Goal: Task Accomplishment & Management: Manage account settings

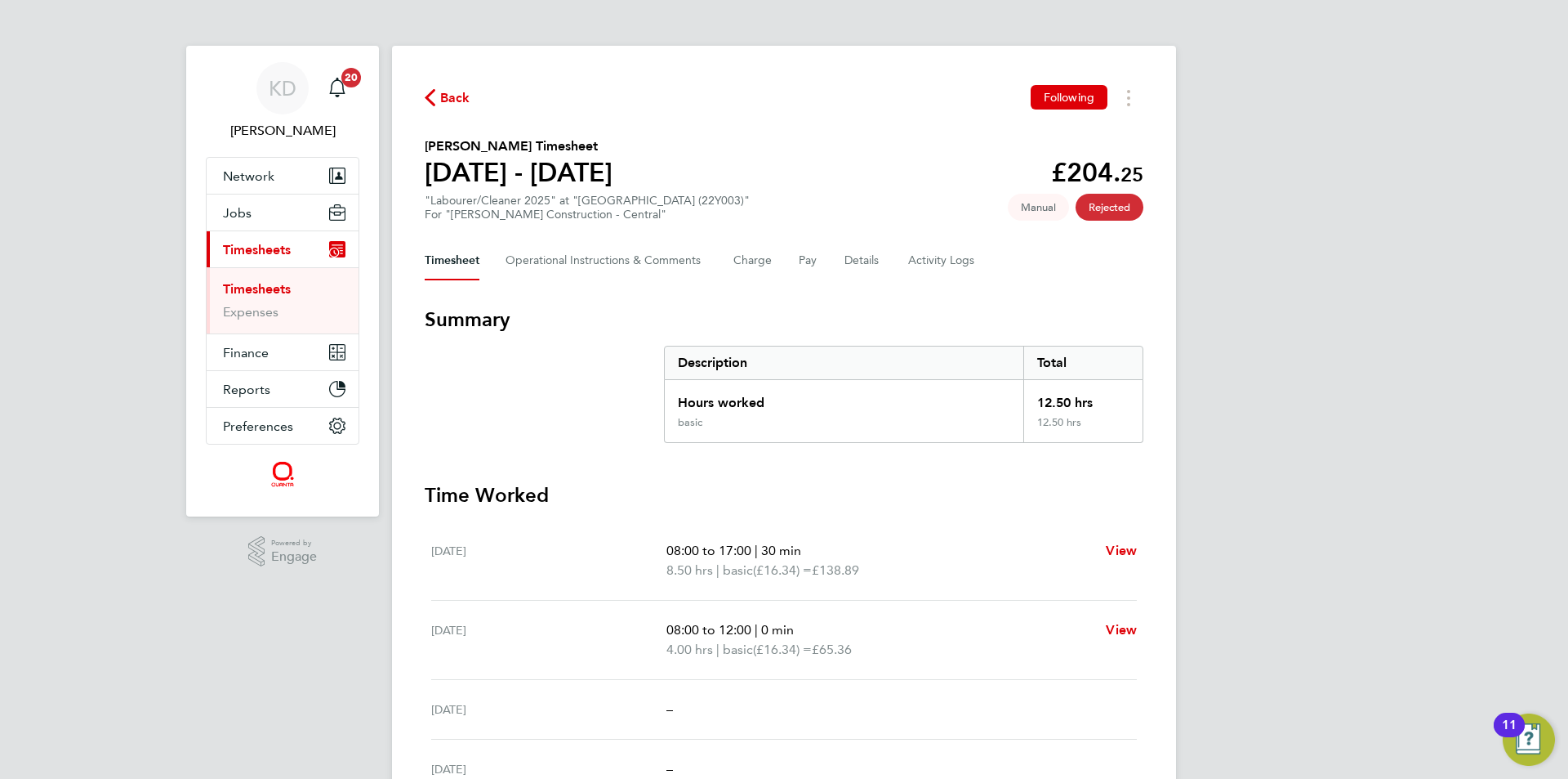
click at [272, 282] on link "Timesheets" at bounding box center [257, 289] width 68 height 15
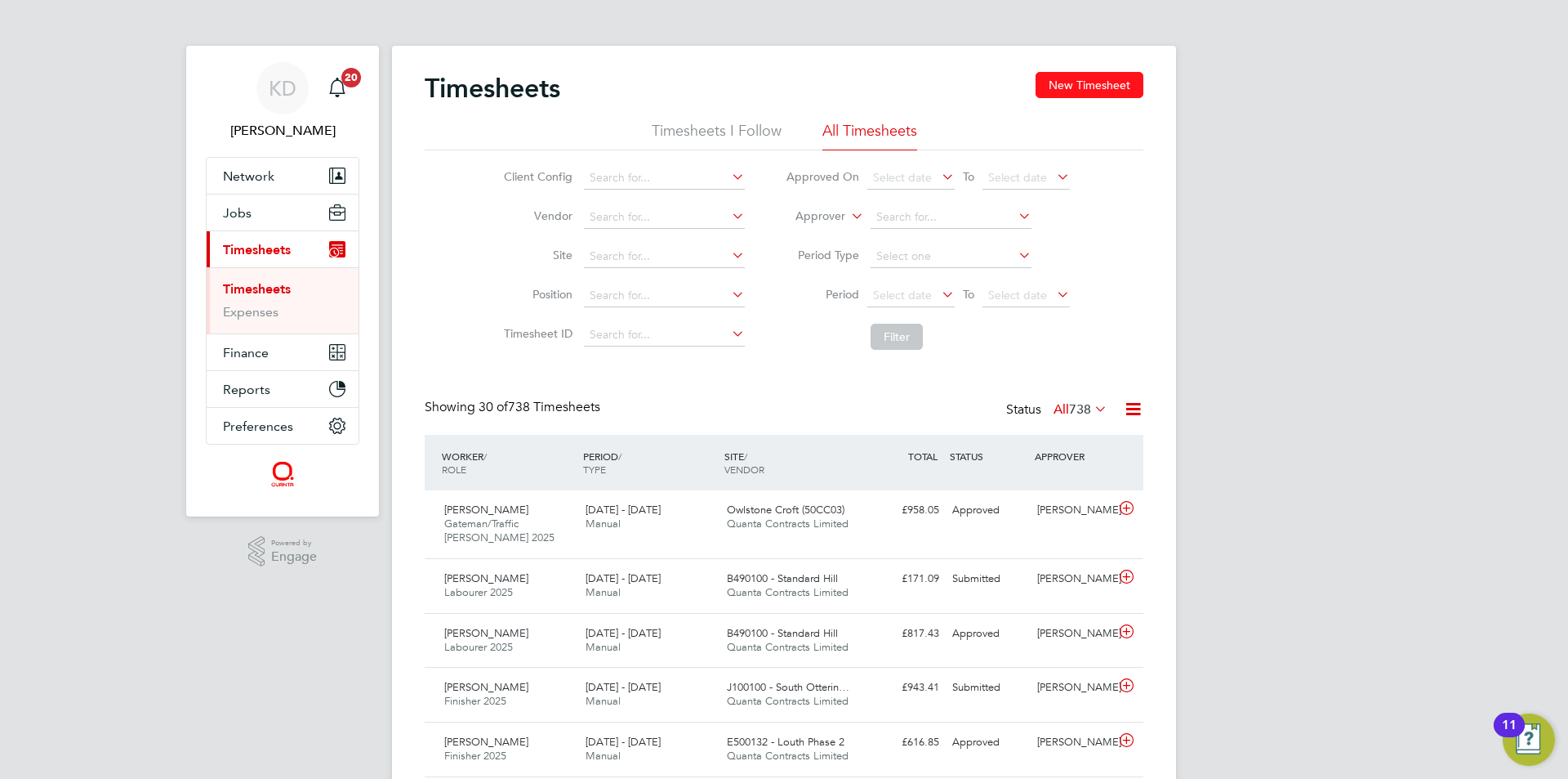
click at [1076, 86] on button "New Timesheet" at bounding box center [1089, 84] width 108 height 26
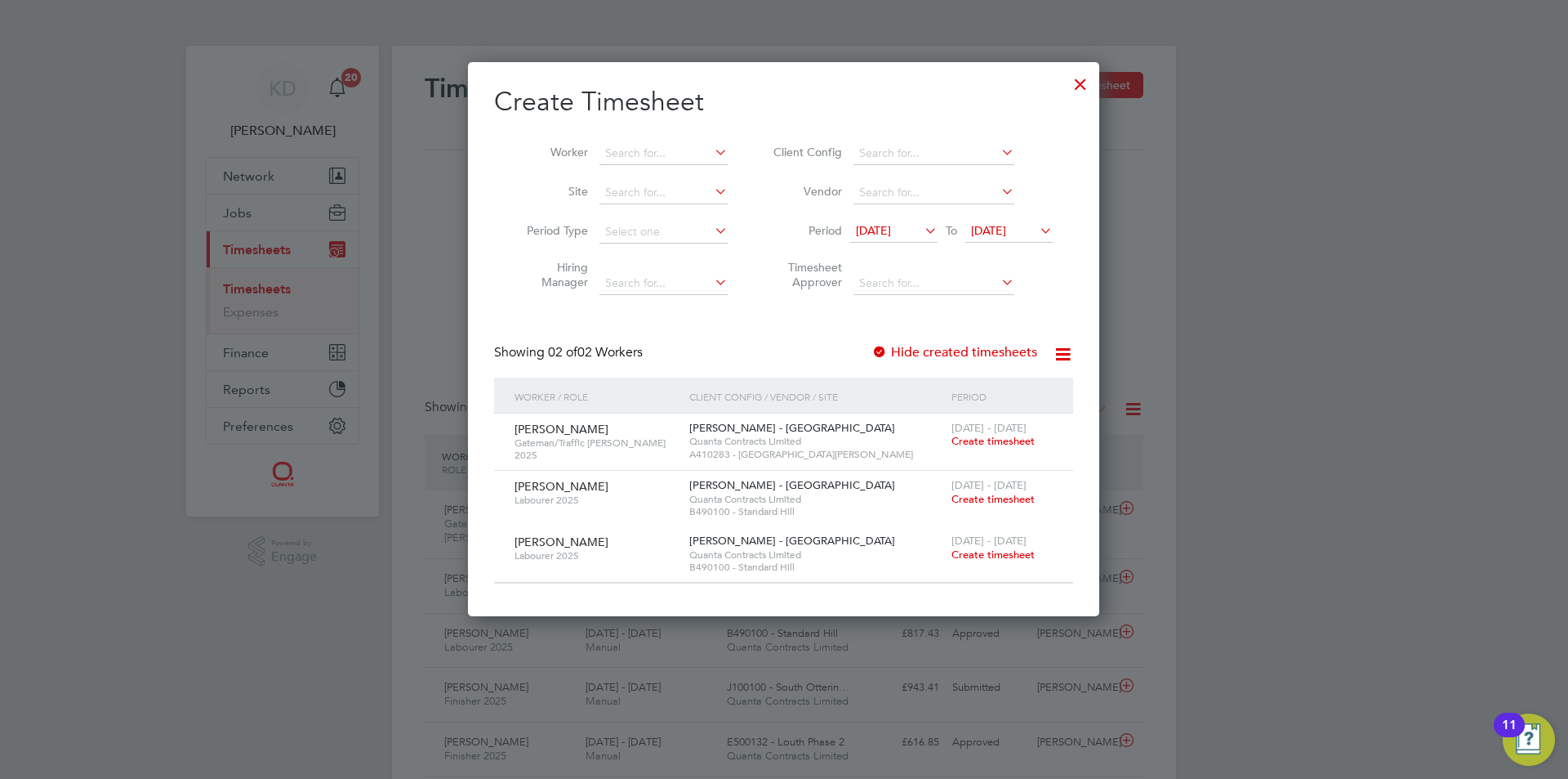
click at [1036, 224] on icon at bounding box center [1036, 230] width 0 height 23
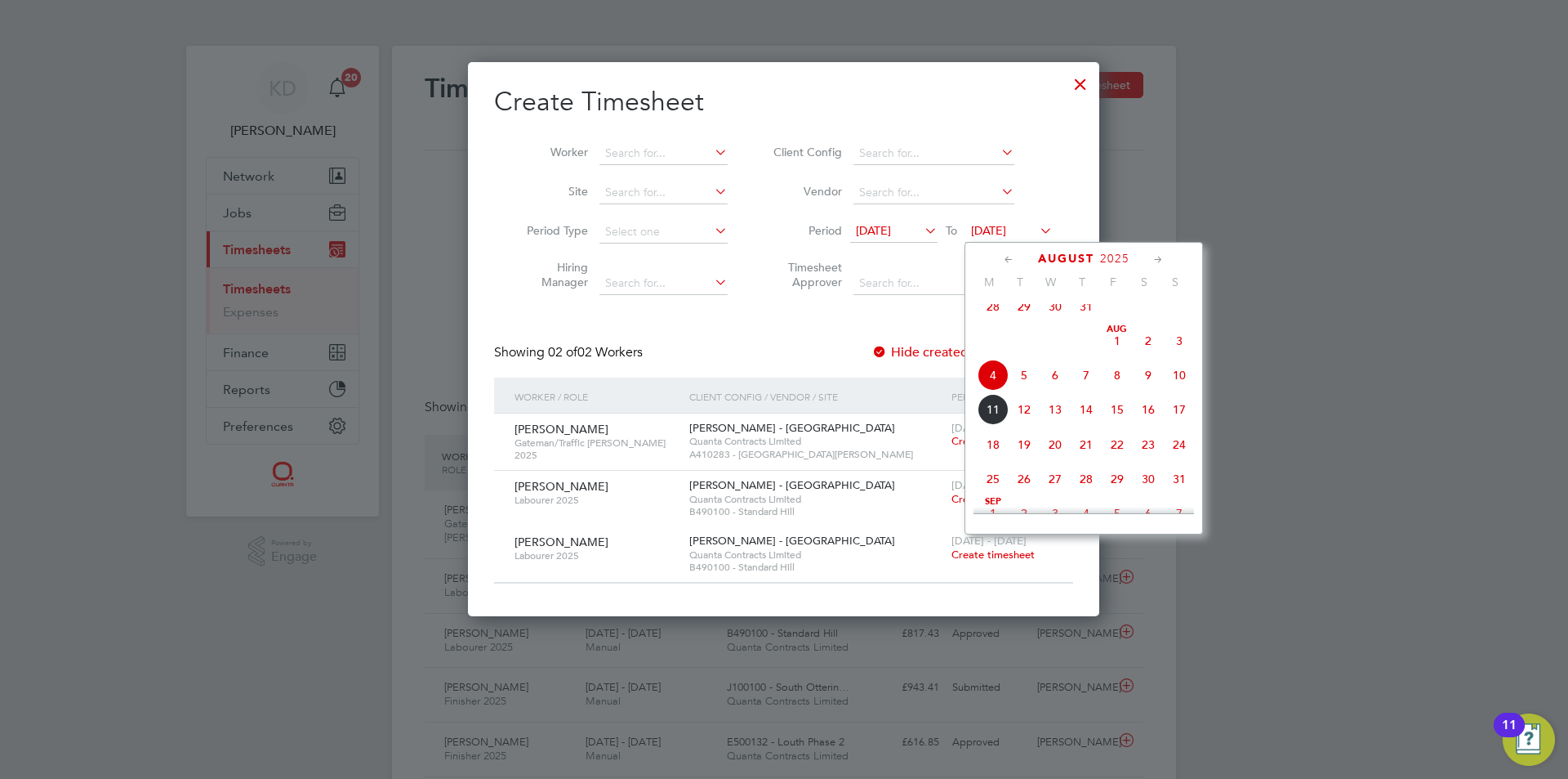
click at [1148, 384] on span "9" at bounding box center [1148, 375] width 31 height 31
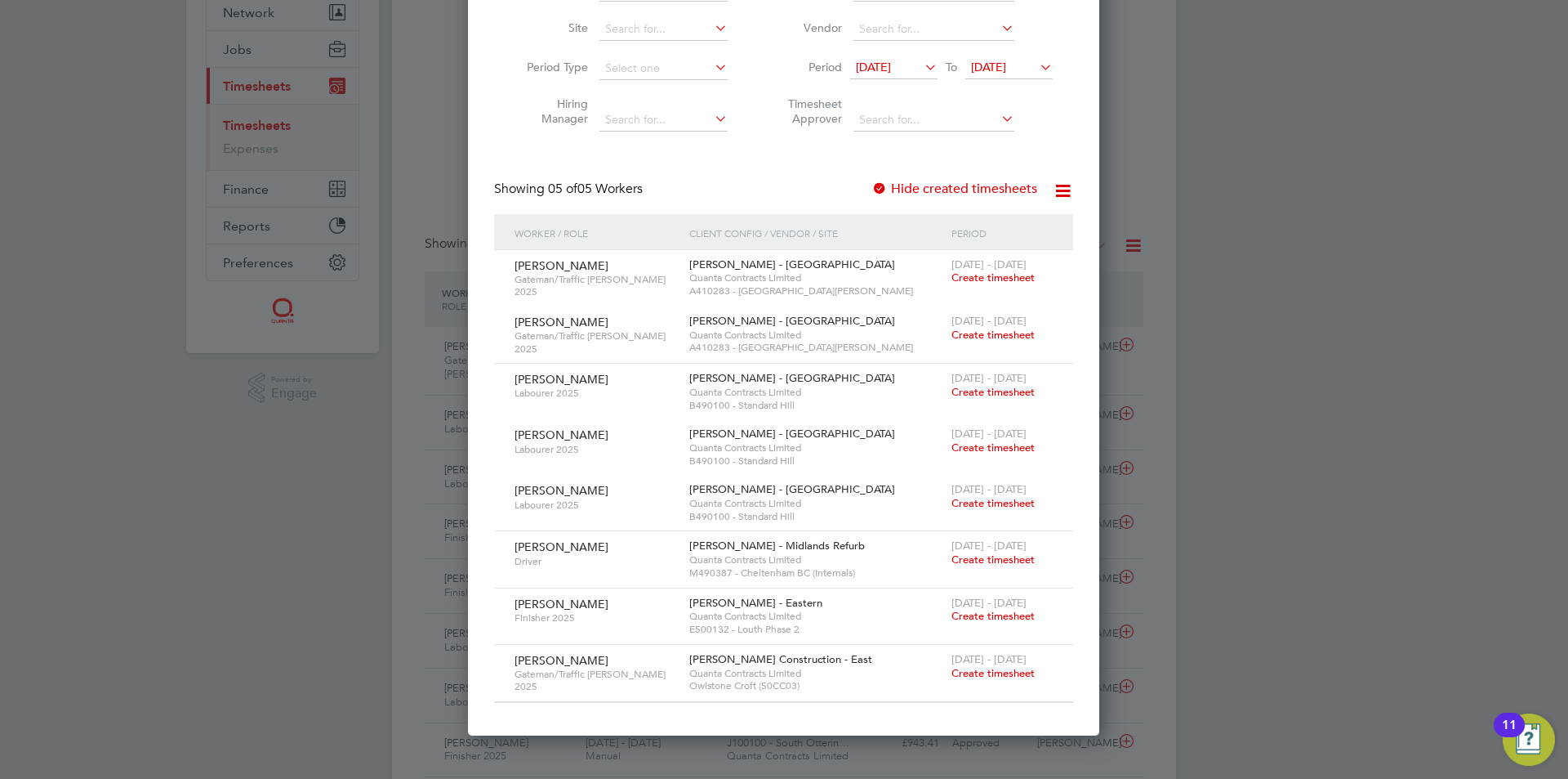
click at [374, 400] on div at bounding box center [784, 389] width 1568 height 779
click at [237, 45] on div at bounding box center [784, 389] width 1568 height 779
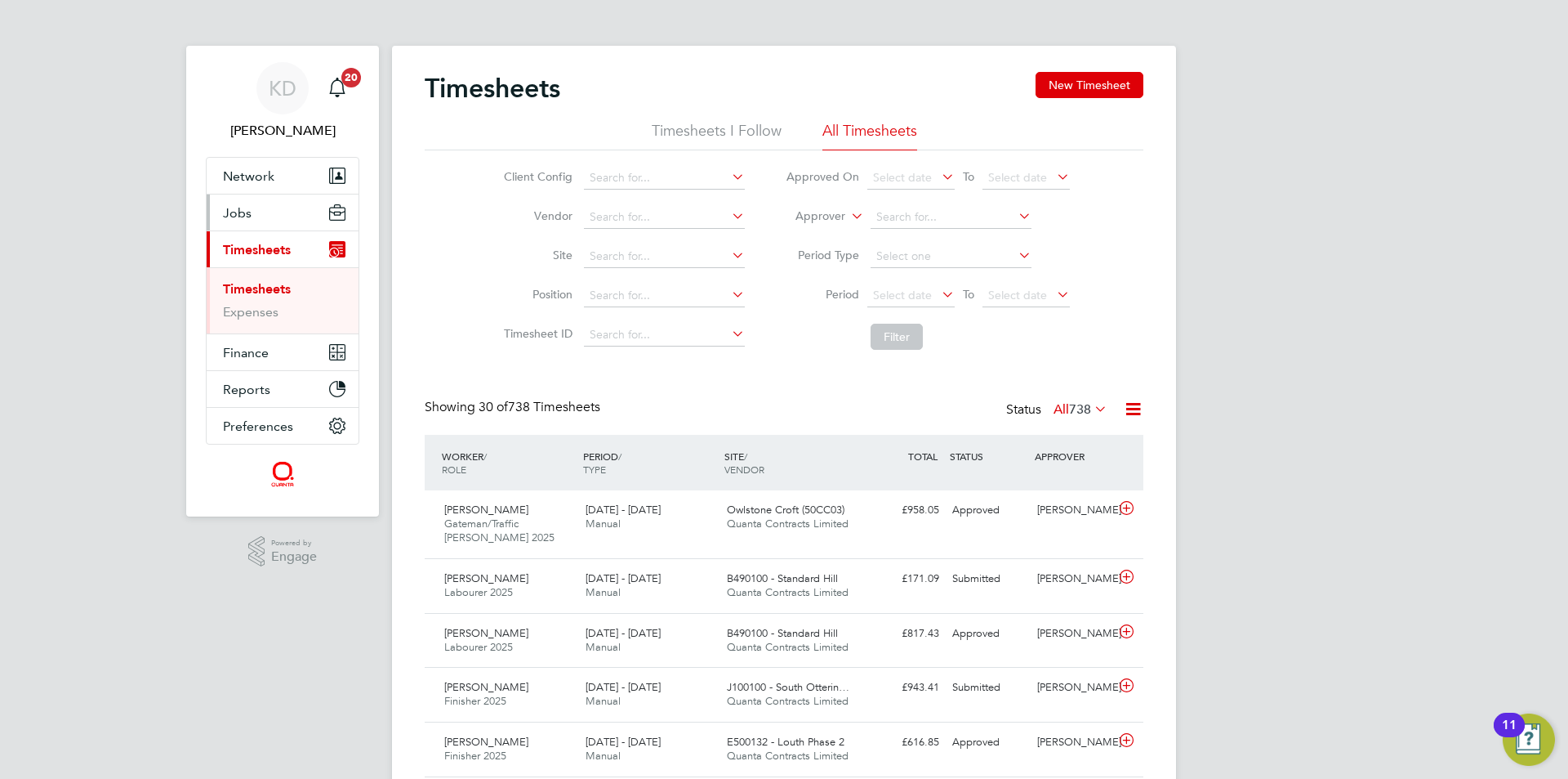
click at [239, 204] on button "Jobs" at bounding box center [282, 212] width 151 height 36
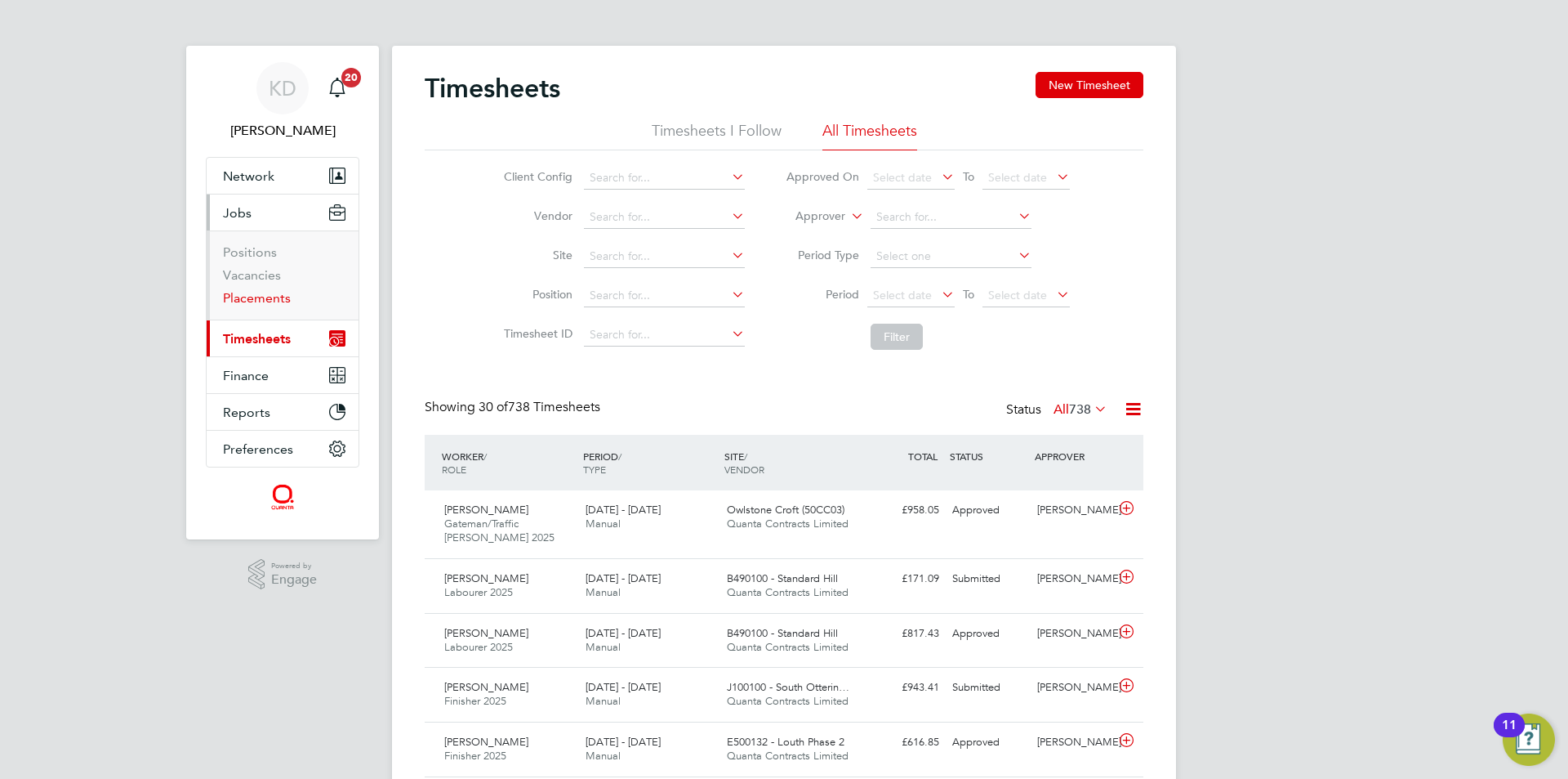
click at [248, 296] on link "Placements" at bounding box center [257, 297] width 68 height 15
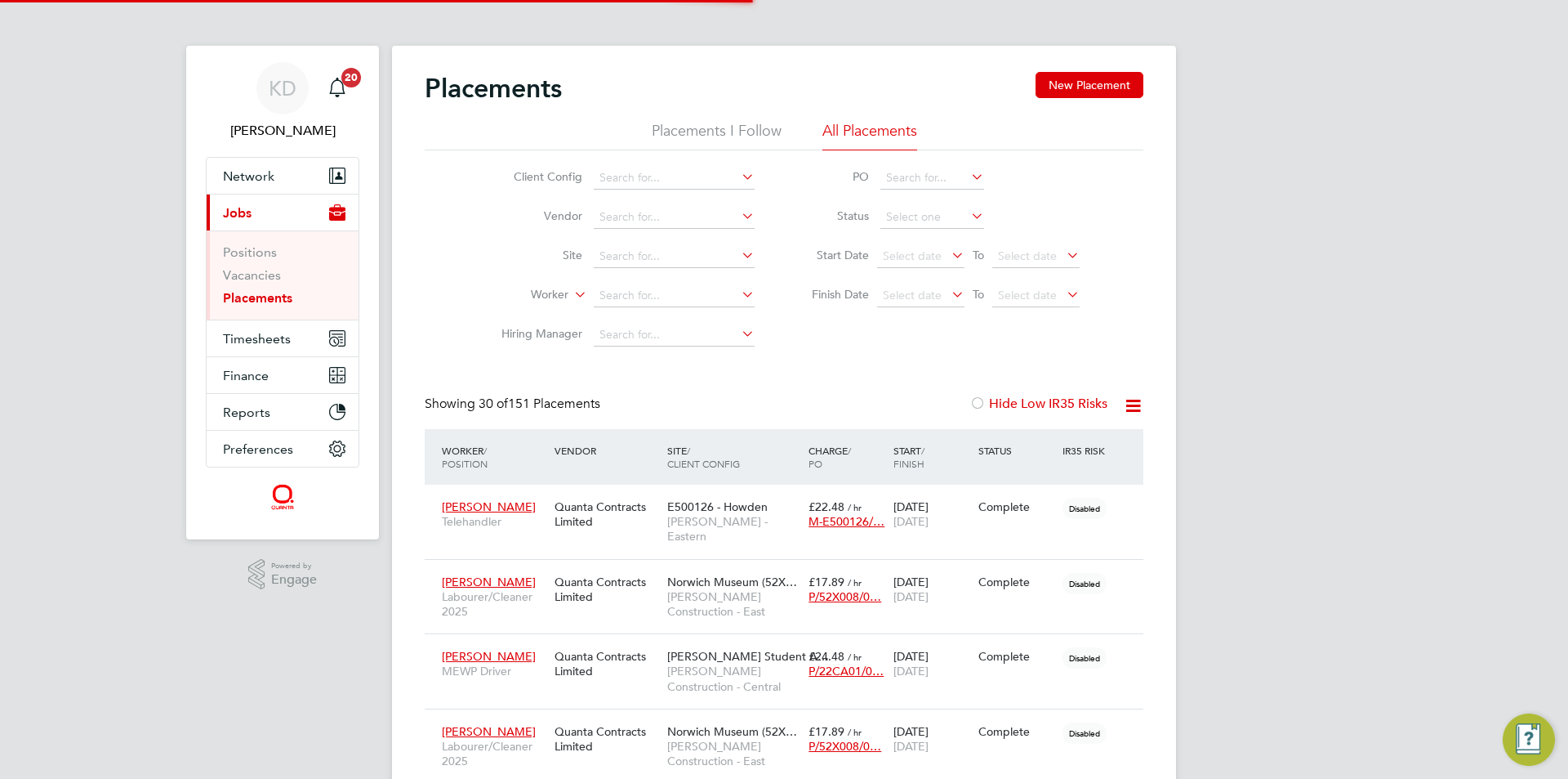
click at [968, 216] on icon at bounding box center [968, 216] width 0 height 23
click at [968, 211] on icon at bounding box center [968, 216] width 0 height 23
click at [968, 208] on icon at bounding box center [968, 216] width 0 height 23
click at [968, 211] on icon at bounding box center [968, 216] width 0 height 23
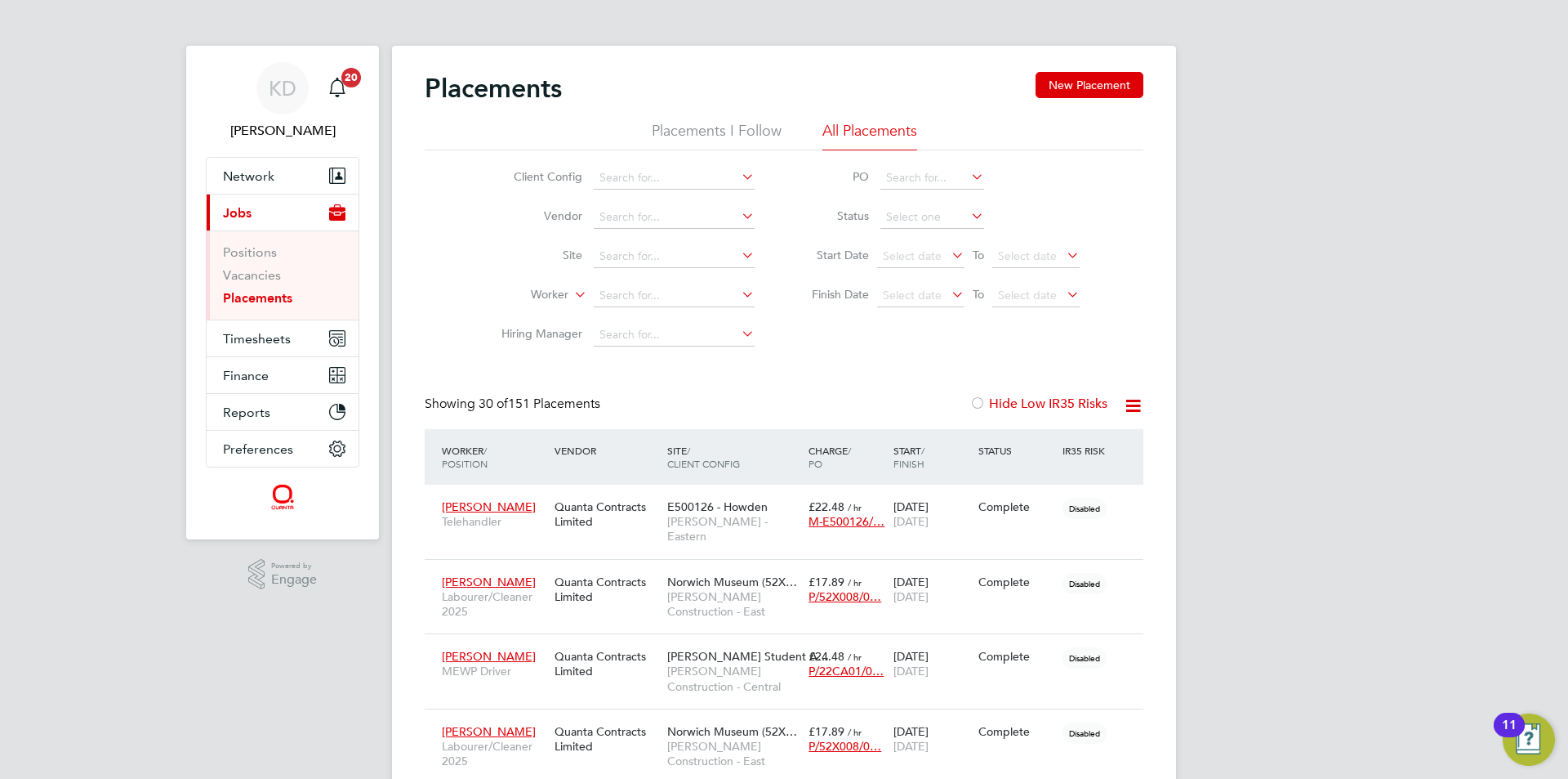
click at [968, 217] on icon at bounding box center [968, 216] width 0 height 23
click at [921, 214] on input at bounding box center [932, 217] width 104 height 23
click at [919, 317] on li "Complete" at bounding box center [932, 324] width 105 height 21
type input "Complete"
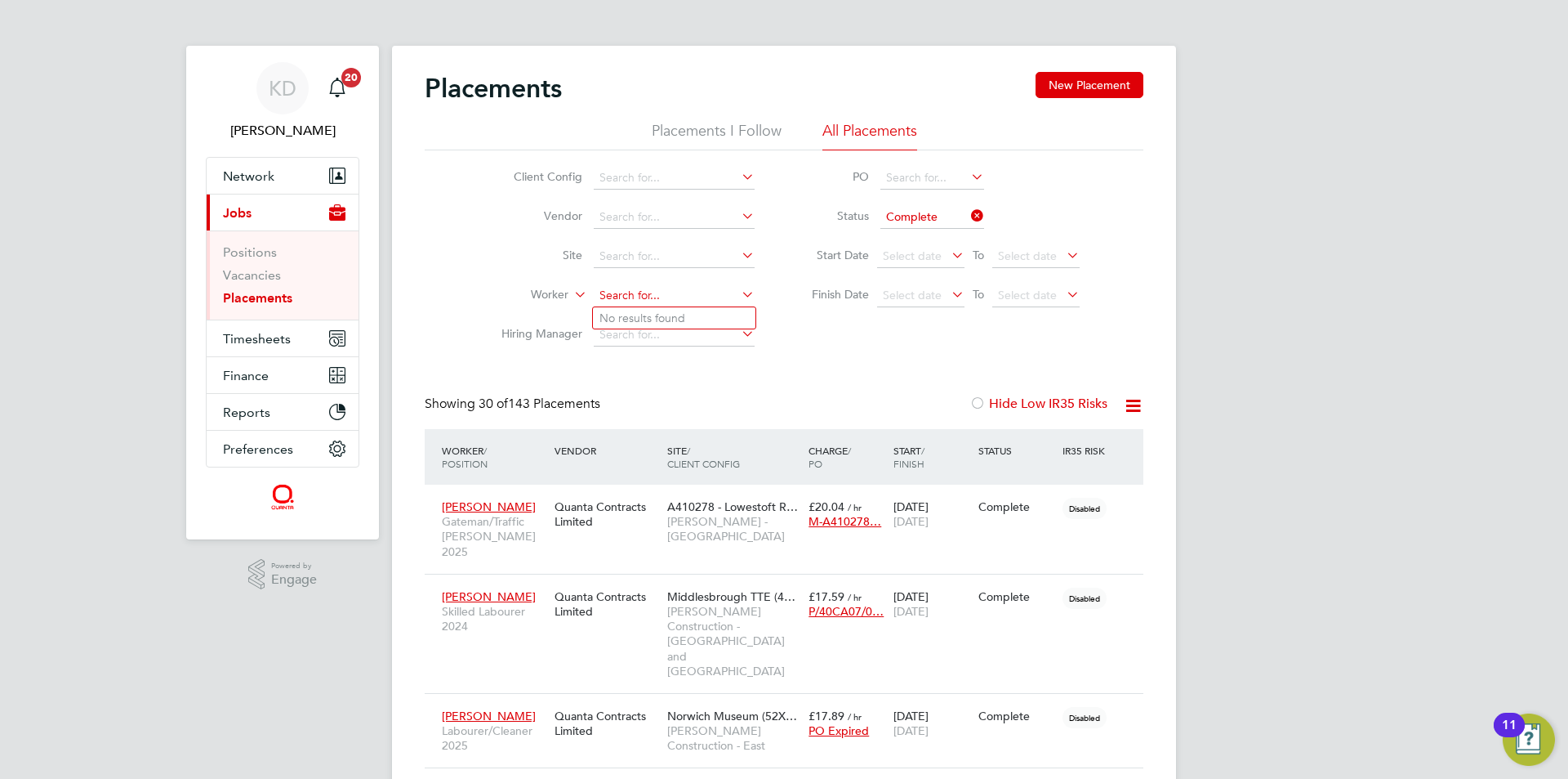
click at [733, 297] on input at bounding box center [673, 296] width 161 height 23
type input "lewi"
click at [727, 291] on input at bounding box center [673, 296] width 161 height 23
click at [705, 316] on li "Lewis Harvey" at bounding box center [694, 318] width 202 height 22
type input "[PERSON_NAME]"
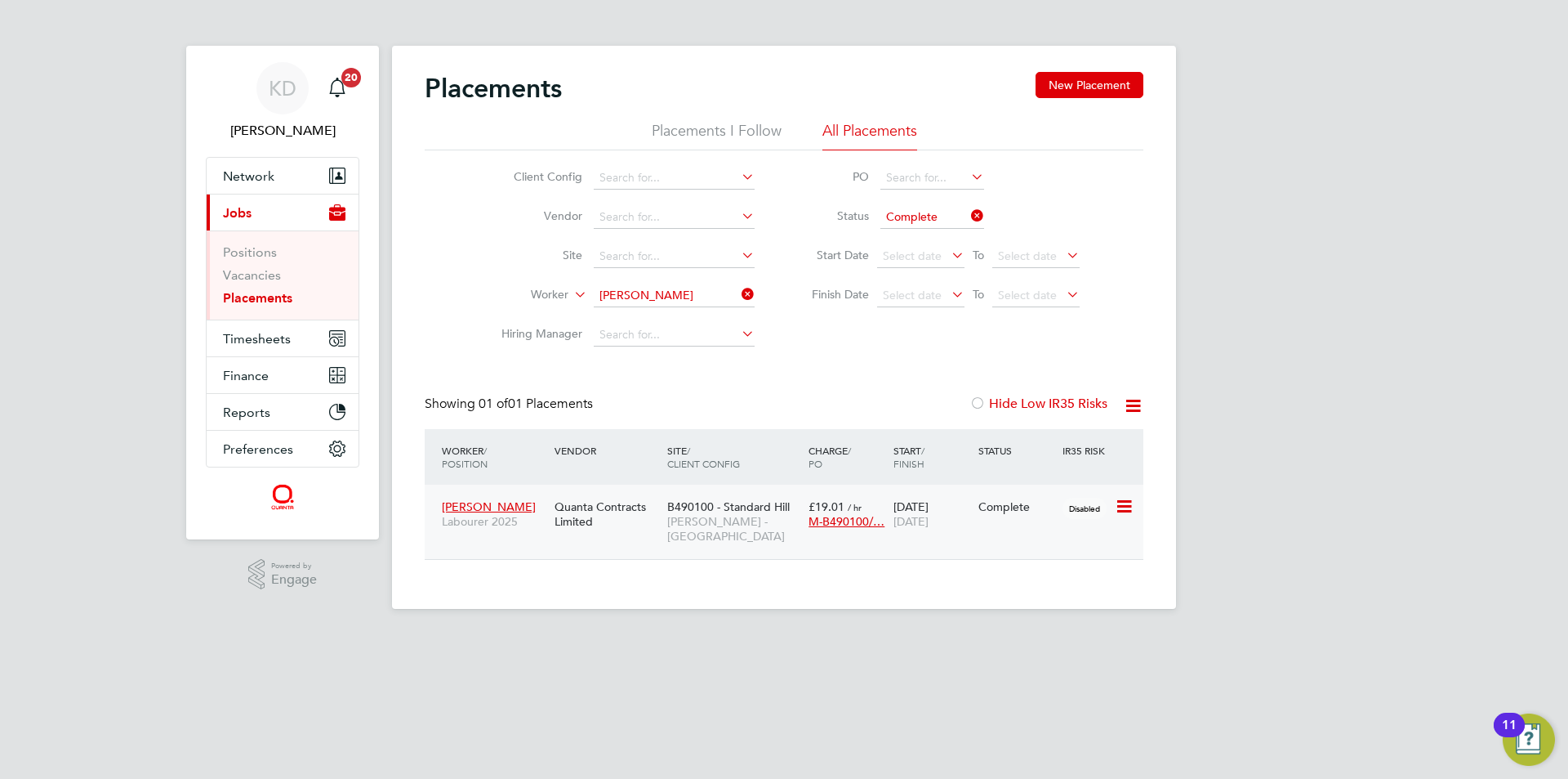
click at [685, 515] on span "[PERSON_NAME] - [GEOGRAPHIC_DATA]" at bounding box center [734, 528] width 133 height 29
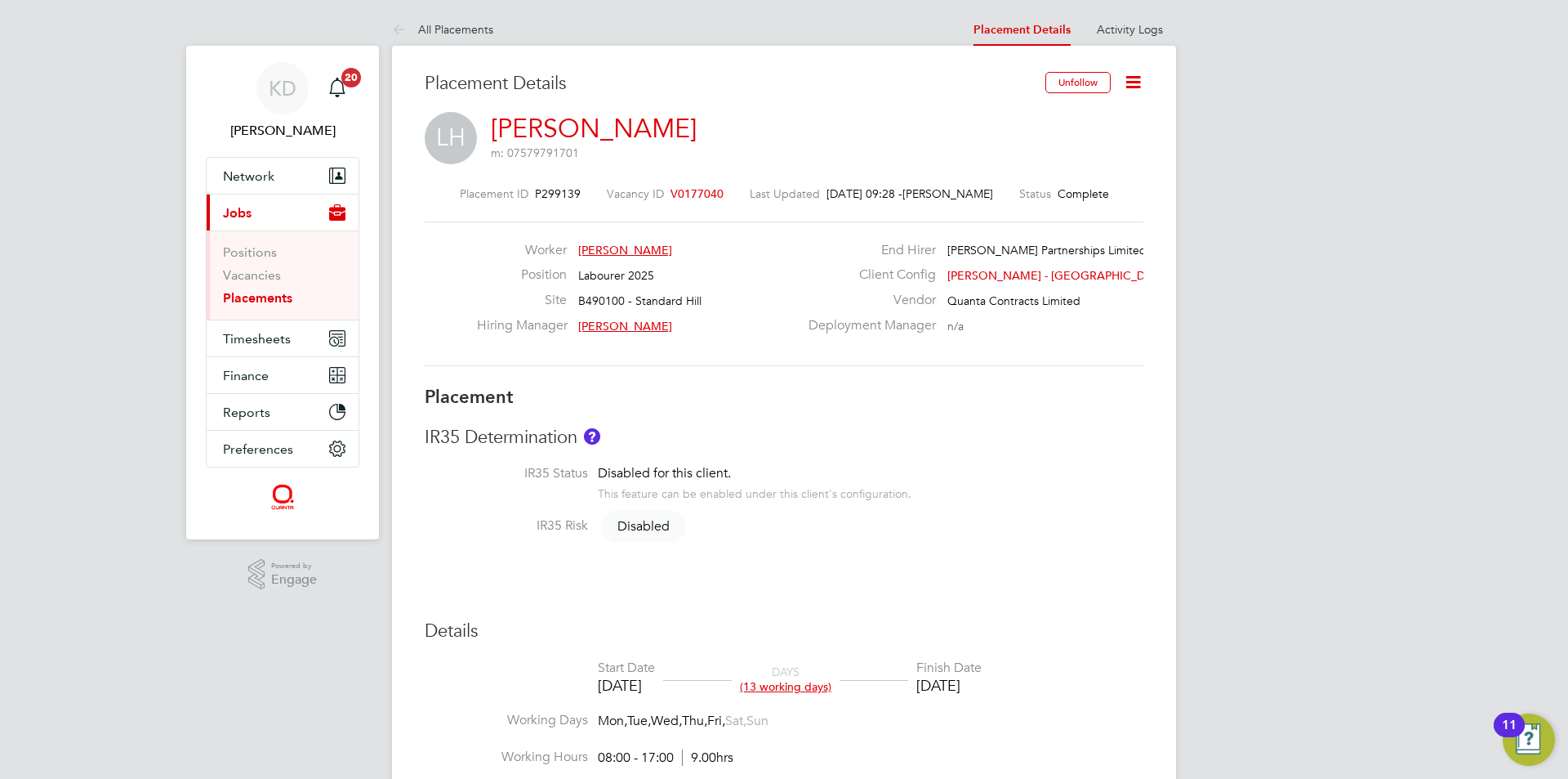
click at [1135, 75] on icon at bounding box center [1133, 82] width 20 height 20
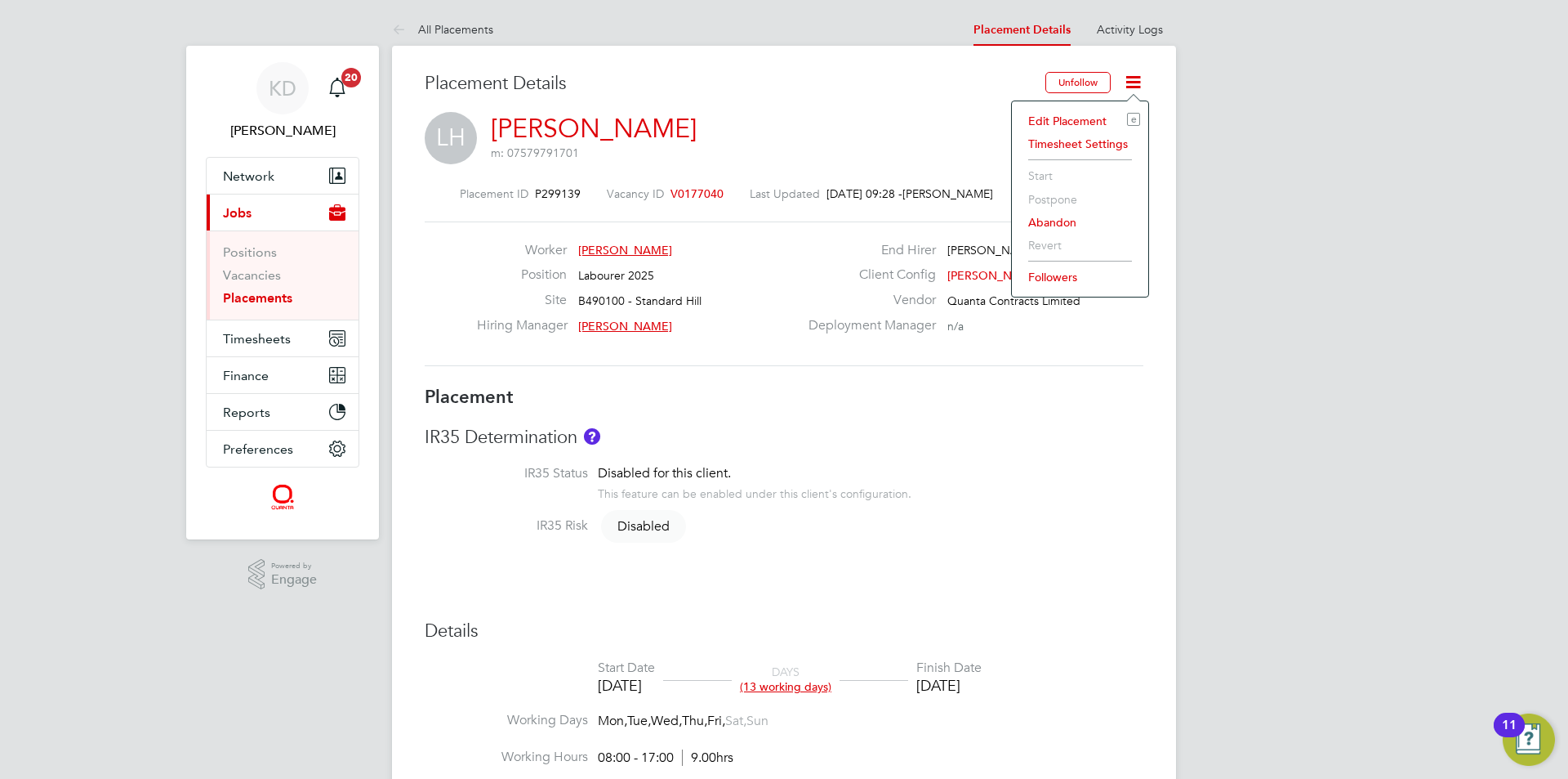
click at [1058, 115] on li "Edit Placement e" at bounding box center [1080, 120] width 120 height 23
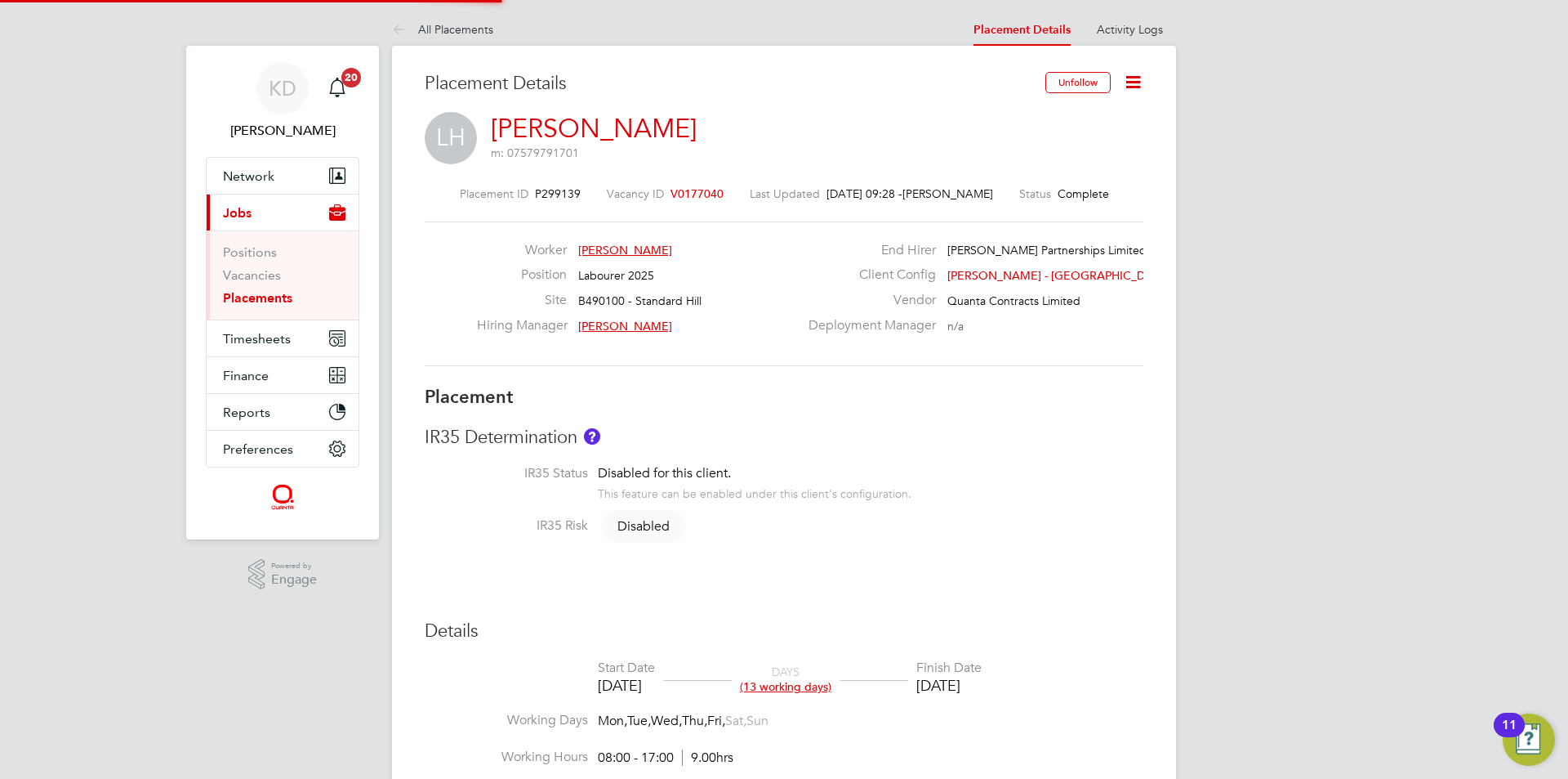
type input "[PERSON_NAME]"
type input "[DATE]"
type input "08:00"
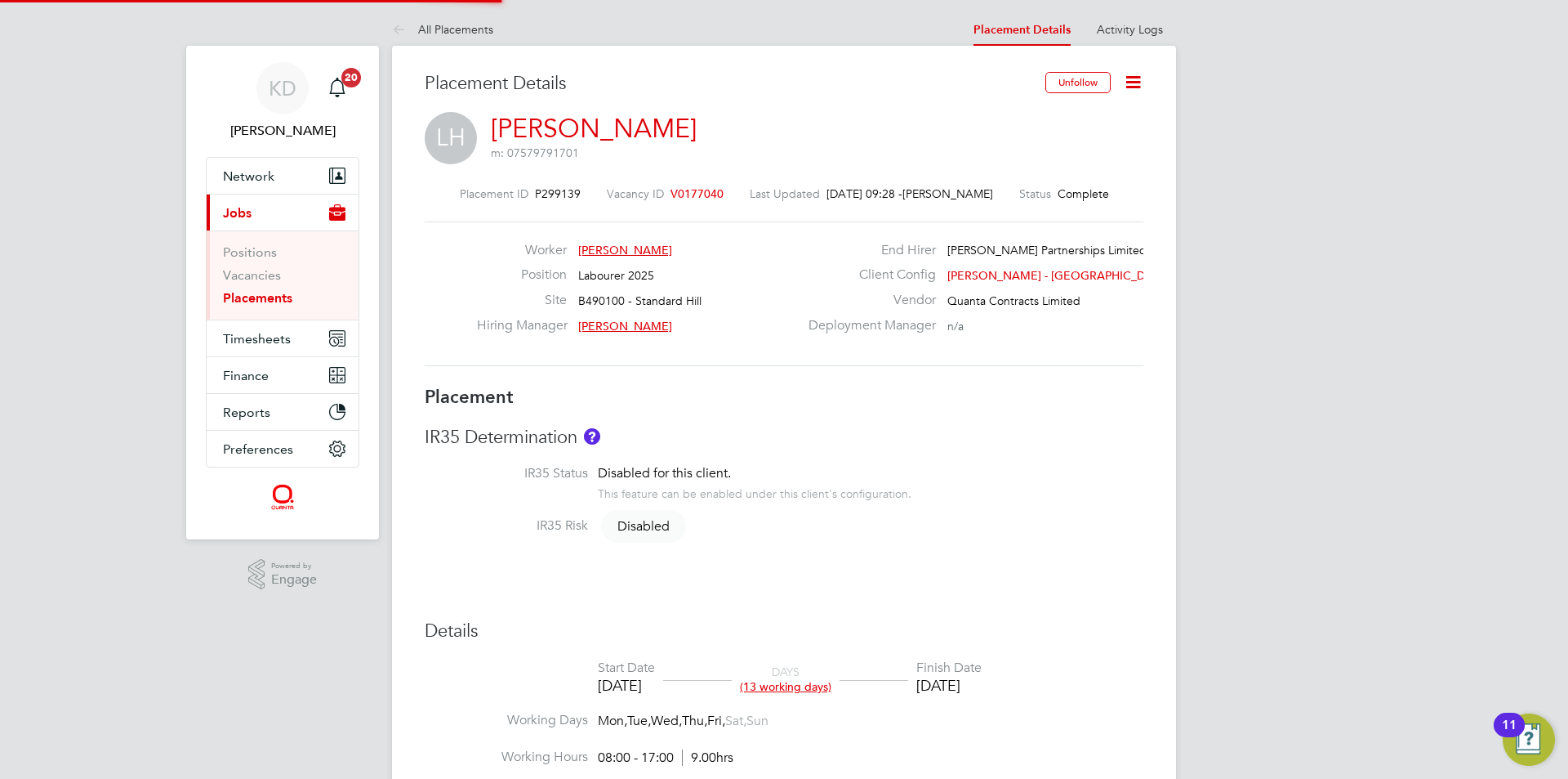
type input "17:00"
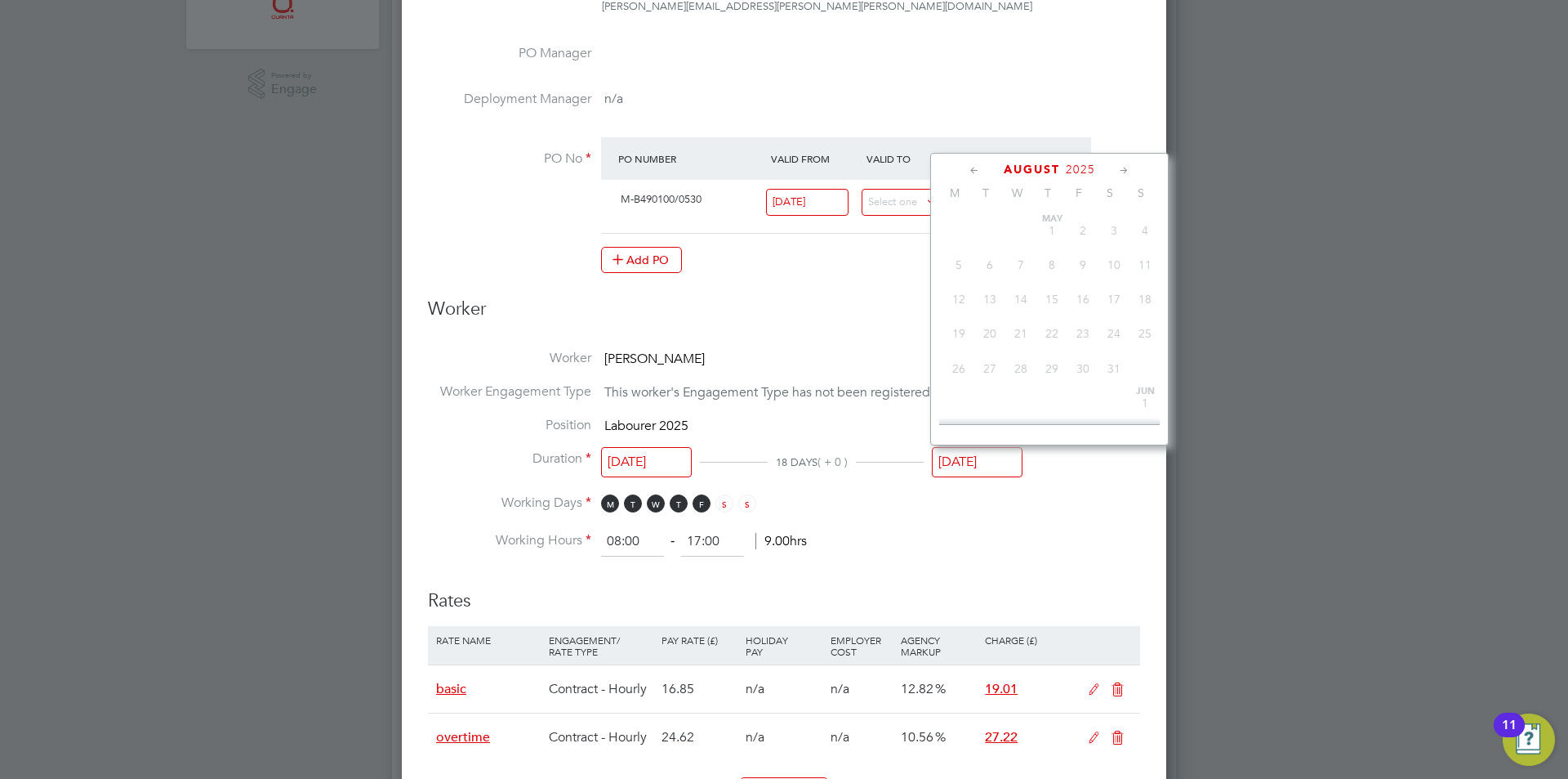
click at [985, 458] on input "[DATE]" at bounding box center [977, 462] width 91 height 30
click at [1122, 165] on icon at bounding box center [1124, 170] width 15 height 18
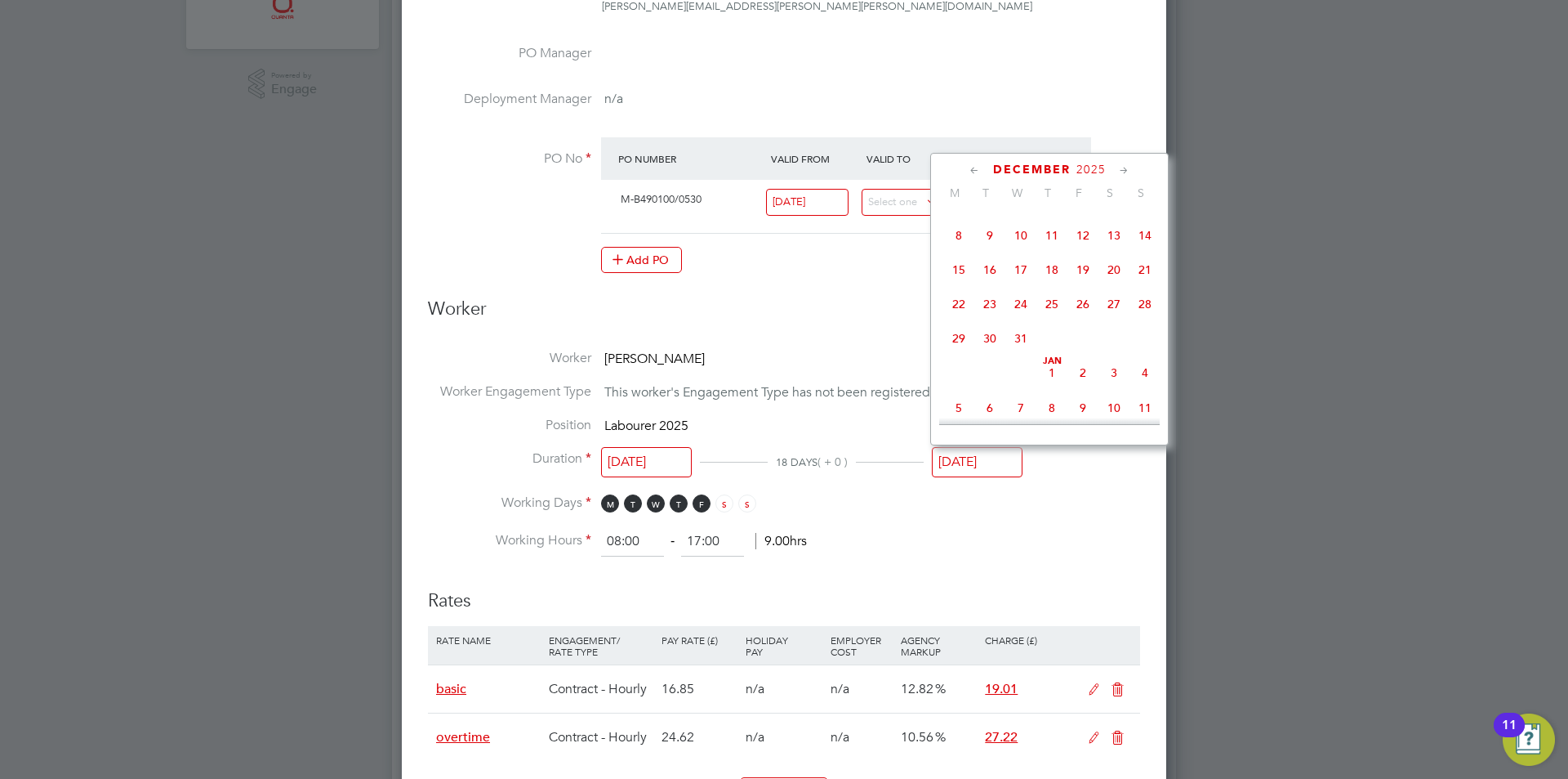
click at [1115, 388] on span "3" at bounding box center [1114, 372] width 31 height 31
type input "03 Jan 2026"
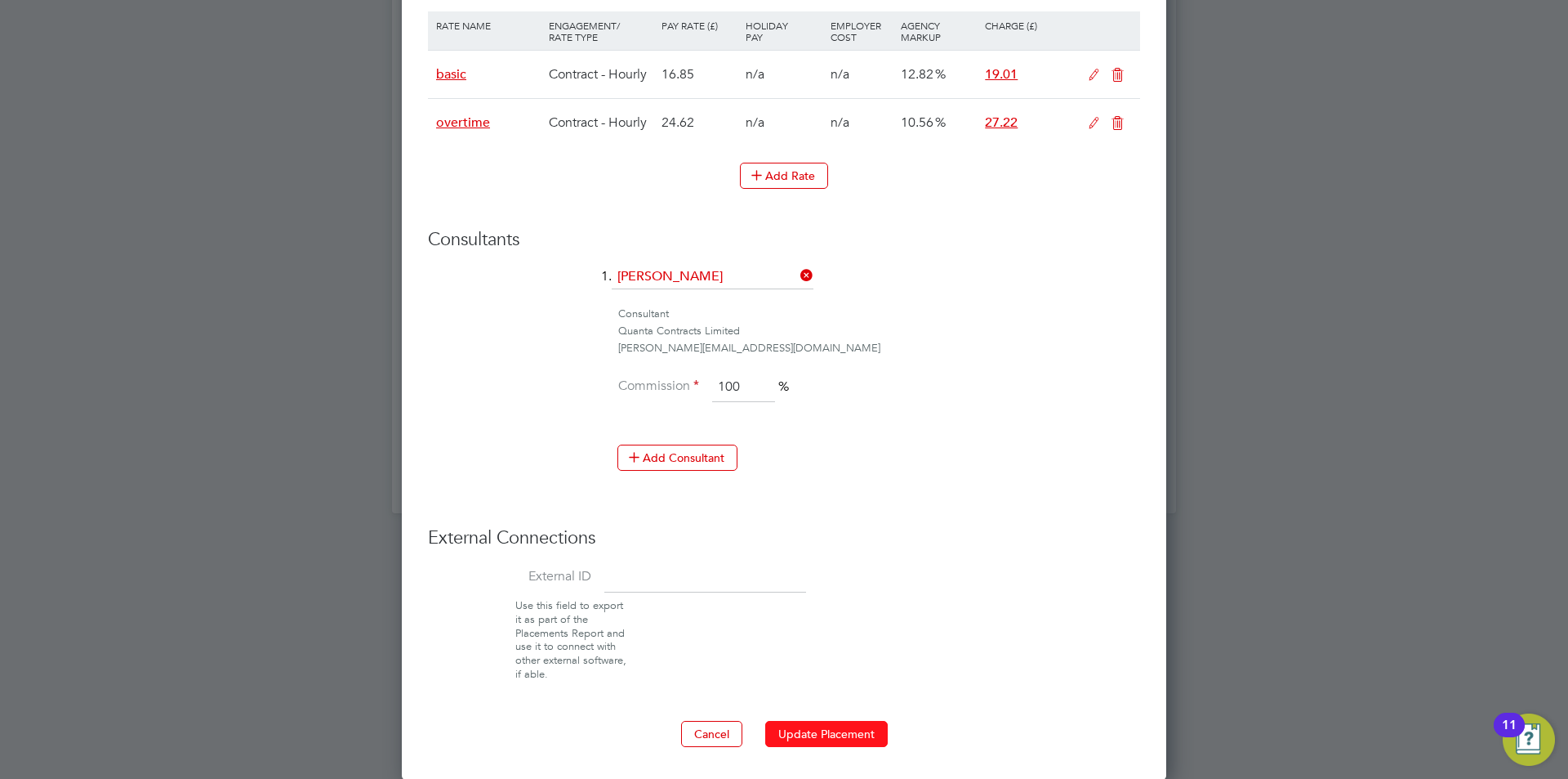
click at [837, 732] on button "Update Placement" at bounding box center [827, 734] width 123 height 26
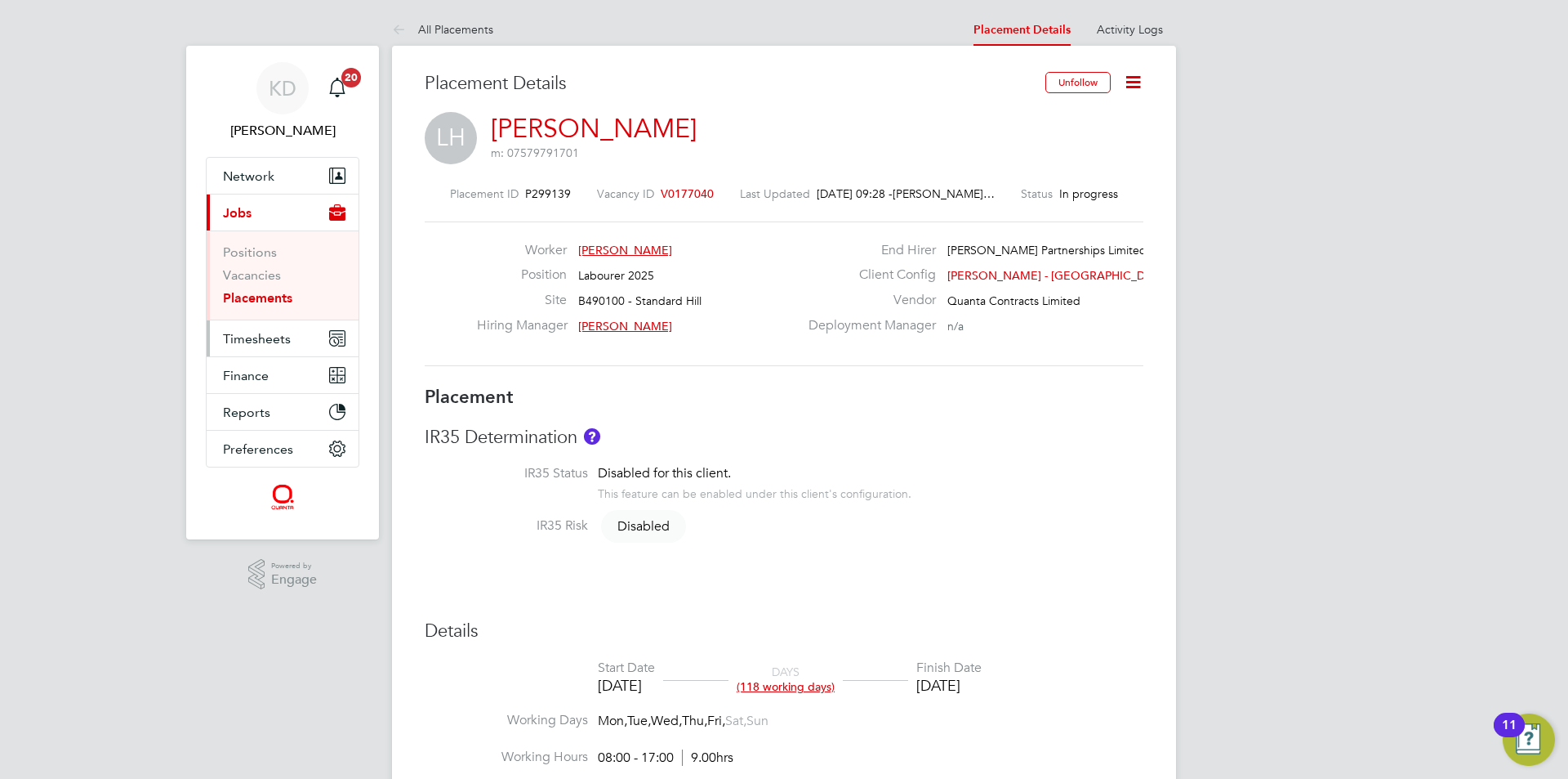
click at [264, 328] on button "Timesheets" at bounding box center [282, 338] width 151 height 36
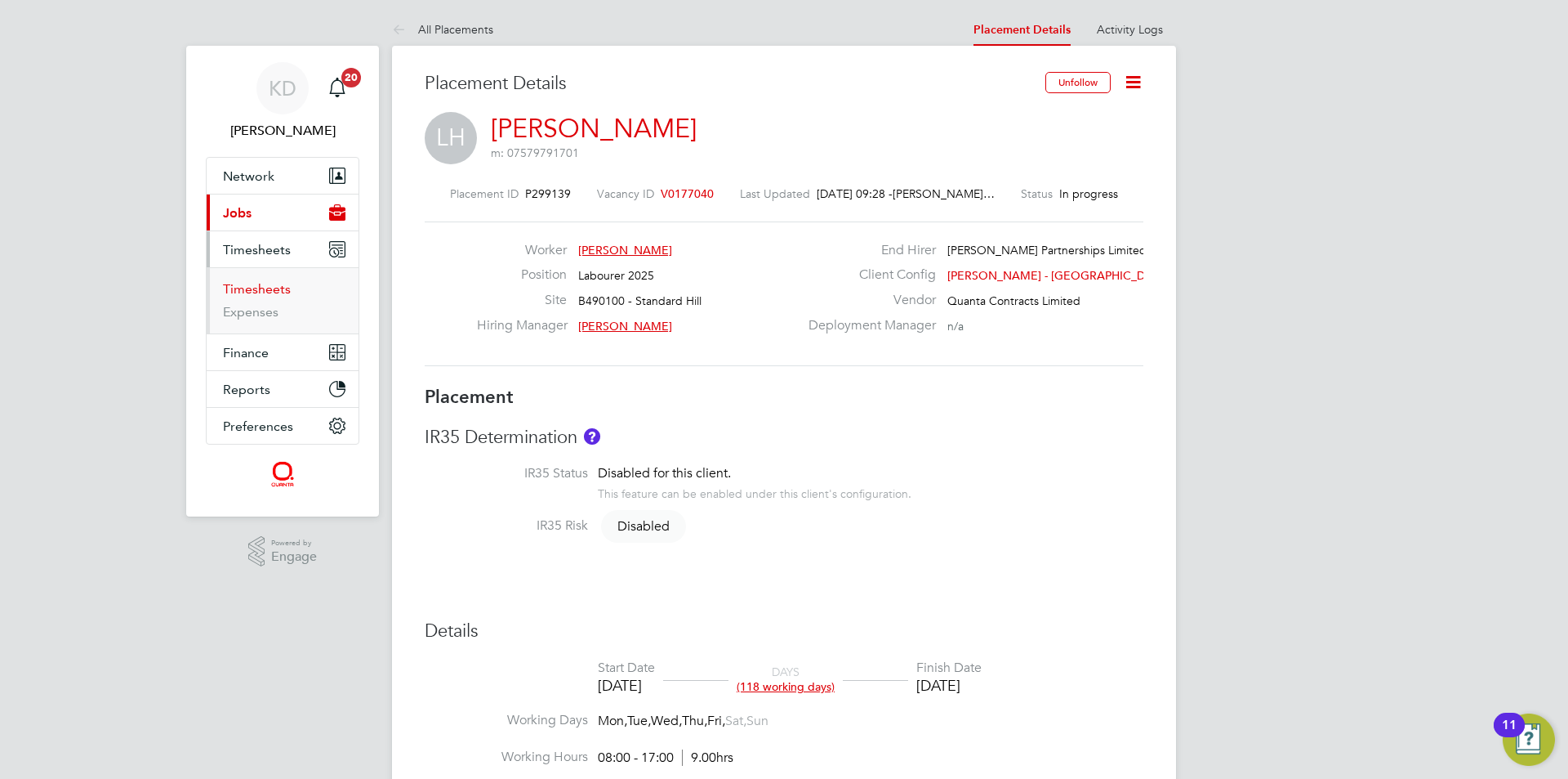
click at [268, 286] on link "Timesheets" at bounding box center [257, 289] width 68 height 15
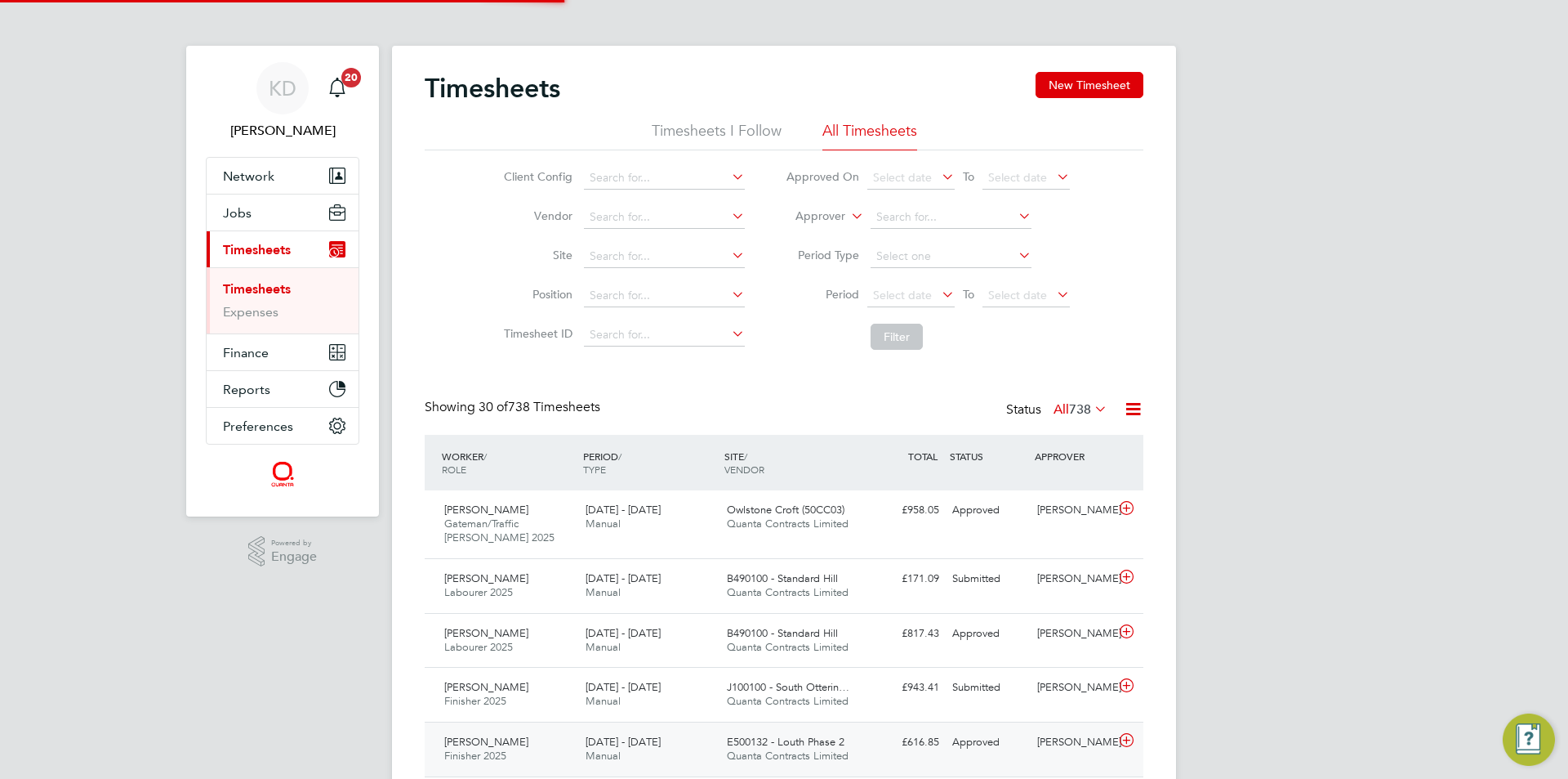
scroll to position [41, 142]
click at [537, 586] on div "Lewis Harvey Labourer 2025 9 - 15 Aug 2025" at bounding box center [508, 585] width 141 height 41
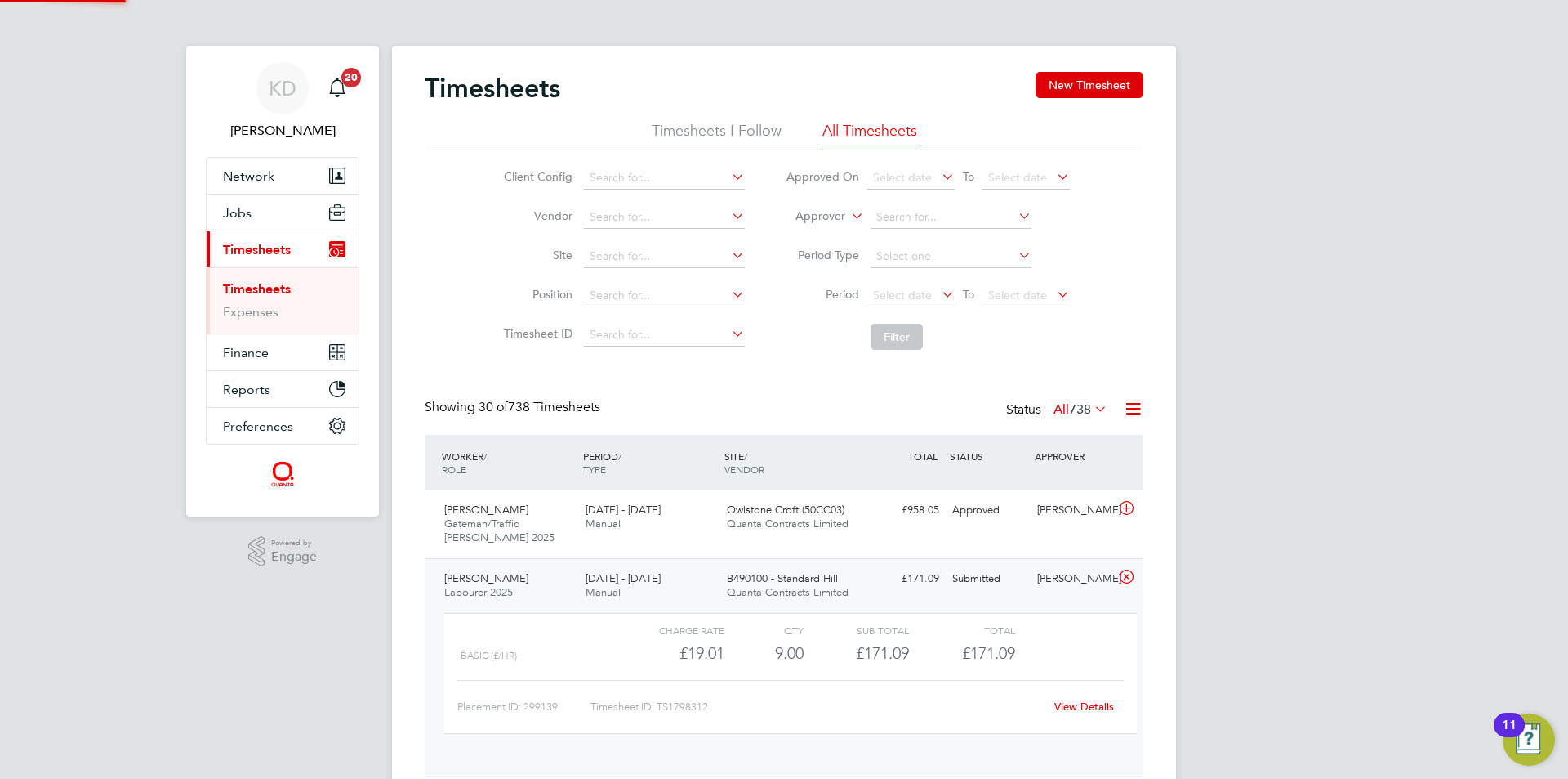
scroll to position [28, 159]
click at [242, 247] on span "Timesheets" at bounding box center [257, 249] width 68 height 15
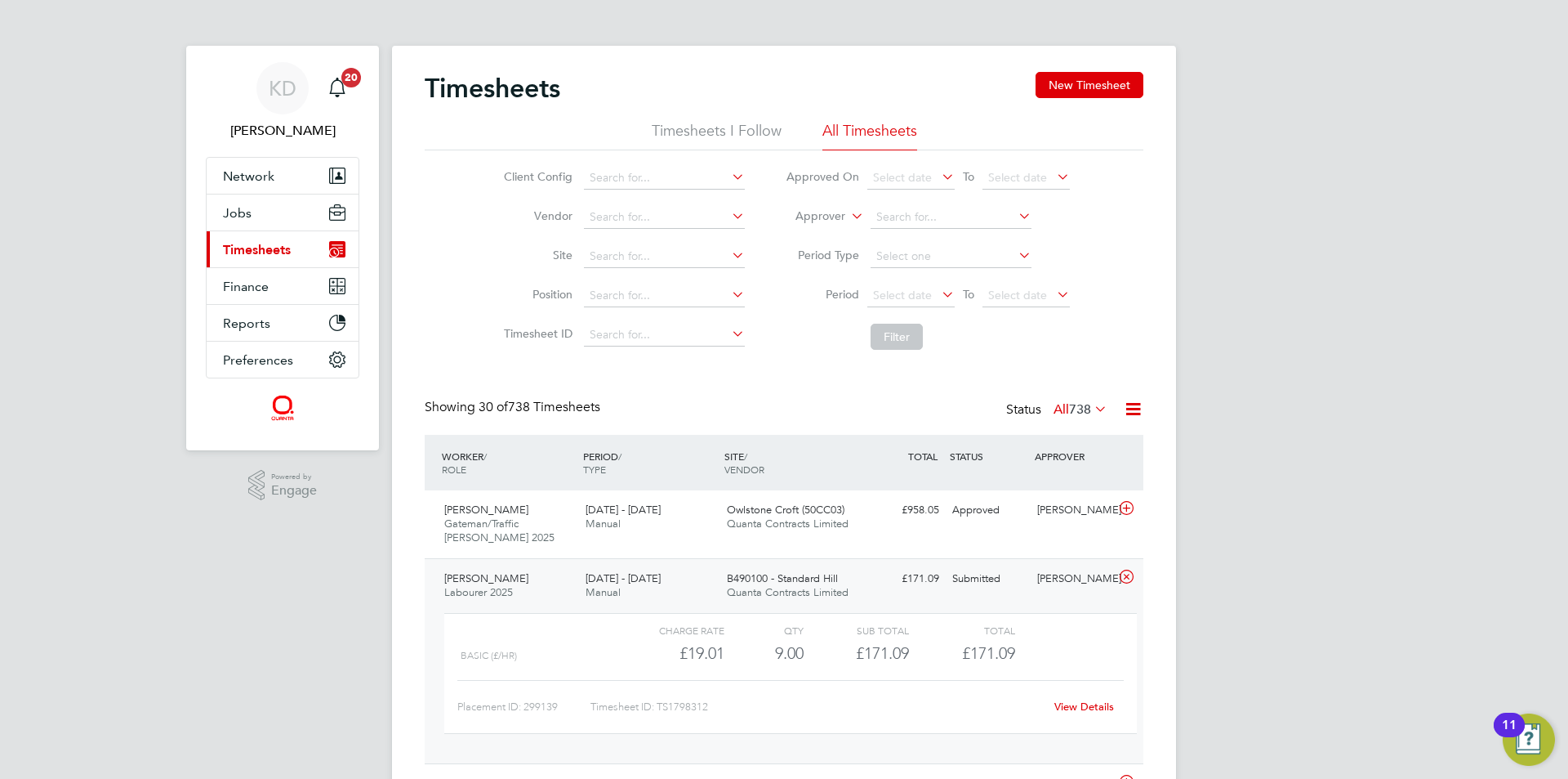
click at [240, 243] on span "Timesheets" at bounding box center [257, 249] width 68 height 15
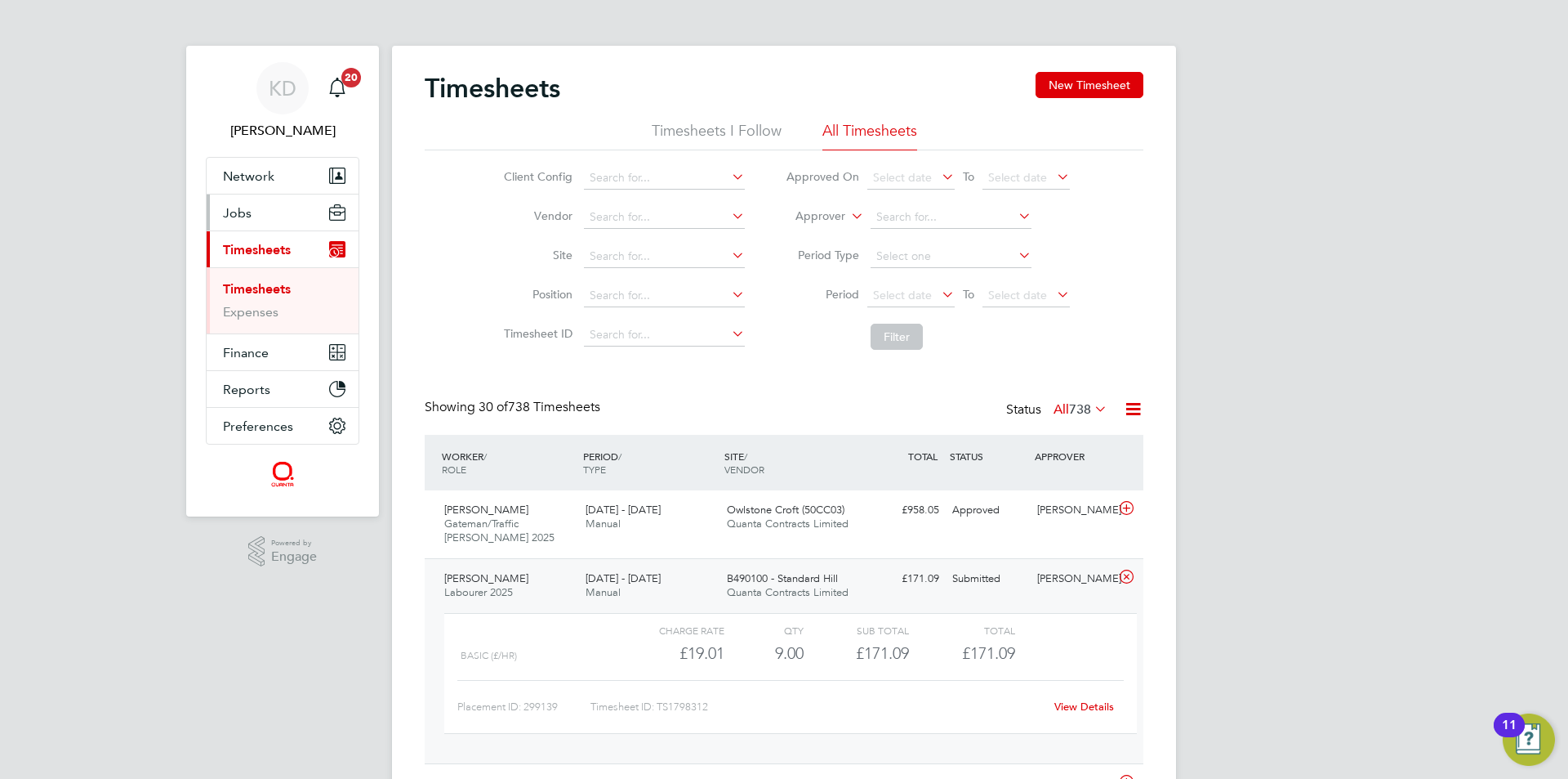
click at [228, 211] on span "Jobs" at bounding box center [237, 213] width 29 height 15
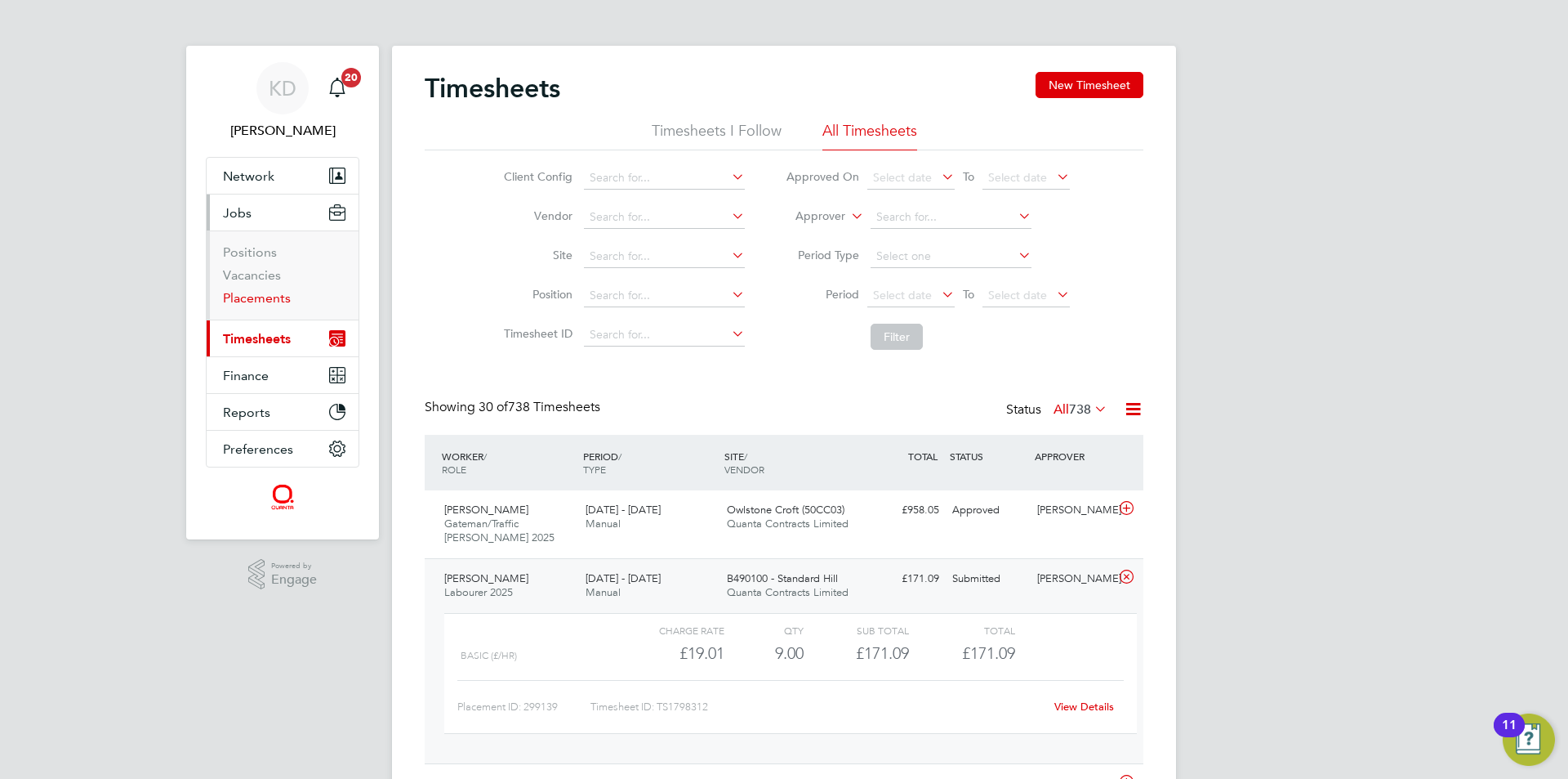
click at [250, 297] on link "Placements" at bounding box center [257, 297] width 68 height 15
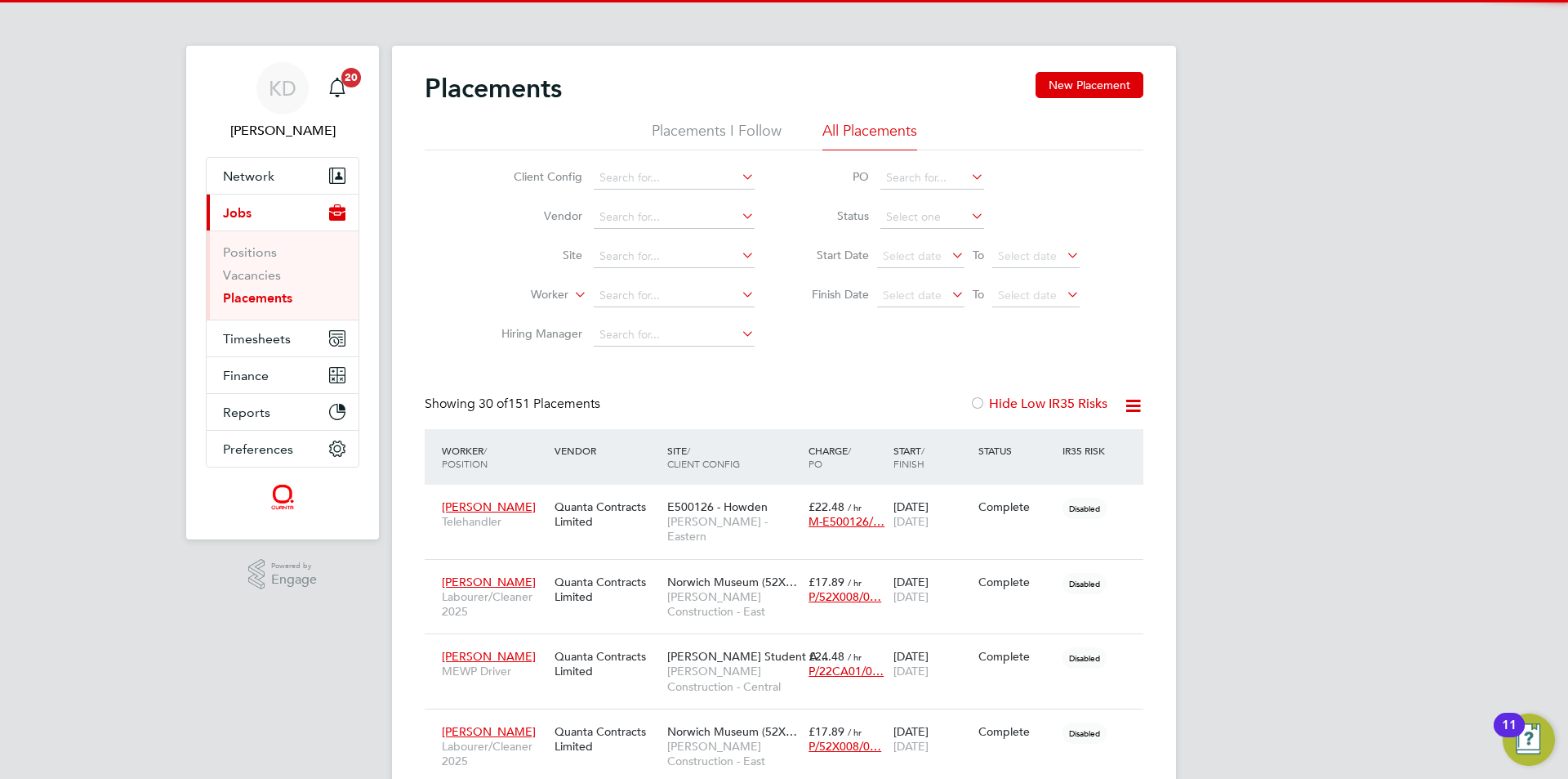
scroll to position [61, 142]
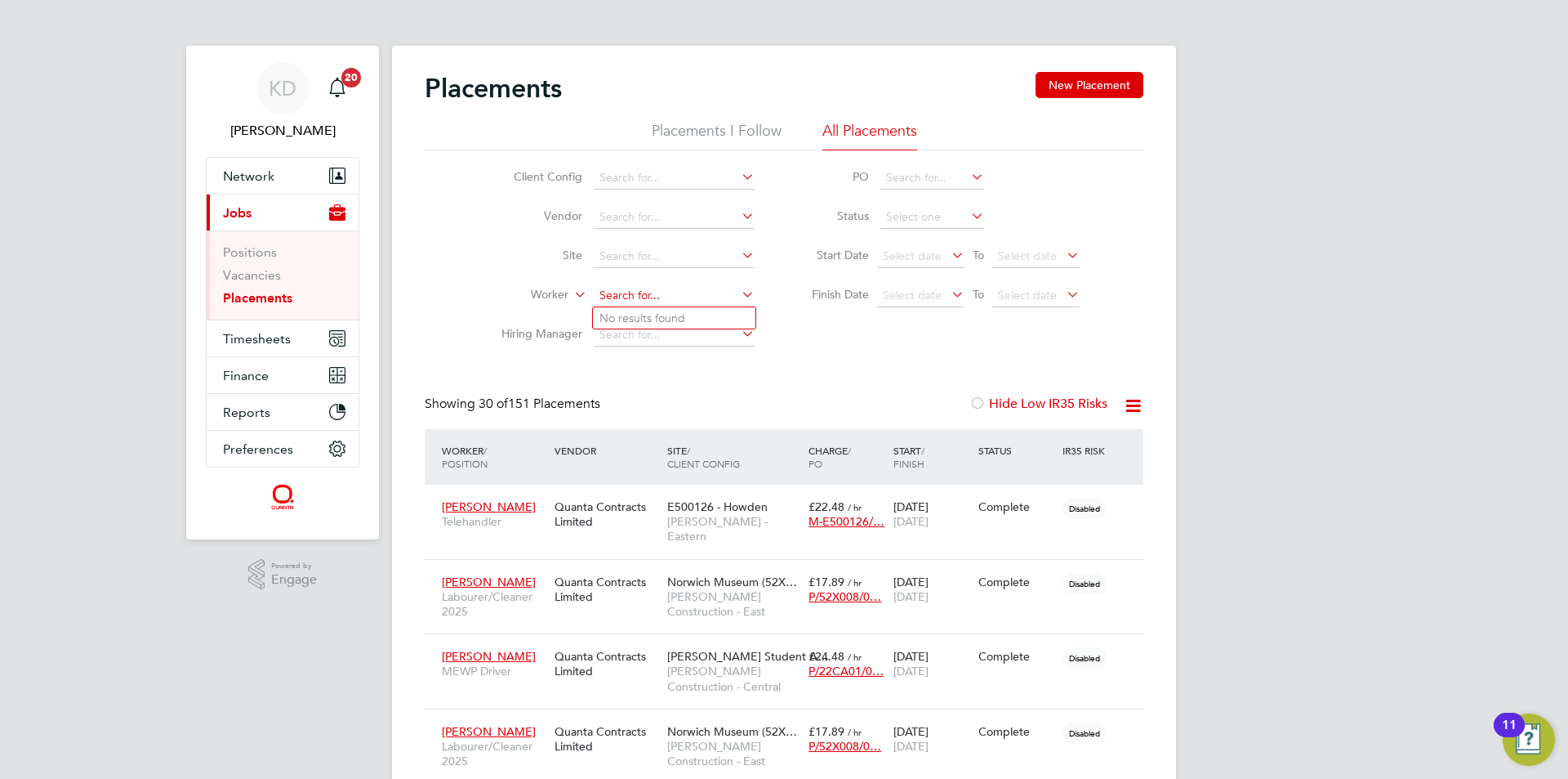
click at [640, 293] on input at bounding box center [673, 296] width 161 height 23
type input "Leigh Mcgowan"
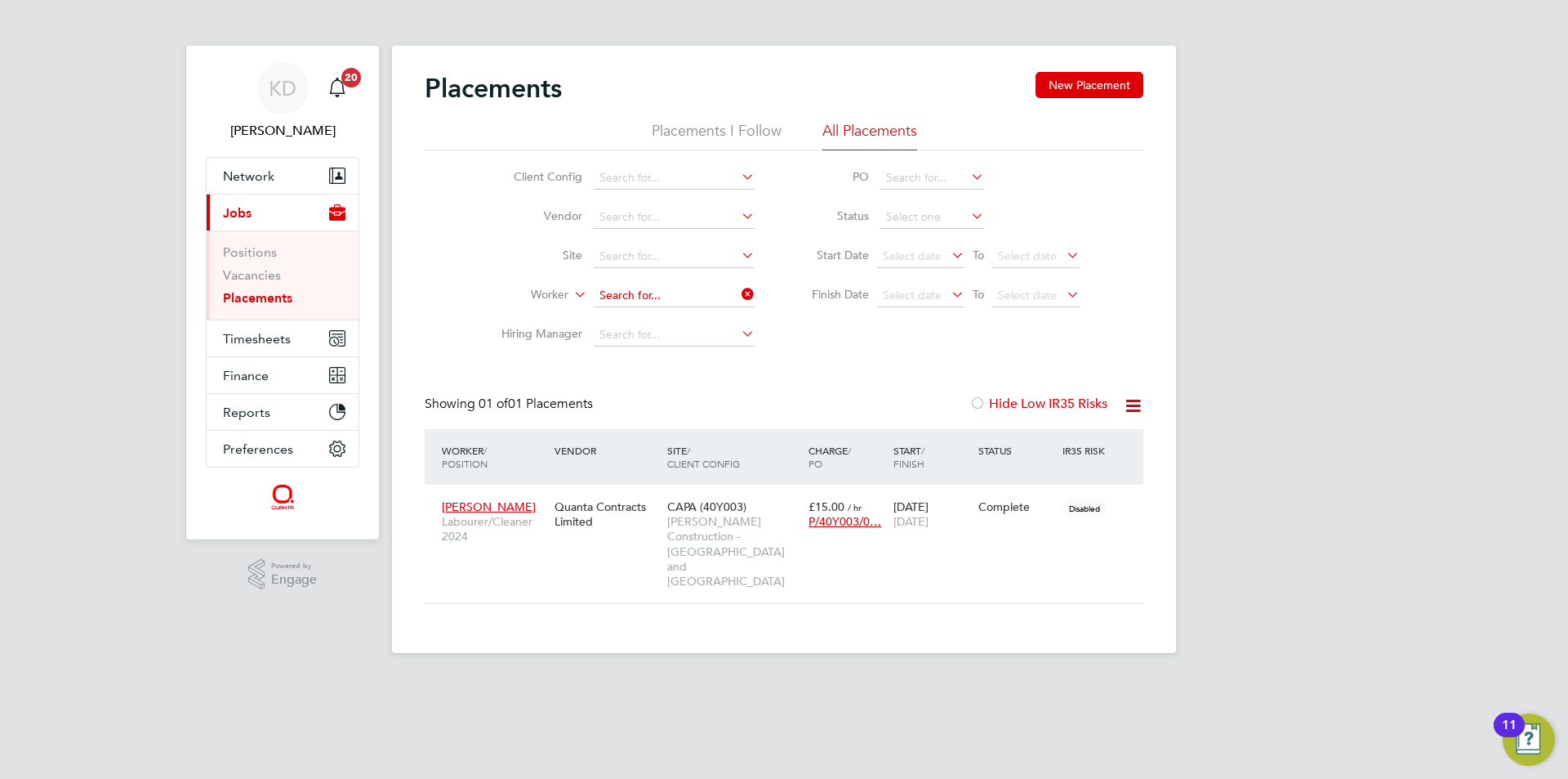
click at [646, 297] on input at bounding box center [673, 296] width 161 height 23
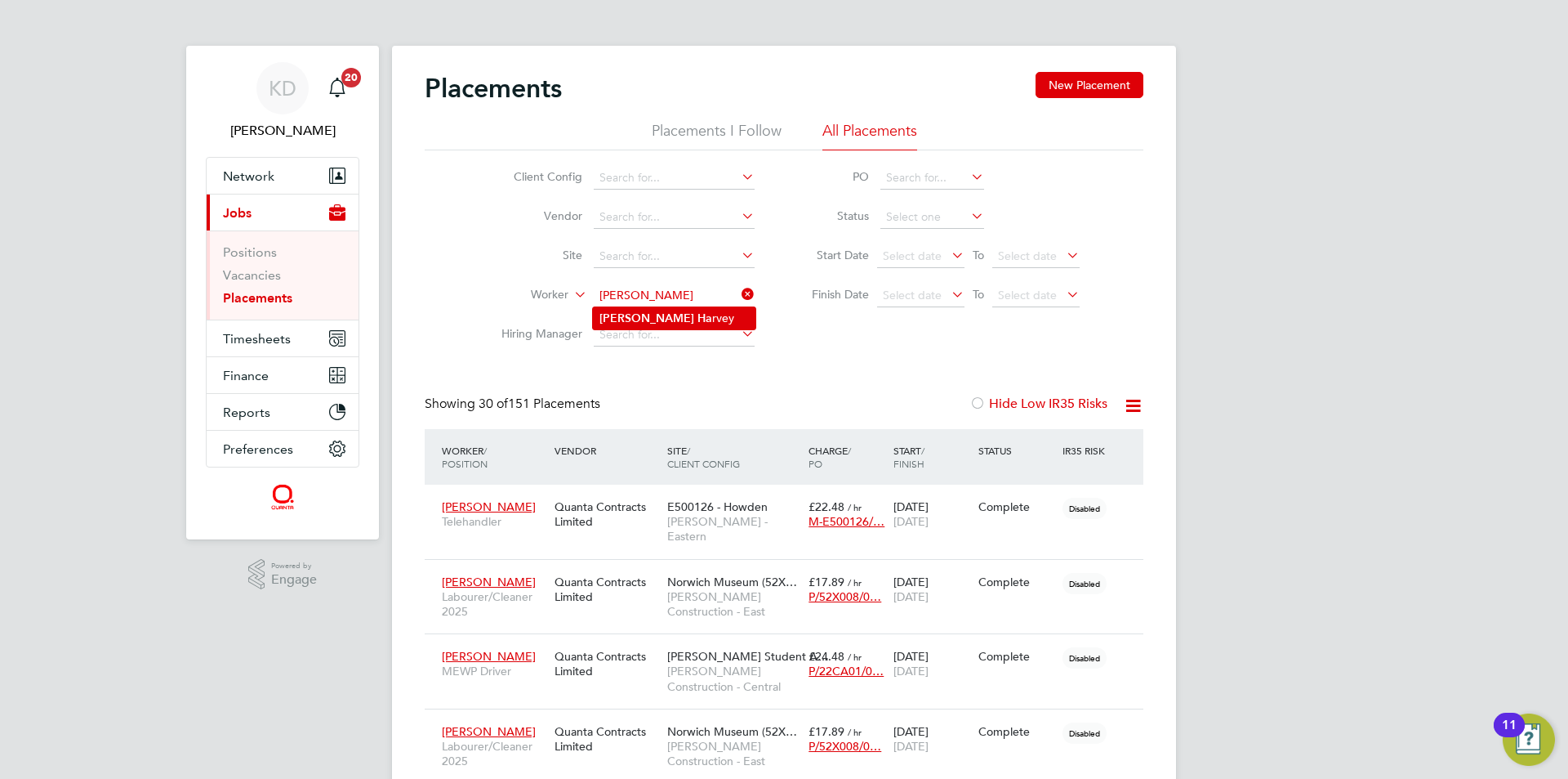
click at [642, 325] on li "Lewis Ha rvey" at bounding box center [673, 318] width 162 height 22
type input "[PERSON_NAME]"
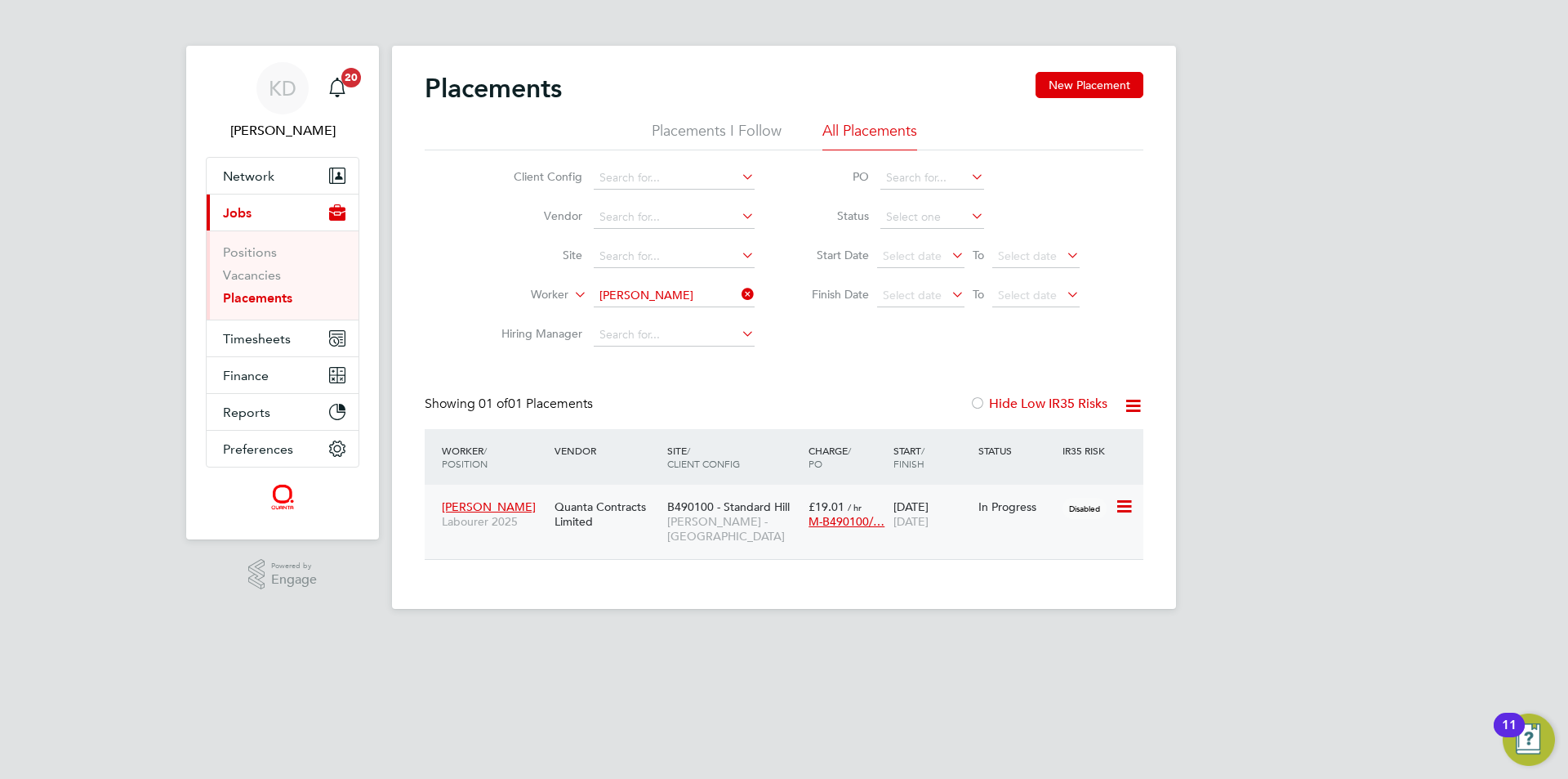
click at [505, 509] on span "[PERSON_NAME]" at bounding box center [489, 506] width 94 height 14
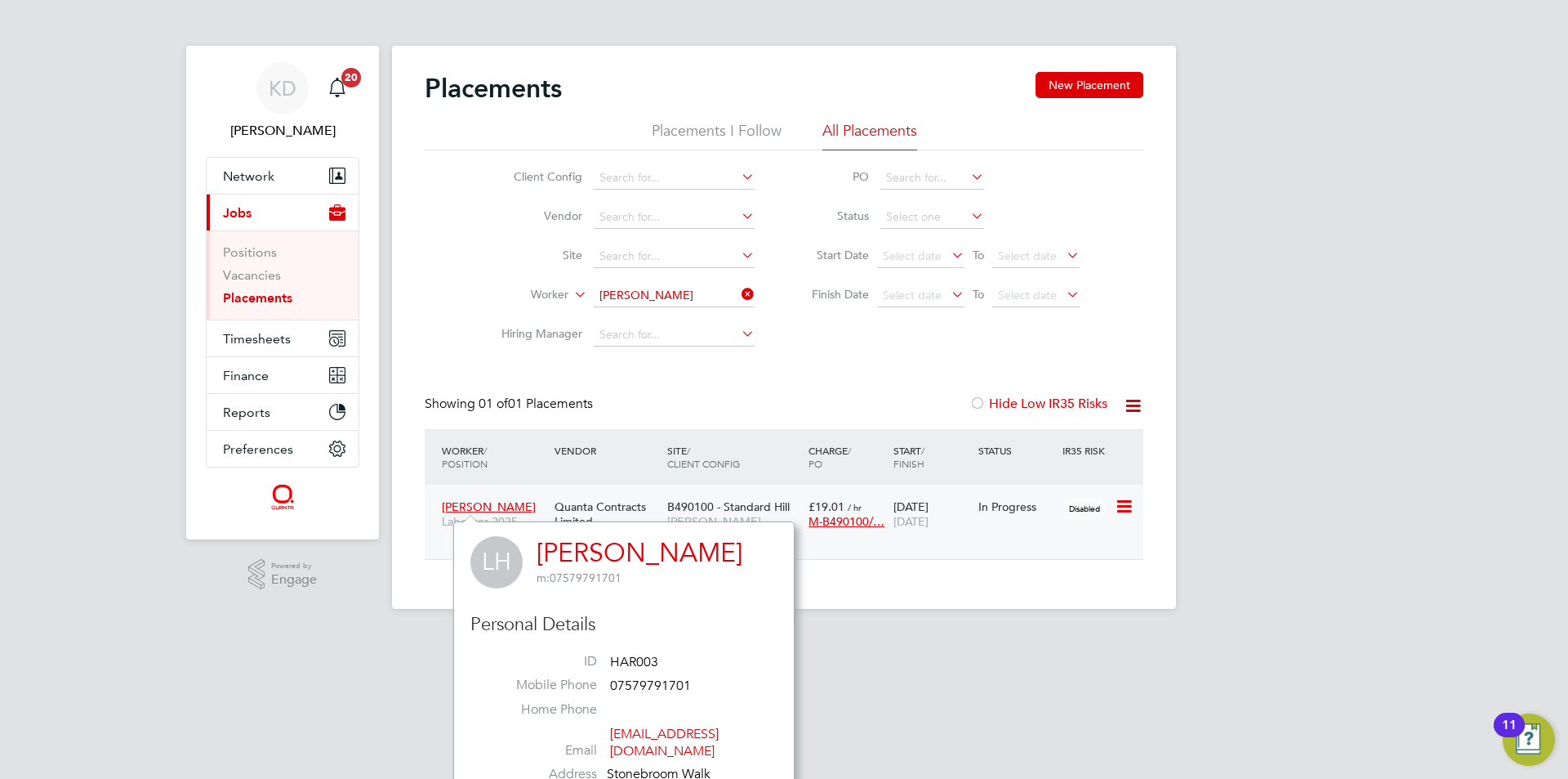
click at [714, 502] on span "B490100 - Standard Hill" at bounding box center [729, 506] width 123 height 14
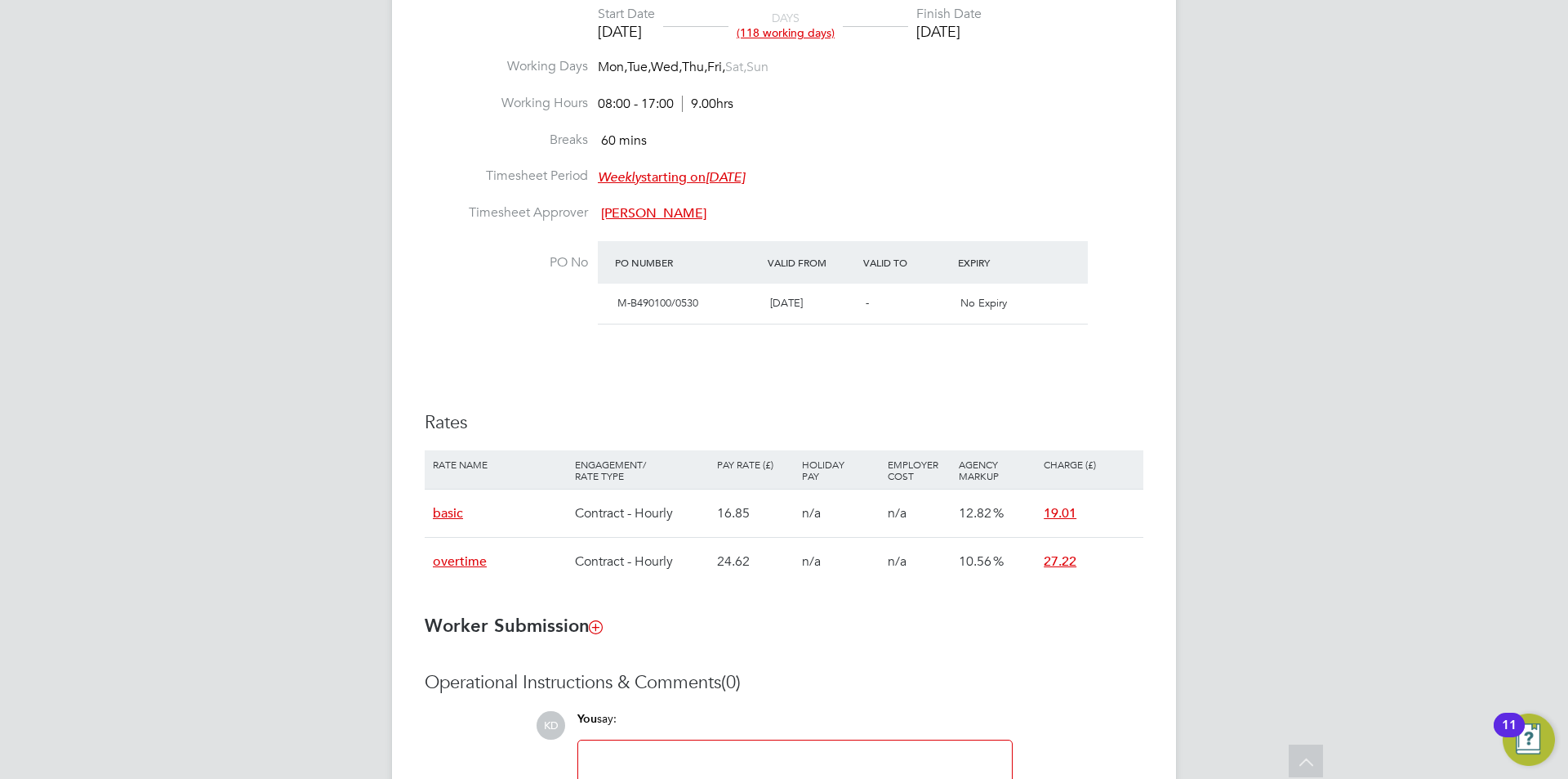
click at [1050, 644] on ng-form "Placement IR35 Determination IR35 Status Disabled for this client. This feature…" at bounding box center [784, 319] width 719 height 1175
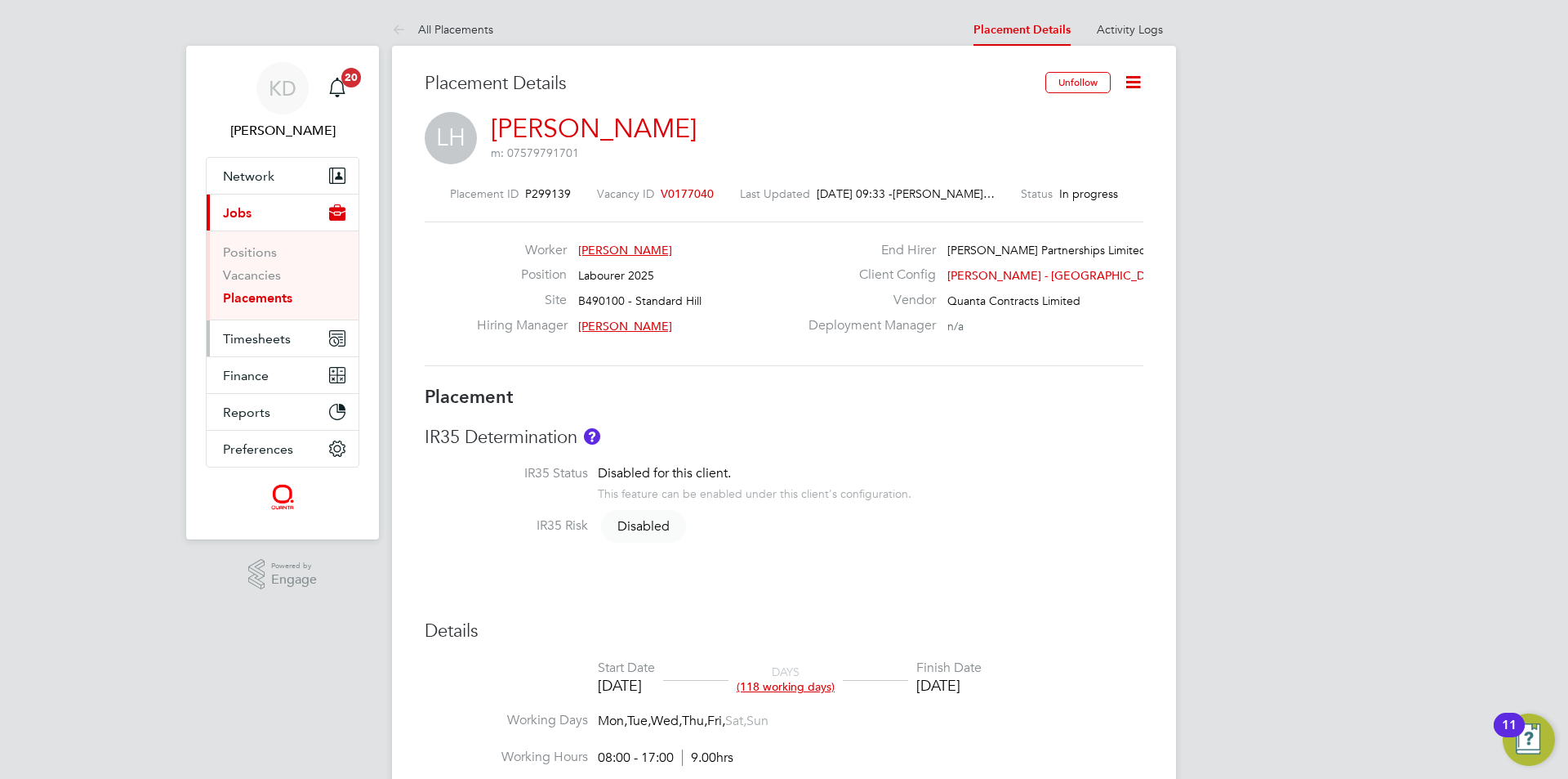
click at [272, 336] on span "Timesheets" at bounding box center [257, 339] width 68 height 15
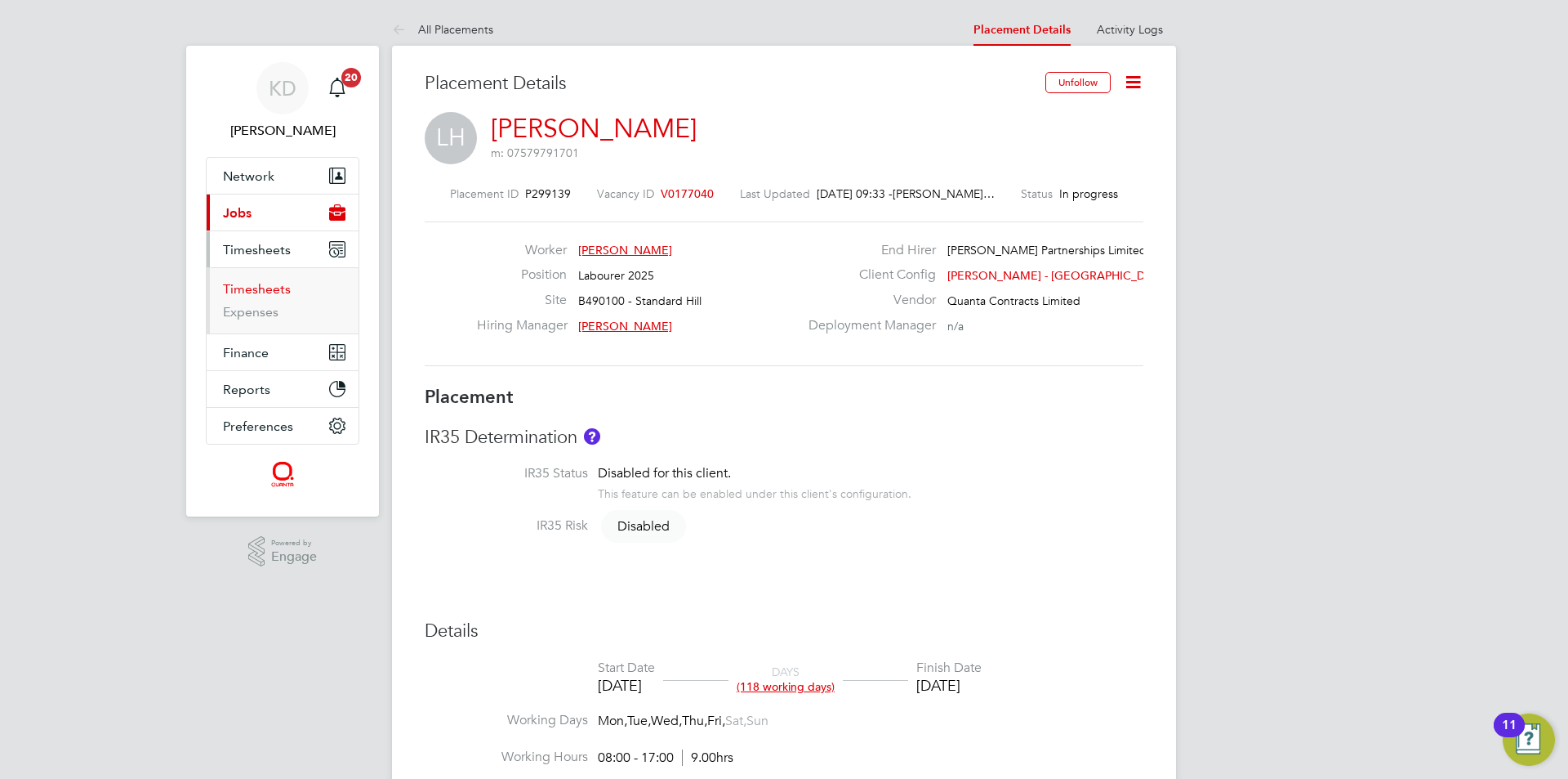
click at [261, 282] on link "Timesheets" at bounding box center [257, 289] width 68 height 15
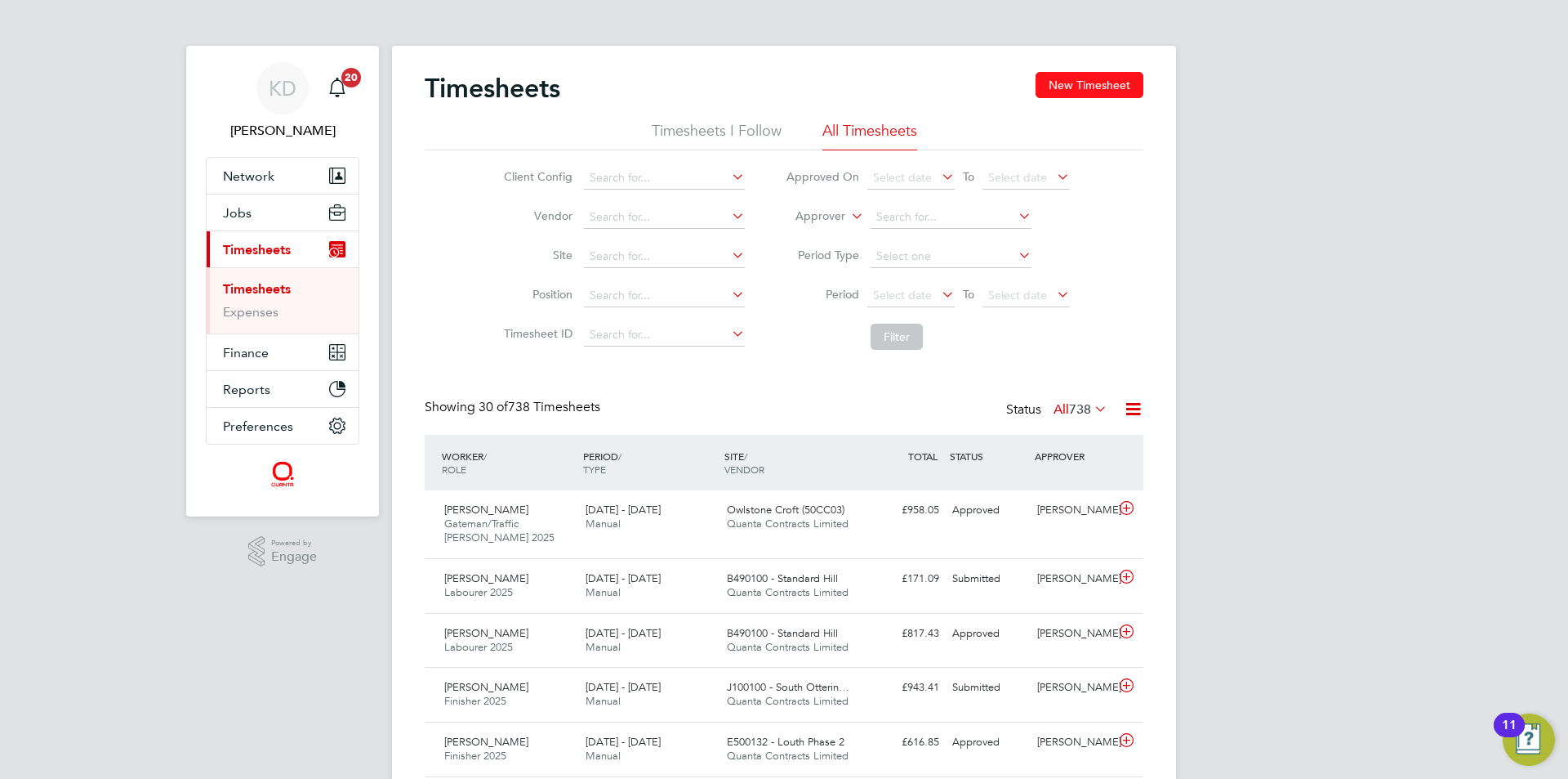
click at [1087, 94] on button "New Timesheet" at bounding box center [1089, 84] width 108 height 26
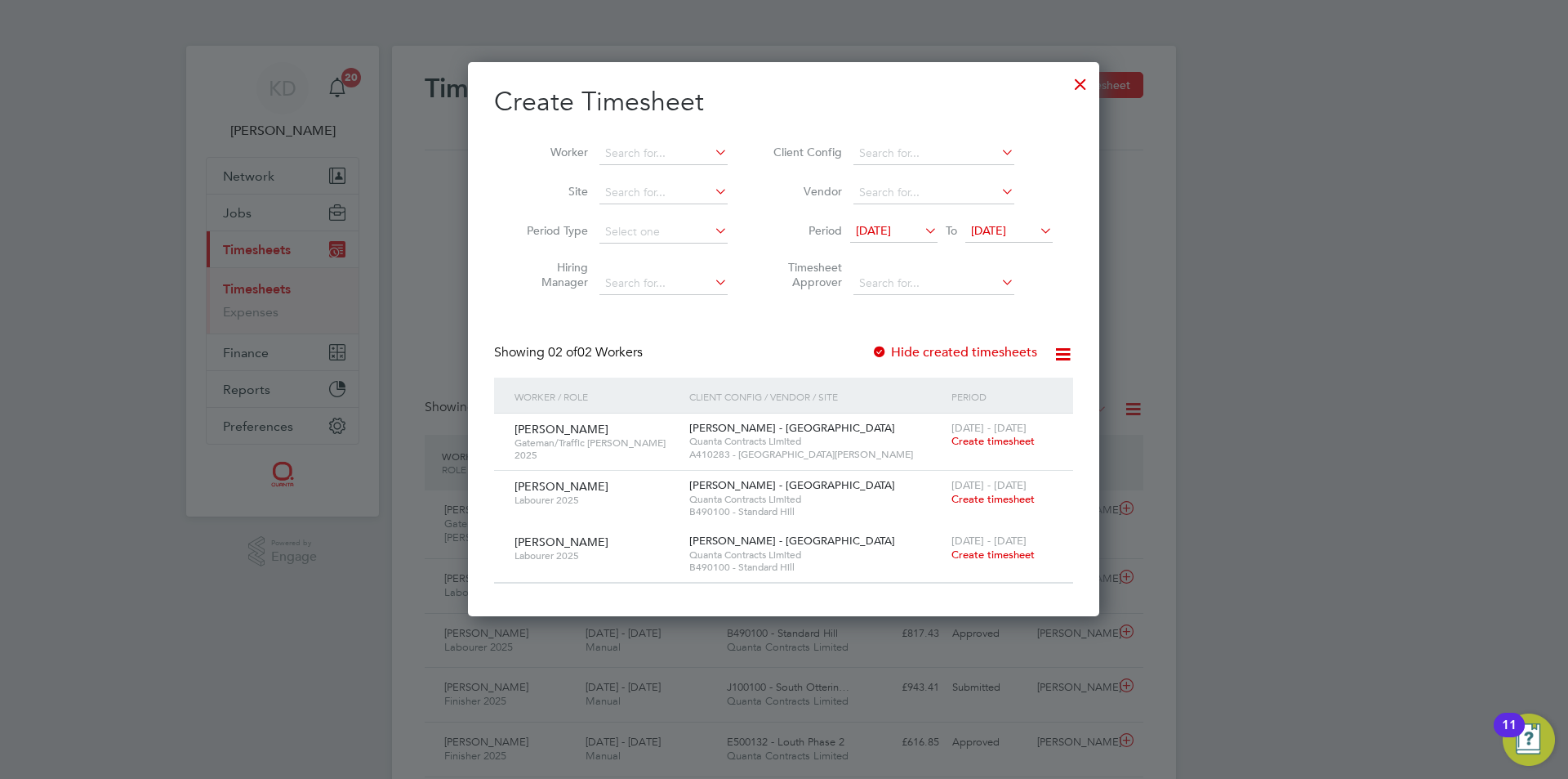
click at [1036, 224] on icon at bounding box center [1036, 230] width 0 height 23
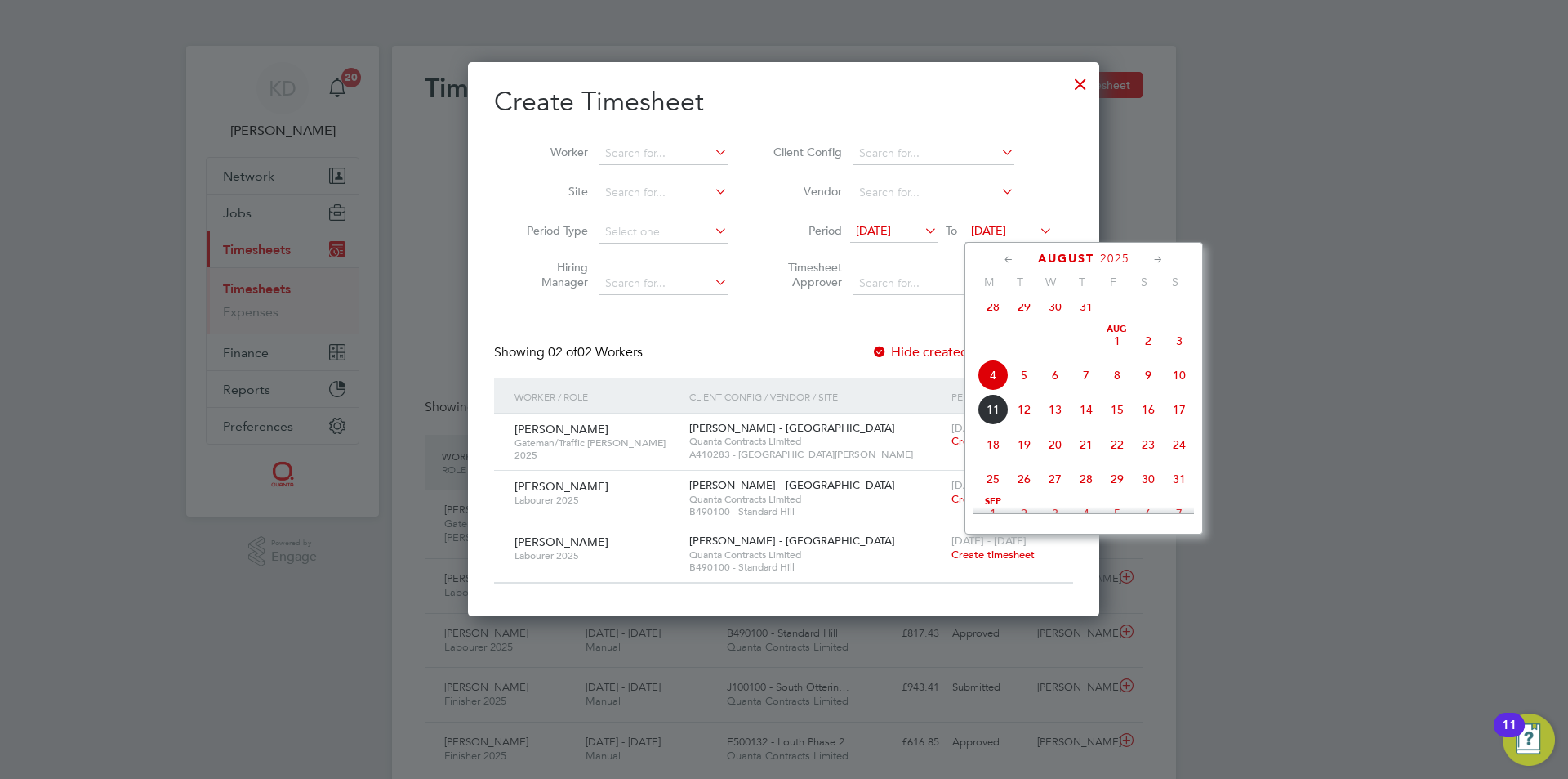
click at [1141, 387] on span "9" at bounding box center [1148, 375] width 31 height 31
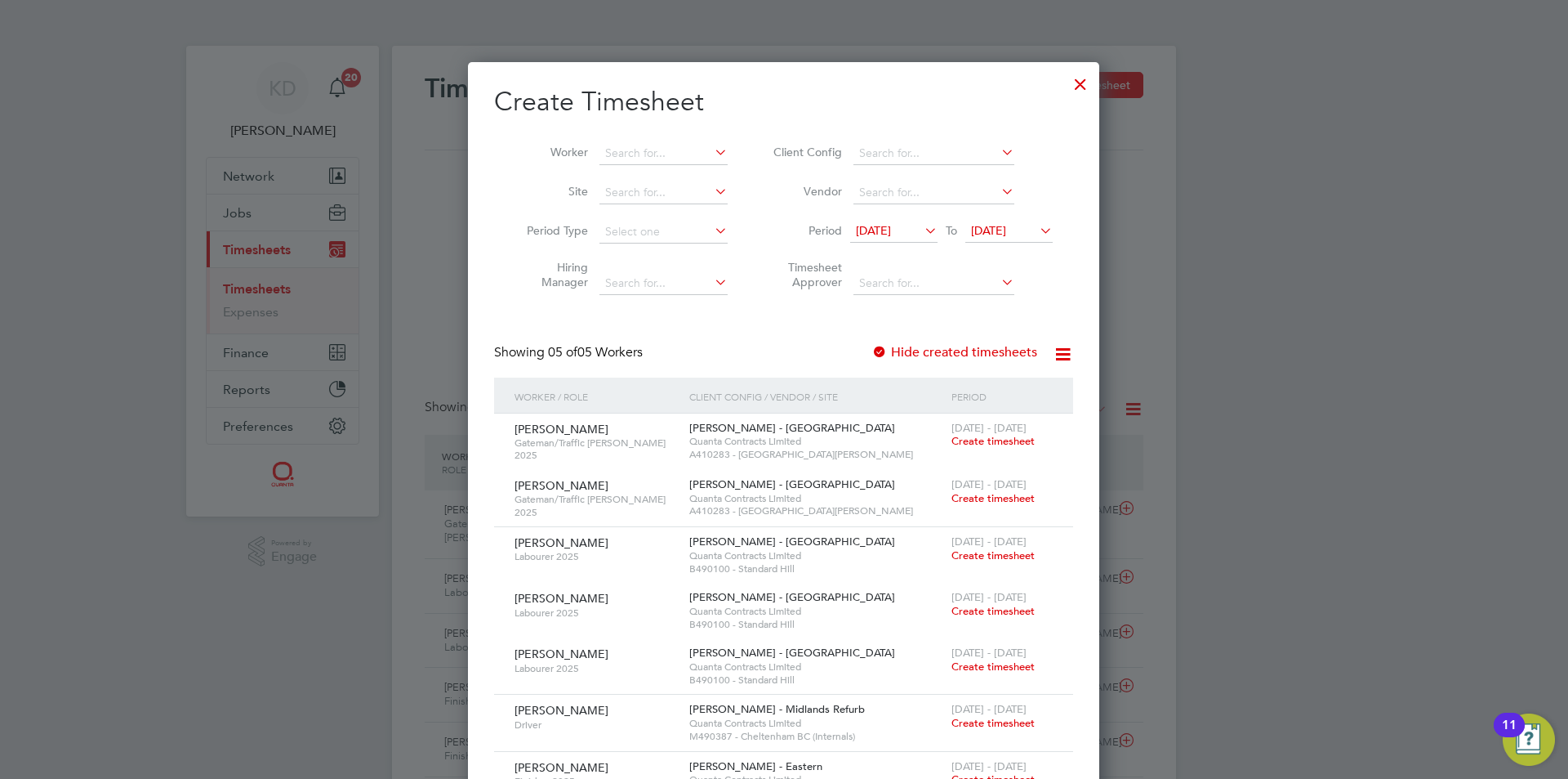
click at [1082, 78] on div at bounding box center [1080, 80] width 29 height 29
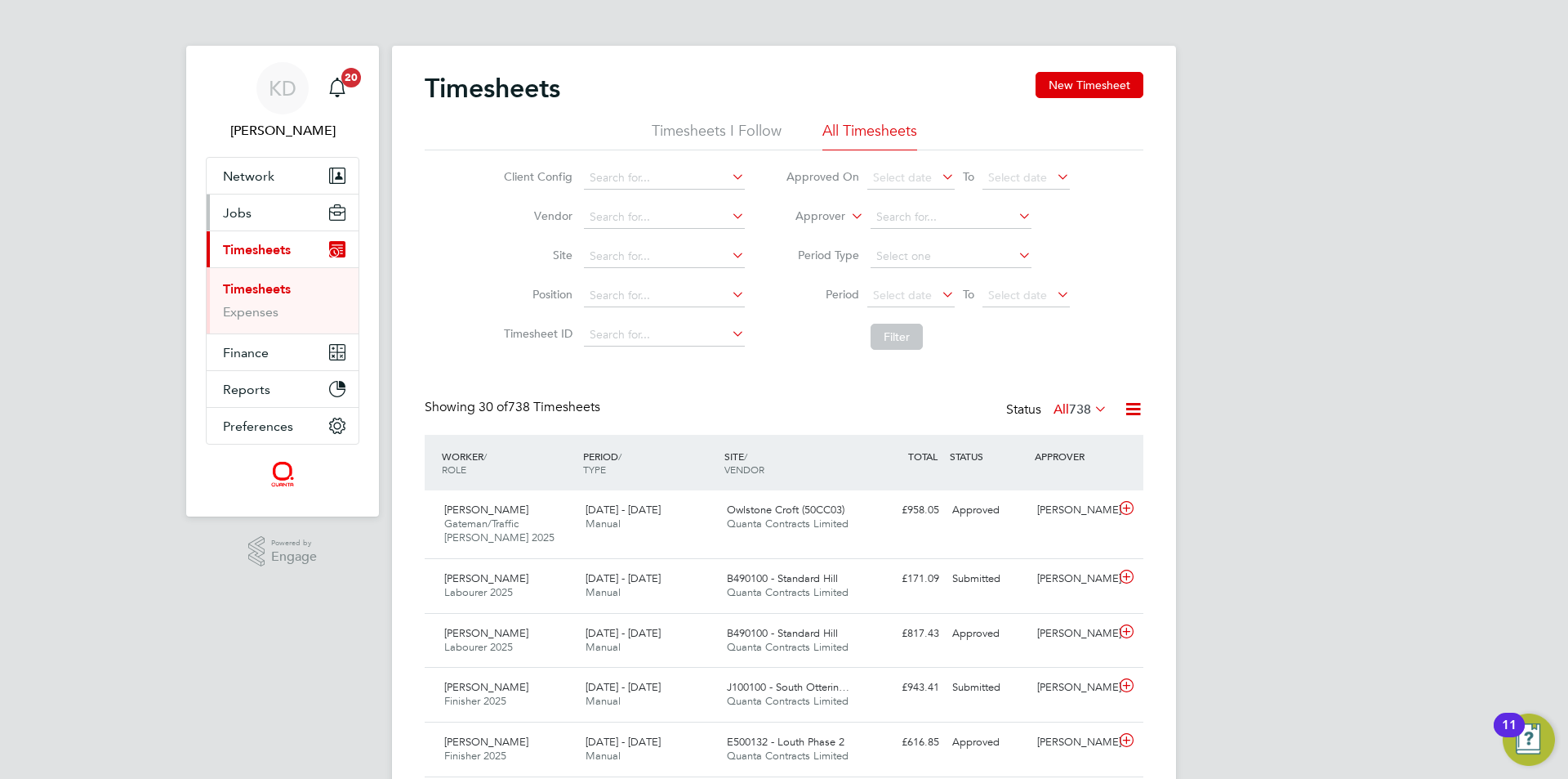
click at [232, 211] on span "Jobs" at bounding box center [237, 213] width 29 height 15
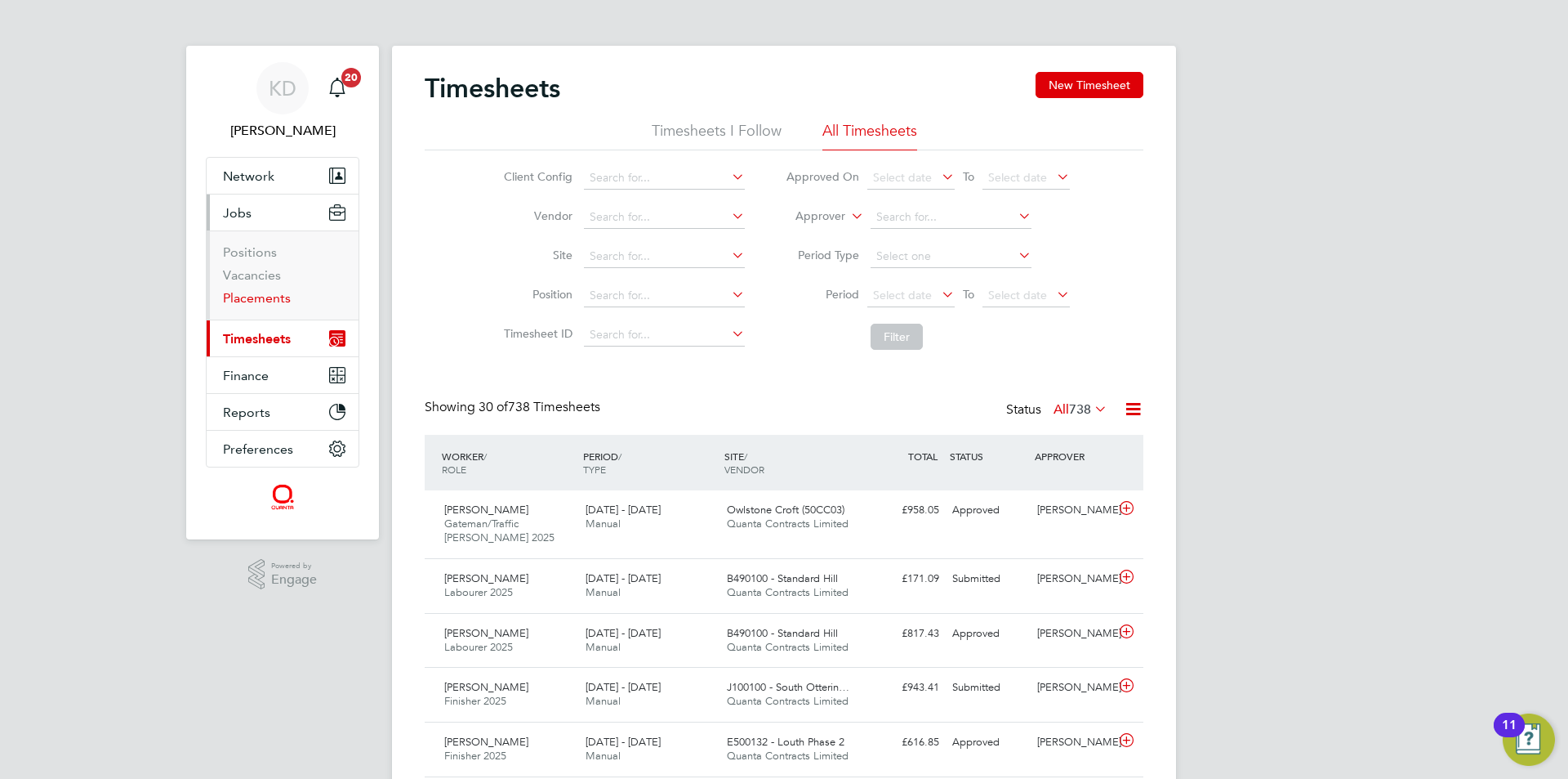
click at [243, 299] on link "Placements" at bounding box center [257, 297] width 68 height 15
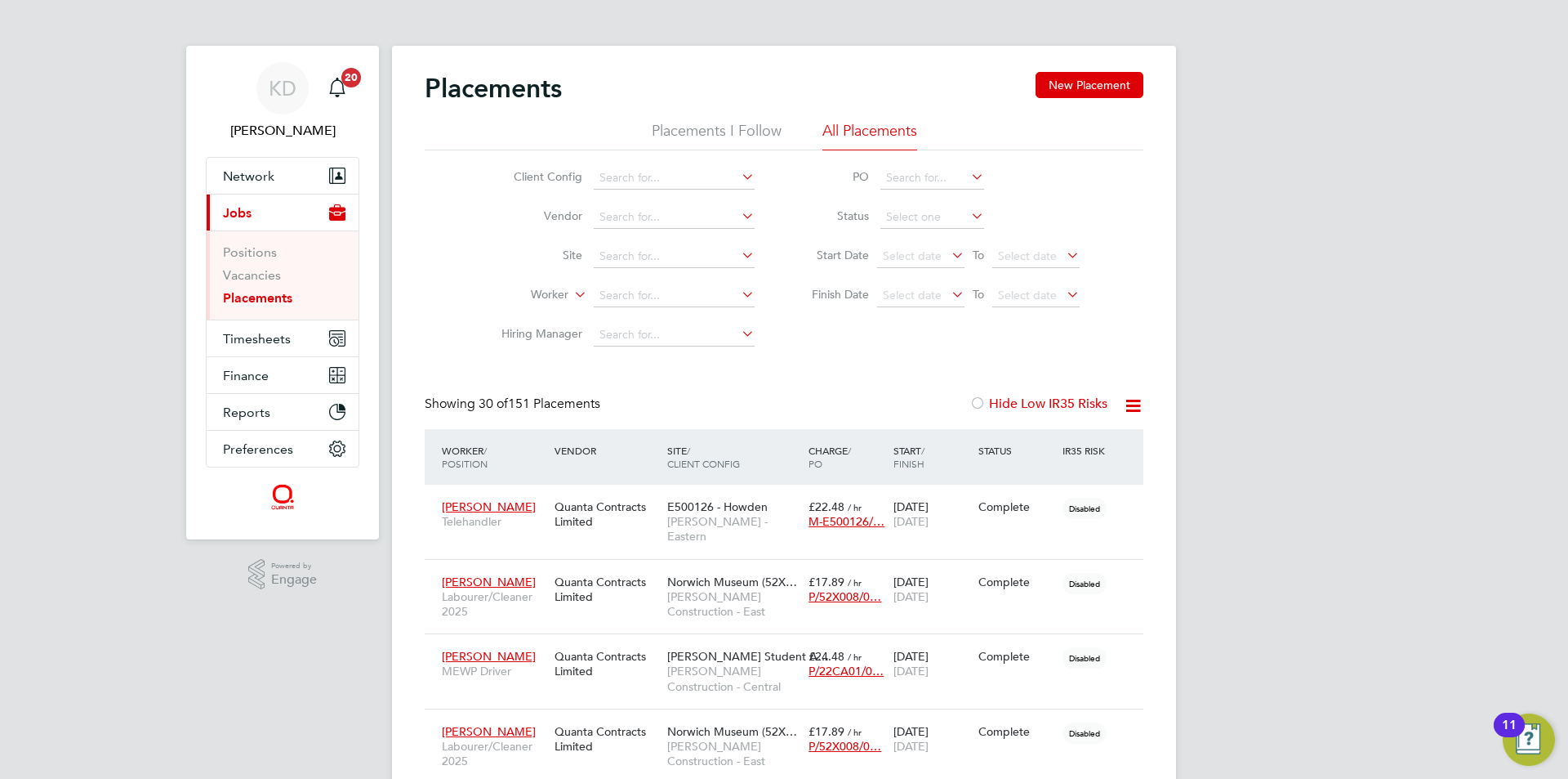
click at [738, 261] on icon at bounding box center [738, 254] width 0 height 23
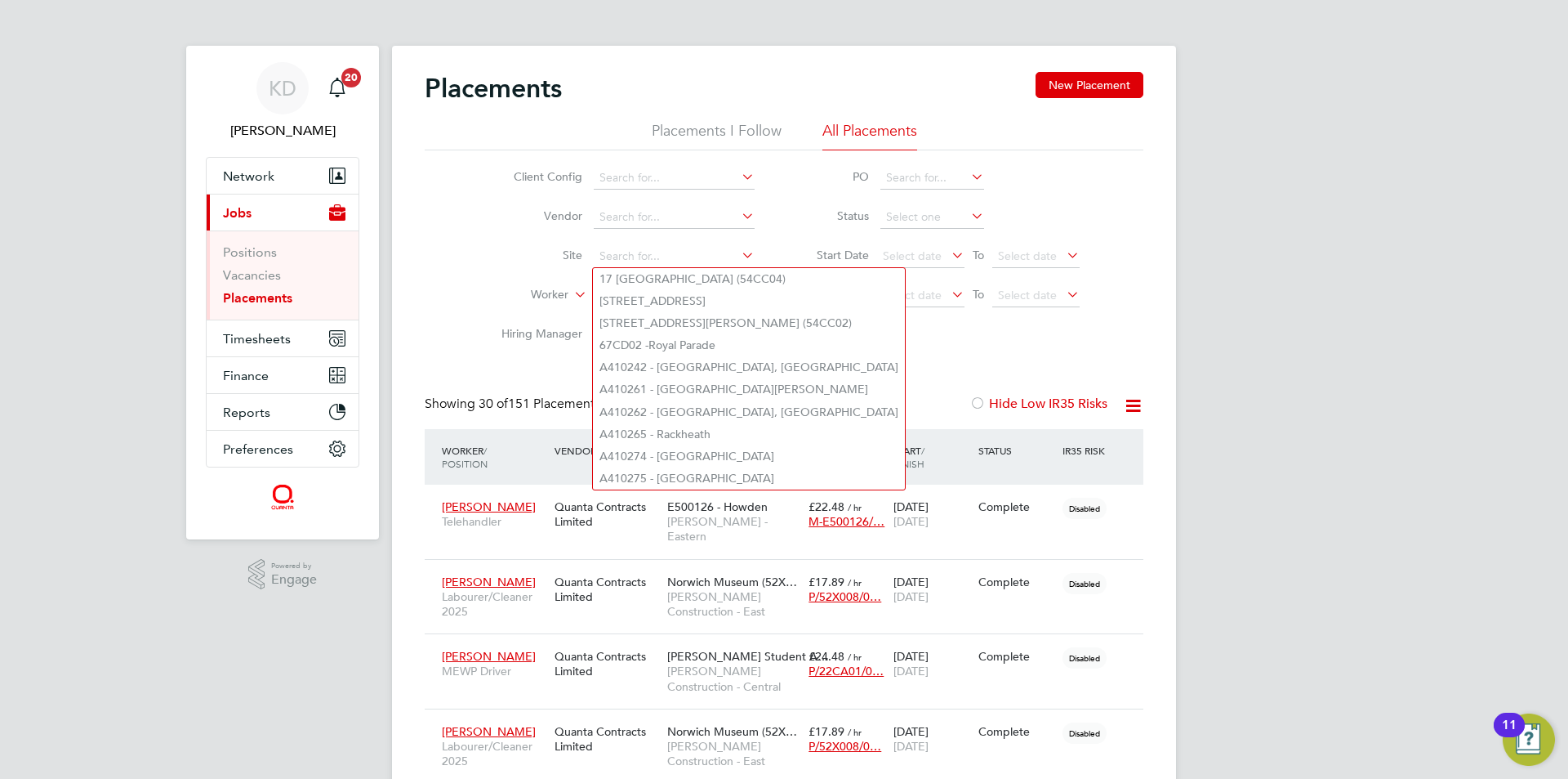
click at [371, 237] on app-nav-sections-wrapper "KD Karen Donald Notifications 20 Applications: Network Team Members Businesses …" at bounding box center [282, 292] width 193 height 494
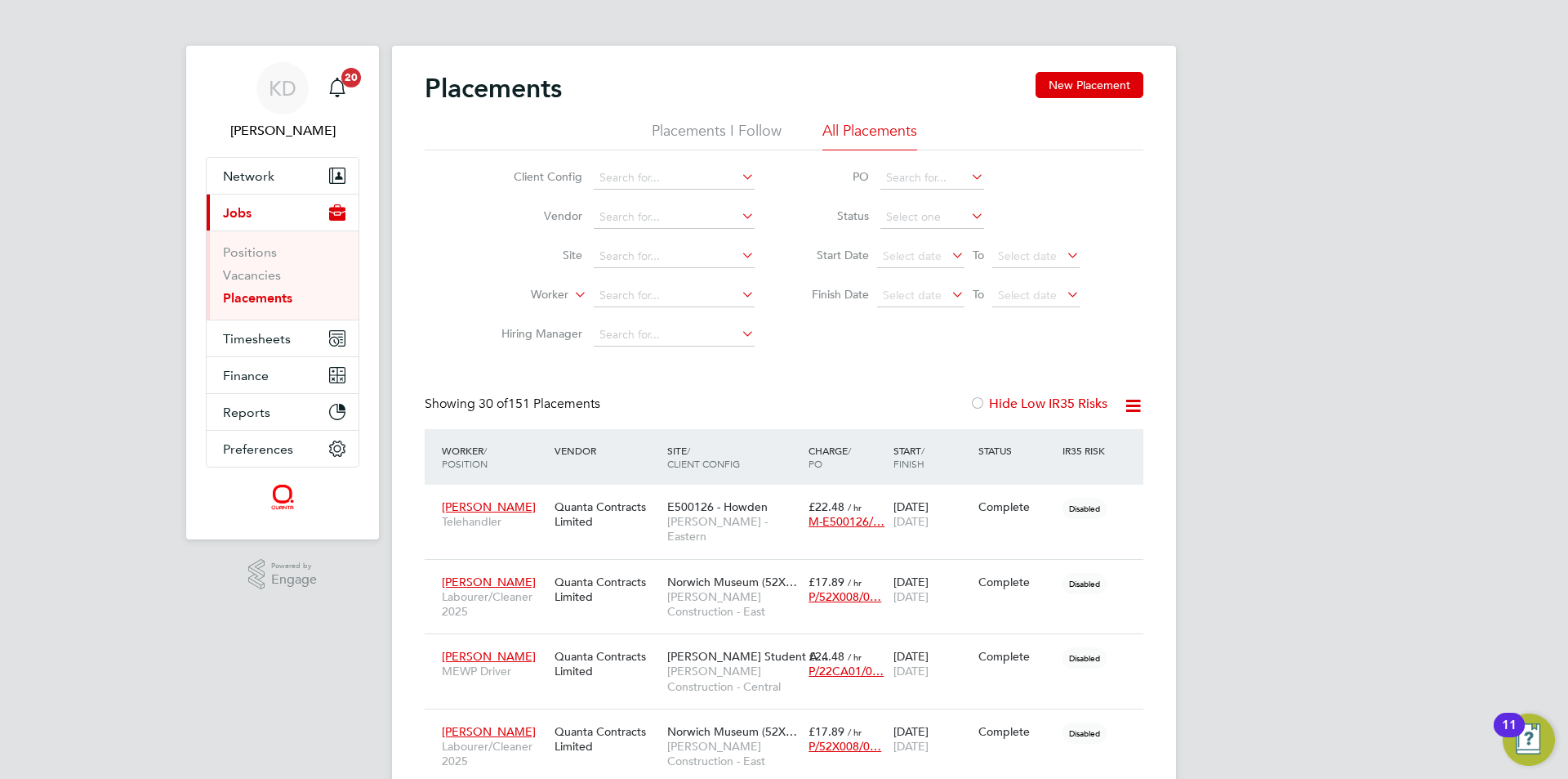
click at [728, 312] on li "Worker" at bounding box center [621, 296] width 307 height 40
click at [722, 296] on input at bounding box center [673, 296] width 161 height 23
type input "[PERSON_NAME]"
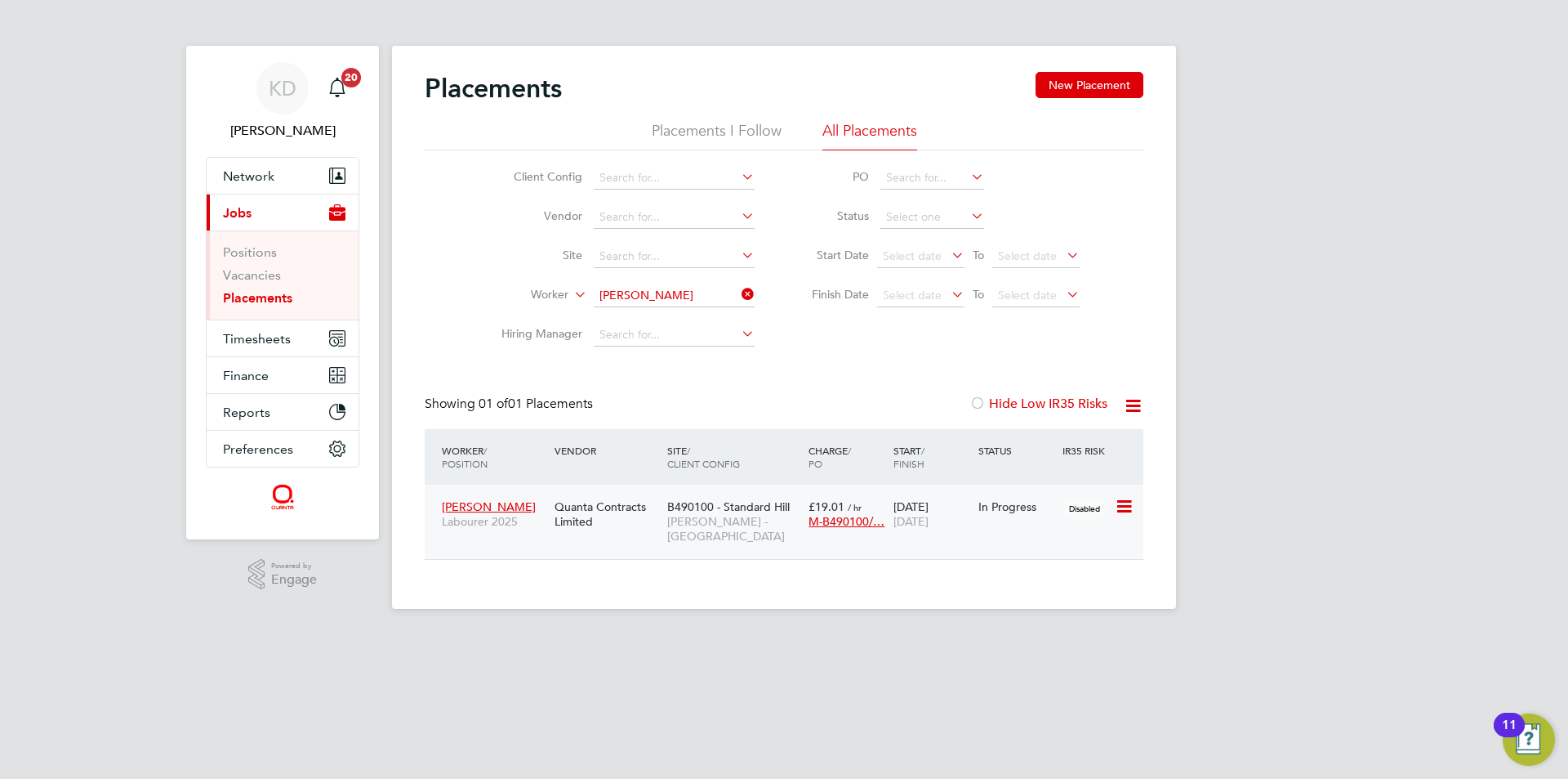
click at [829, 520] on span "M-B490100/…" at bounding box center [847, 520] width 76 height 14
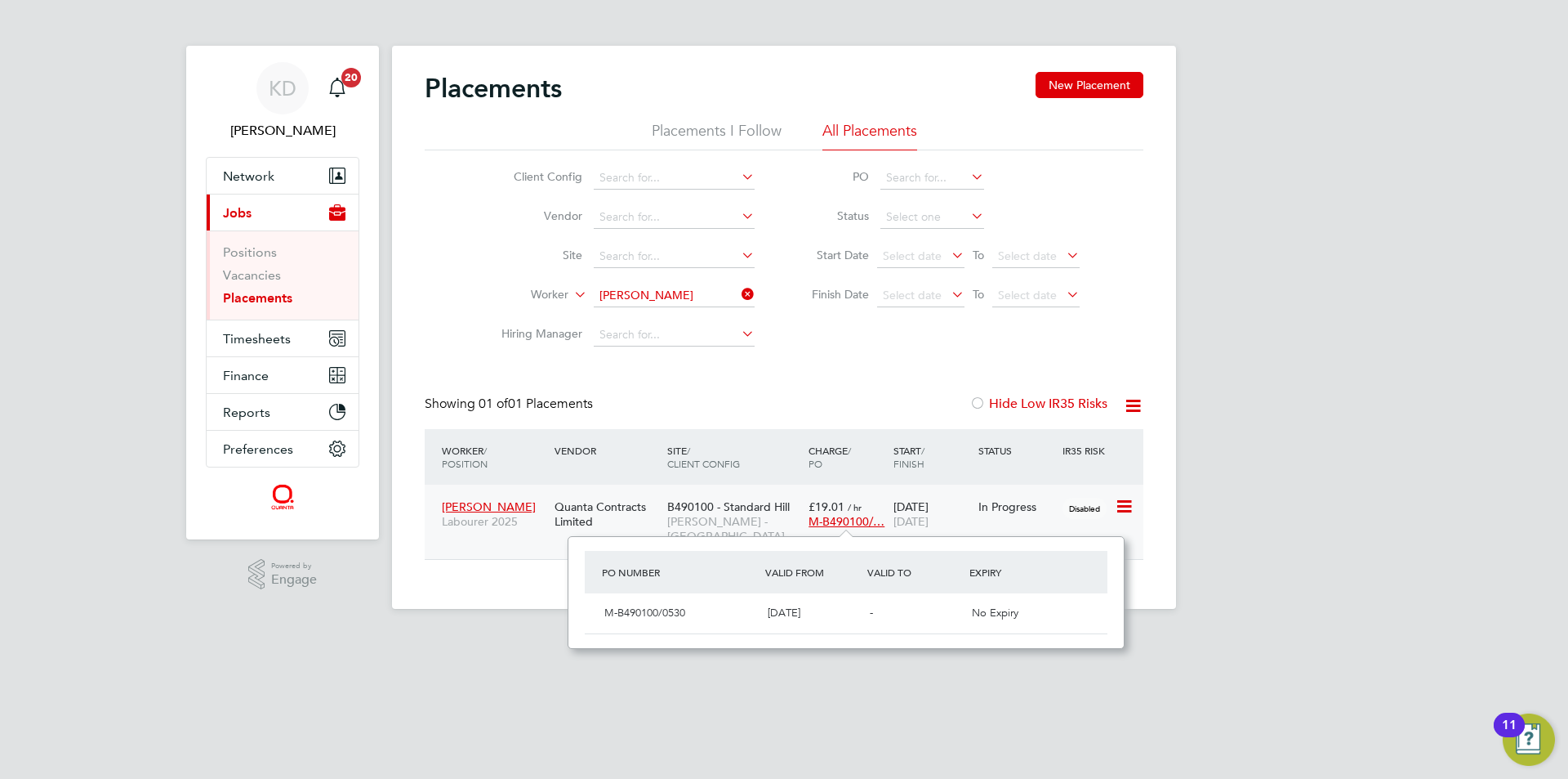
click at [928, 514] on span "[DATE]" at bounding box center [912, 520] width 35 height 14
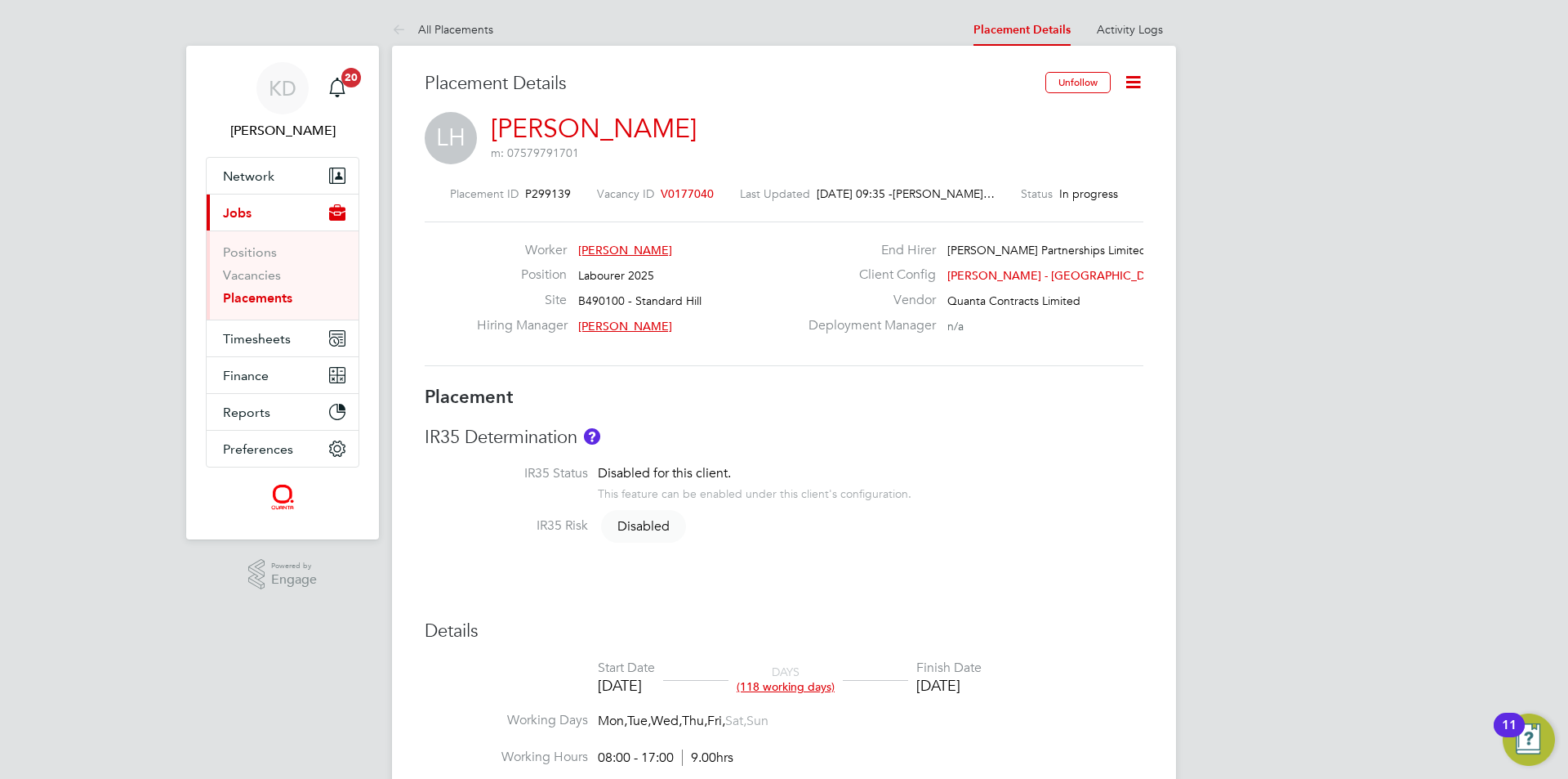
click at [1135, 85] on icon at bounding box center [1133, 82] width 20 height 20
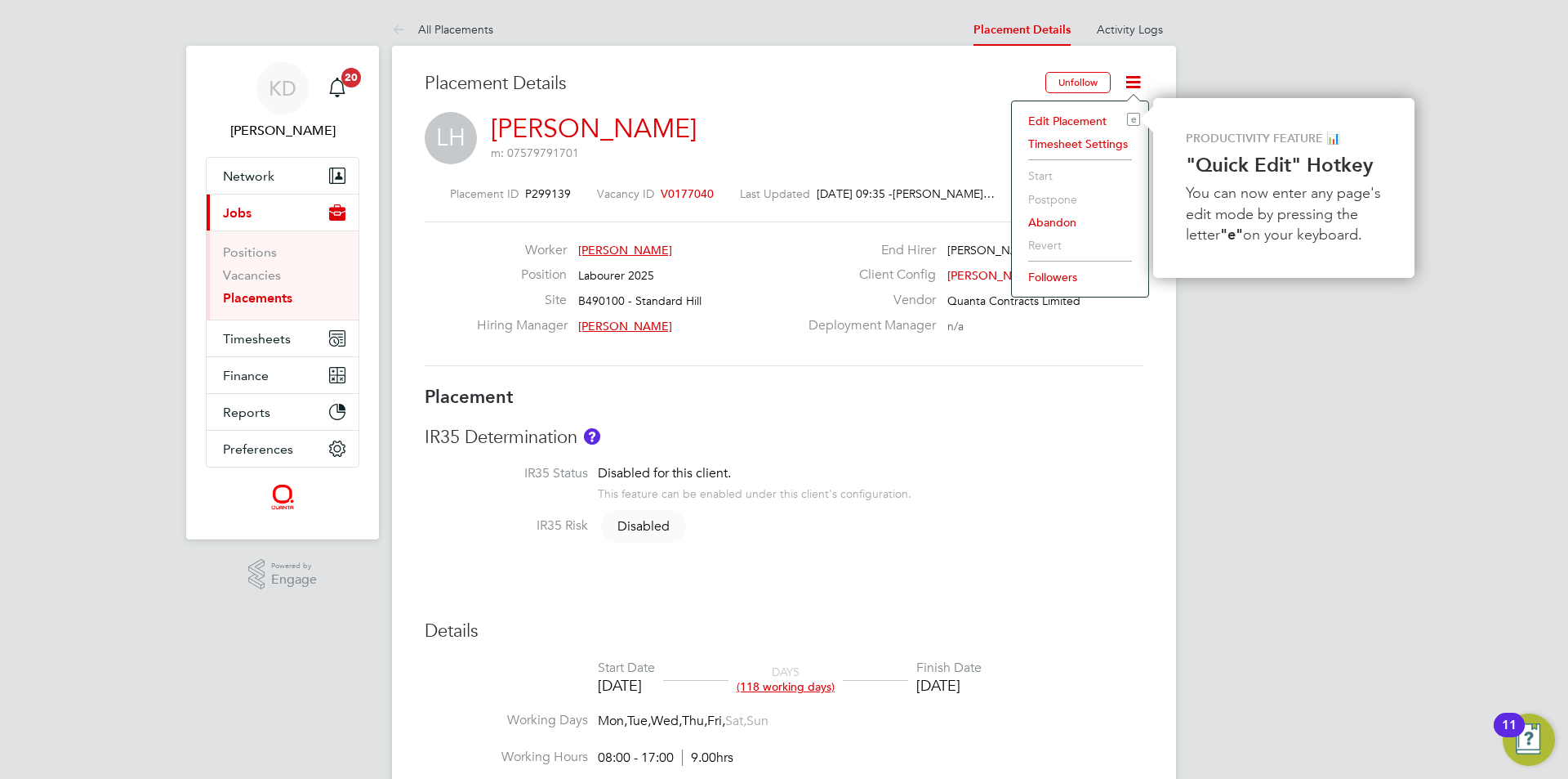
click at [1086, 118] on li "Edit Placement e" at bounding box center [1080, 120] width 120 height 23
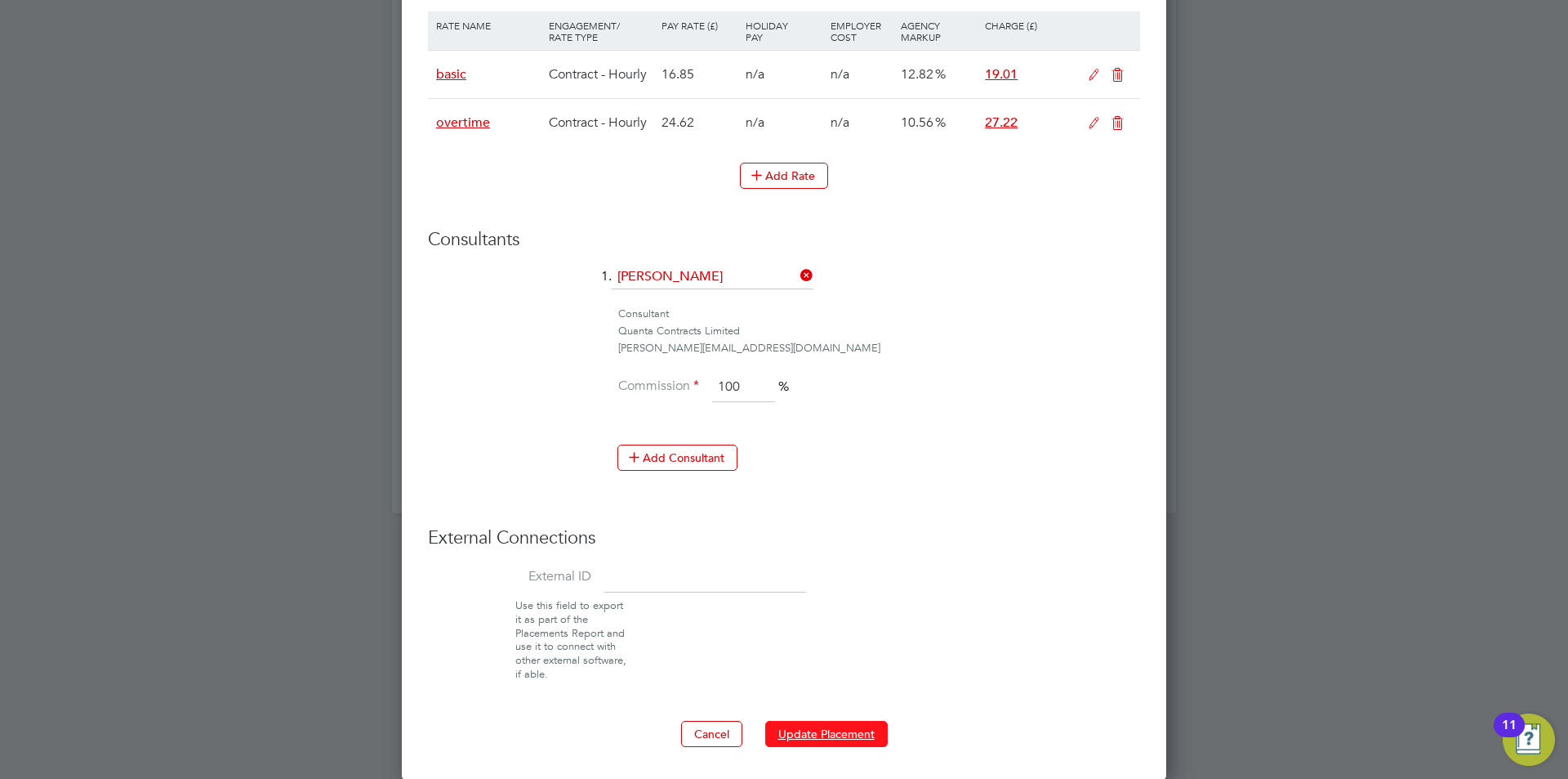
click at [827, 724] on button "Update Placement" at bounding box center [827, 734] width 123 height 26
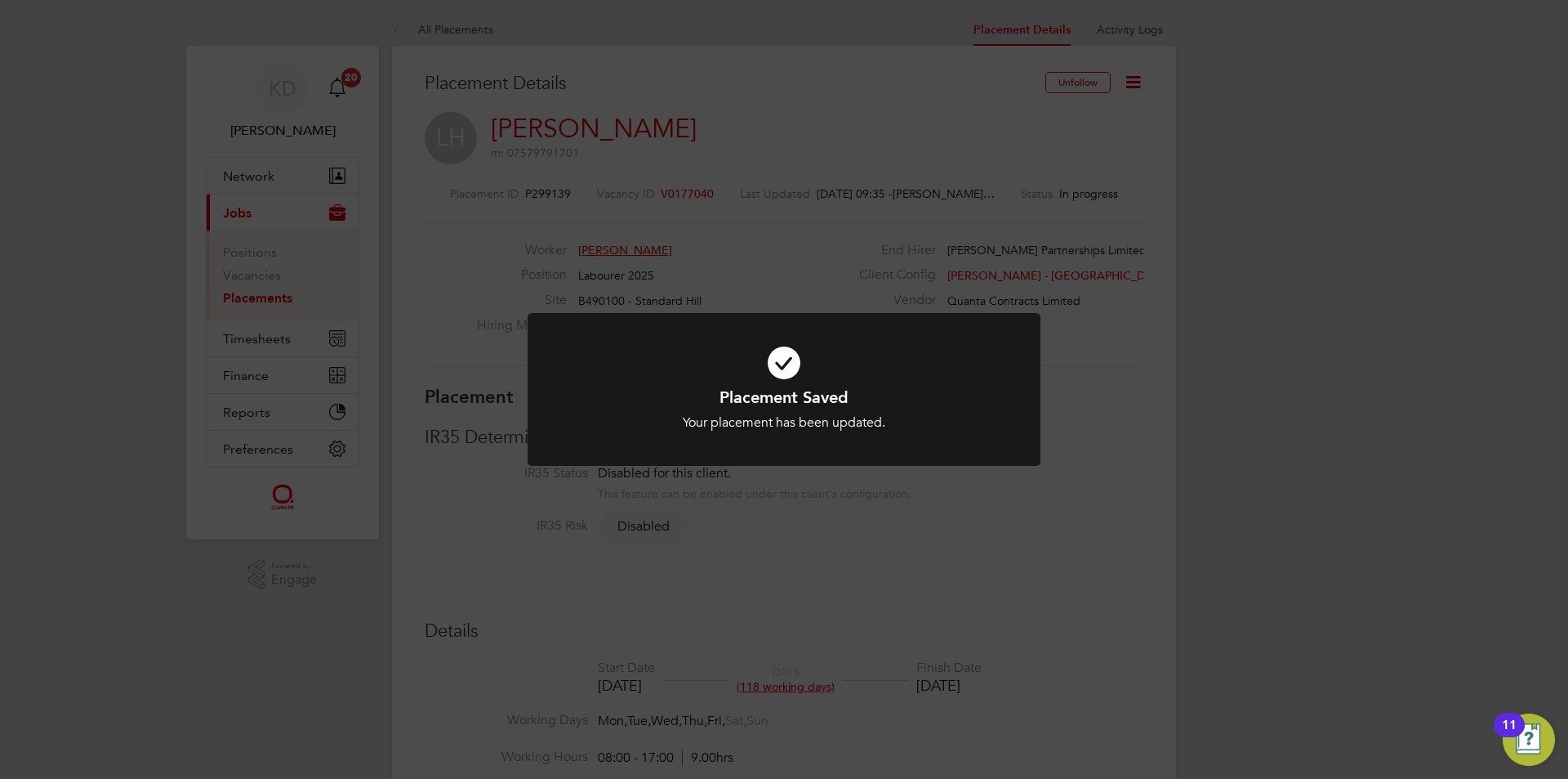
click at [270, 330] on div "Placement Saved Your placement has been updated. Cancel Okay" at bounding box center [784, 389] width 1568 height 779
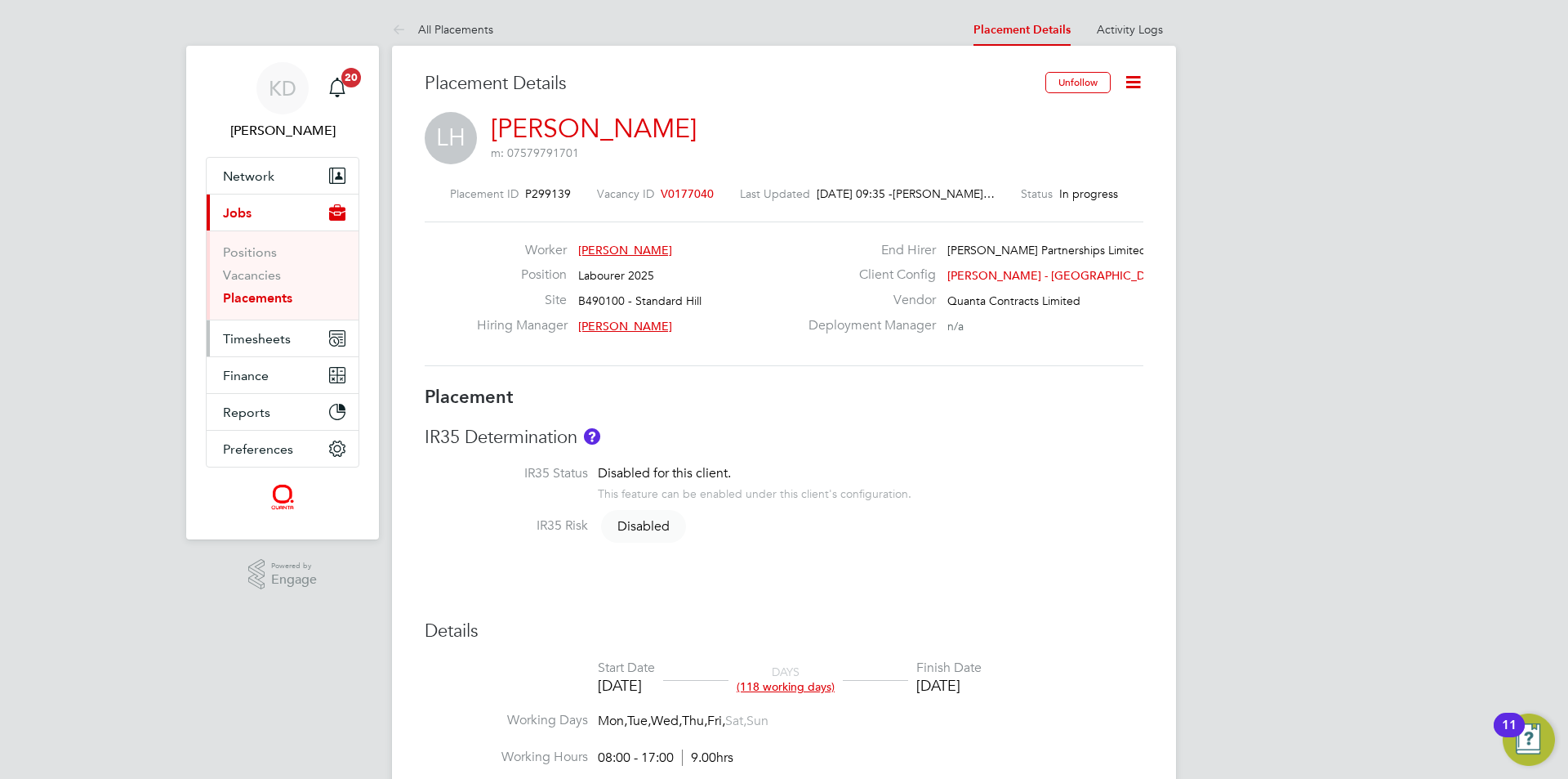
click at [270, 337] on span "Timesheets" at bounding box center [257, 339] width 68 height 15
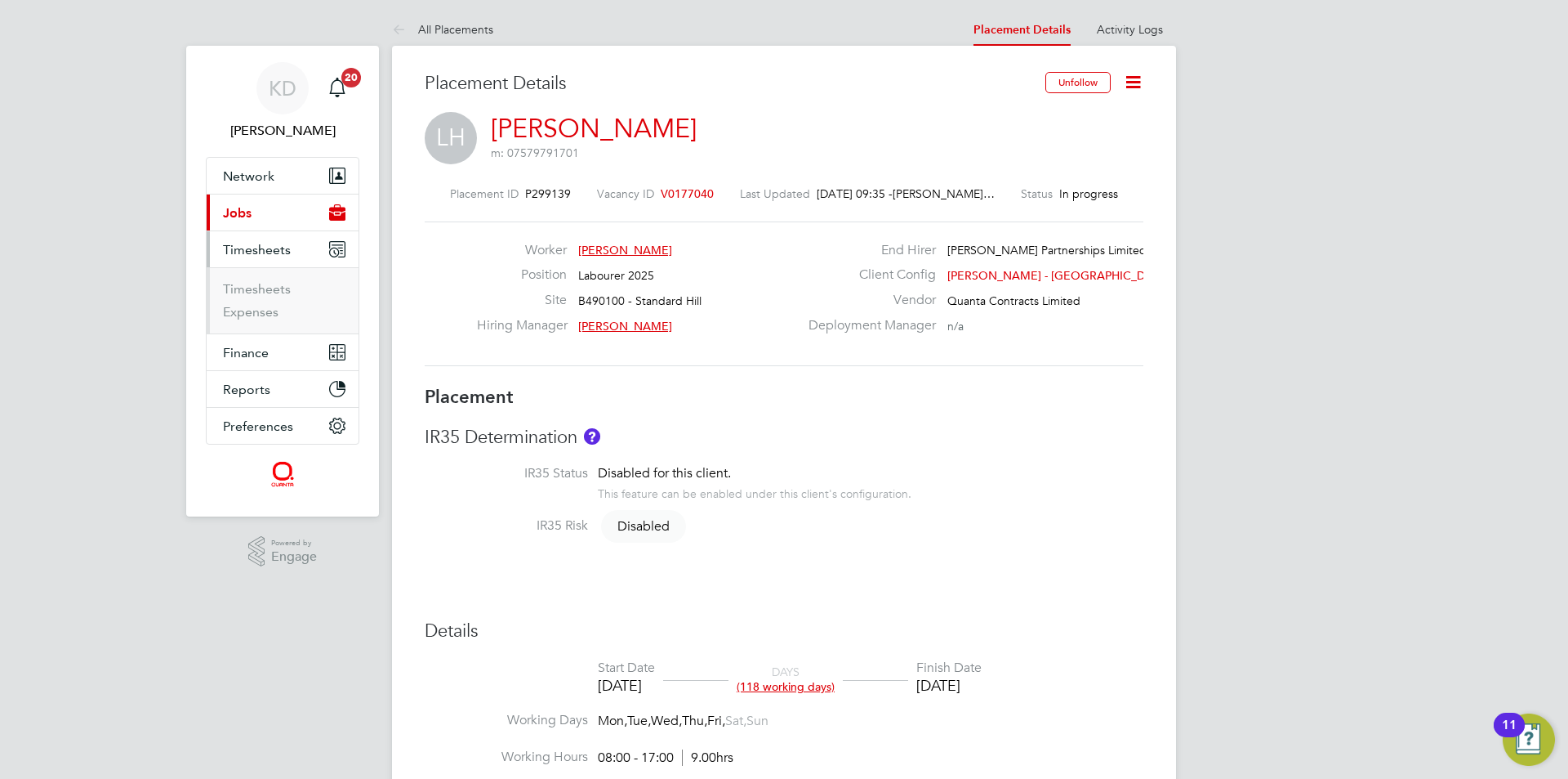
click at [274, 279] on ul "Timesheets Expenses" at bounding box center [282, 300] width 151 height 67
click at [274, 285] on link "Timesheets" at bounding box center [257, 289] width 68 height 15
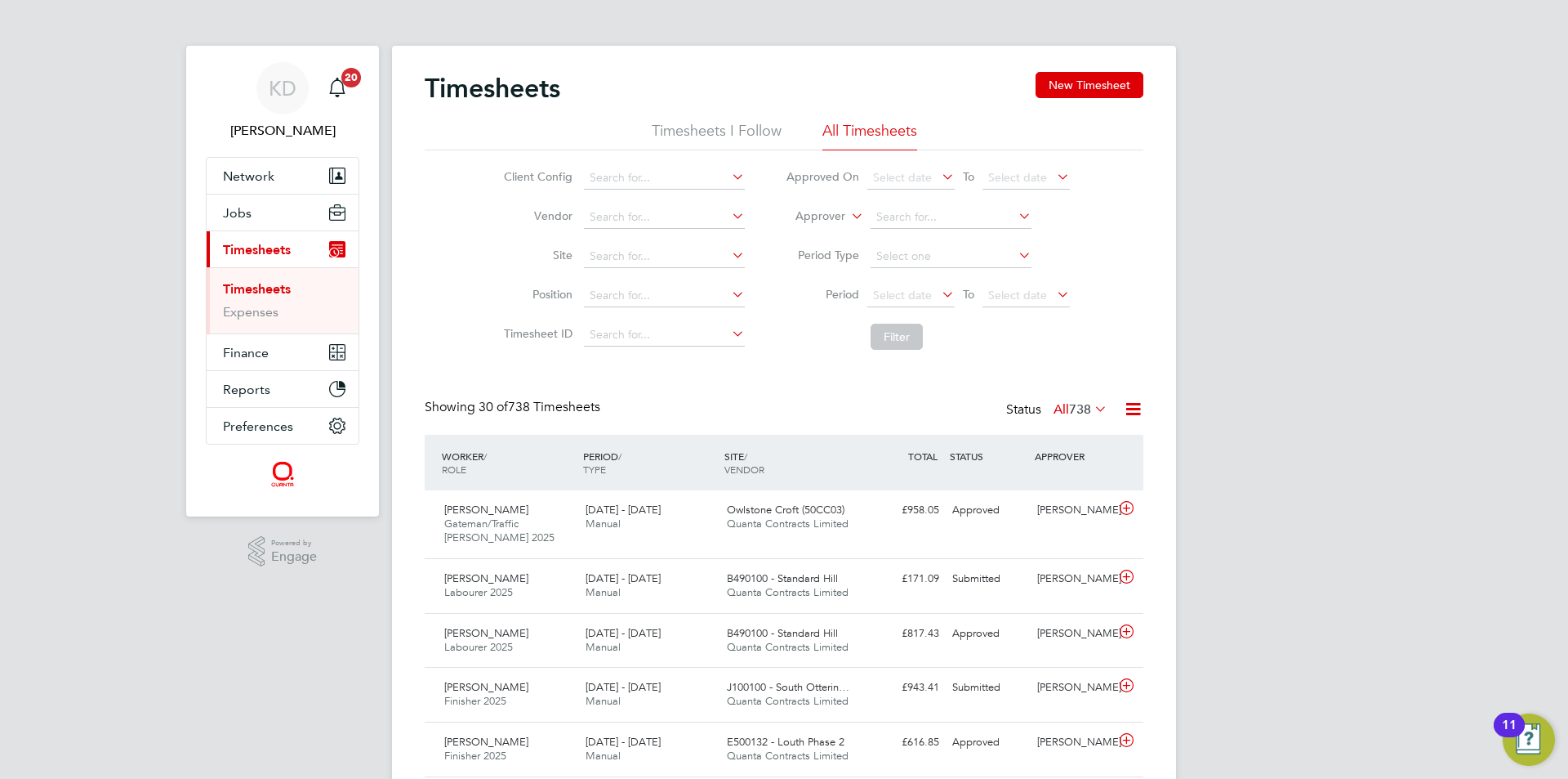
click at [1015, 262] on icon at bounding box center [1015, 254] width 0 height 23
click at [1114, 76] on button "New Timesheet" at bounding box center [1089, 84] width 108 height 26
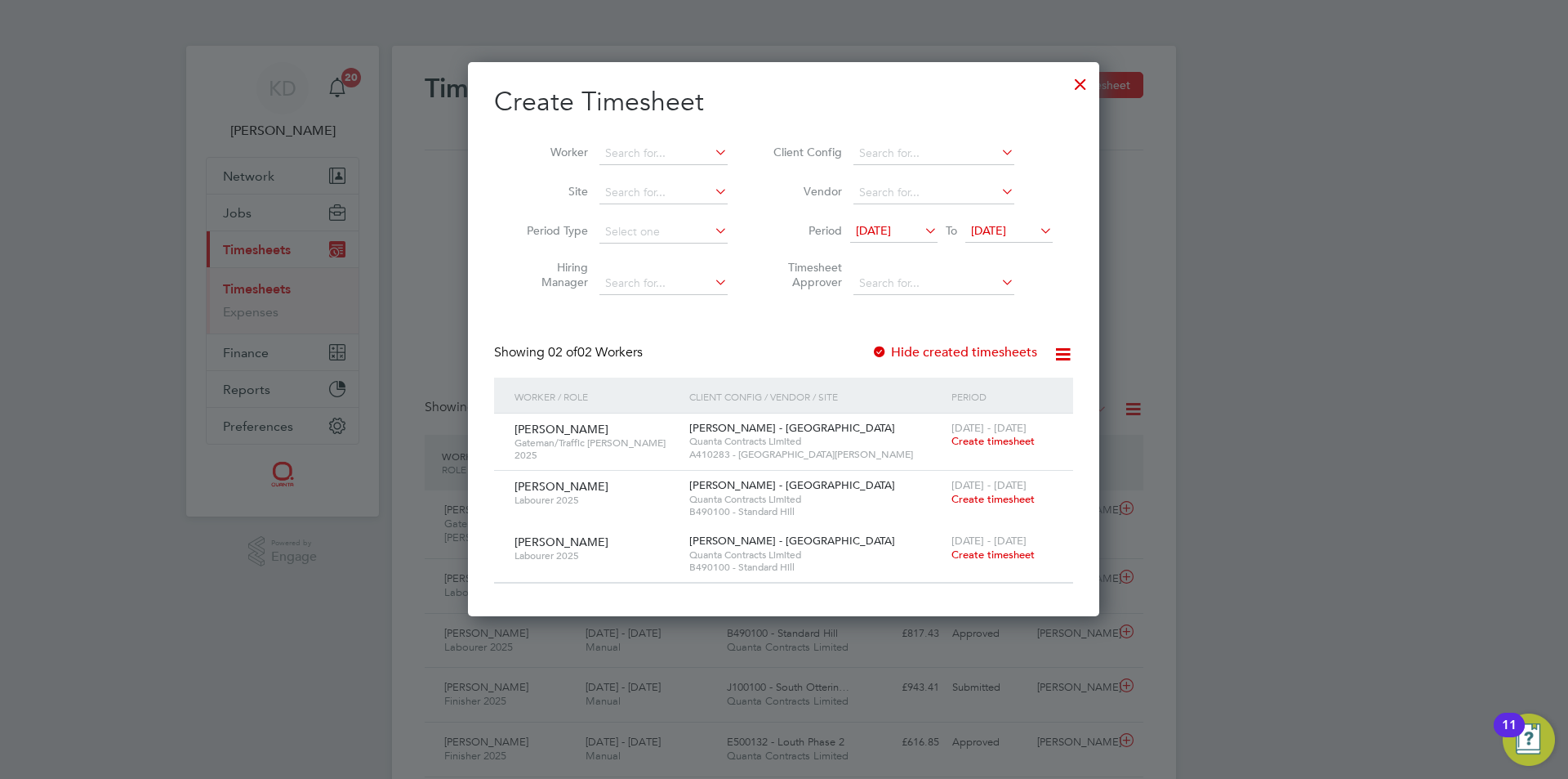
click at [1036, 234] on icon at bounding box center [1036, 230] width 0 height 23
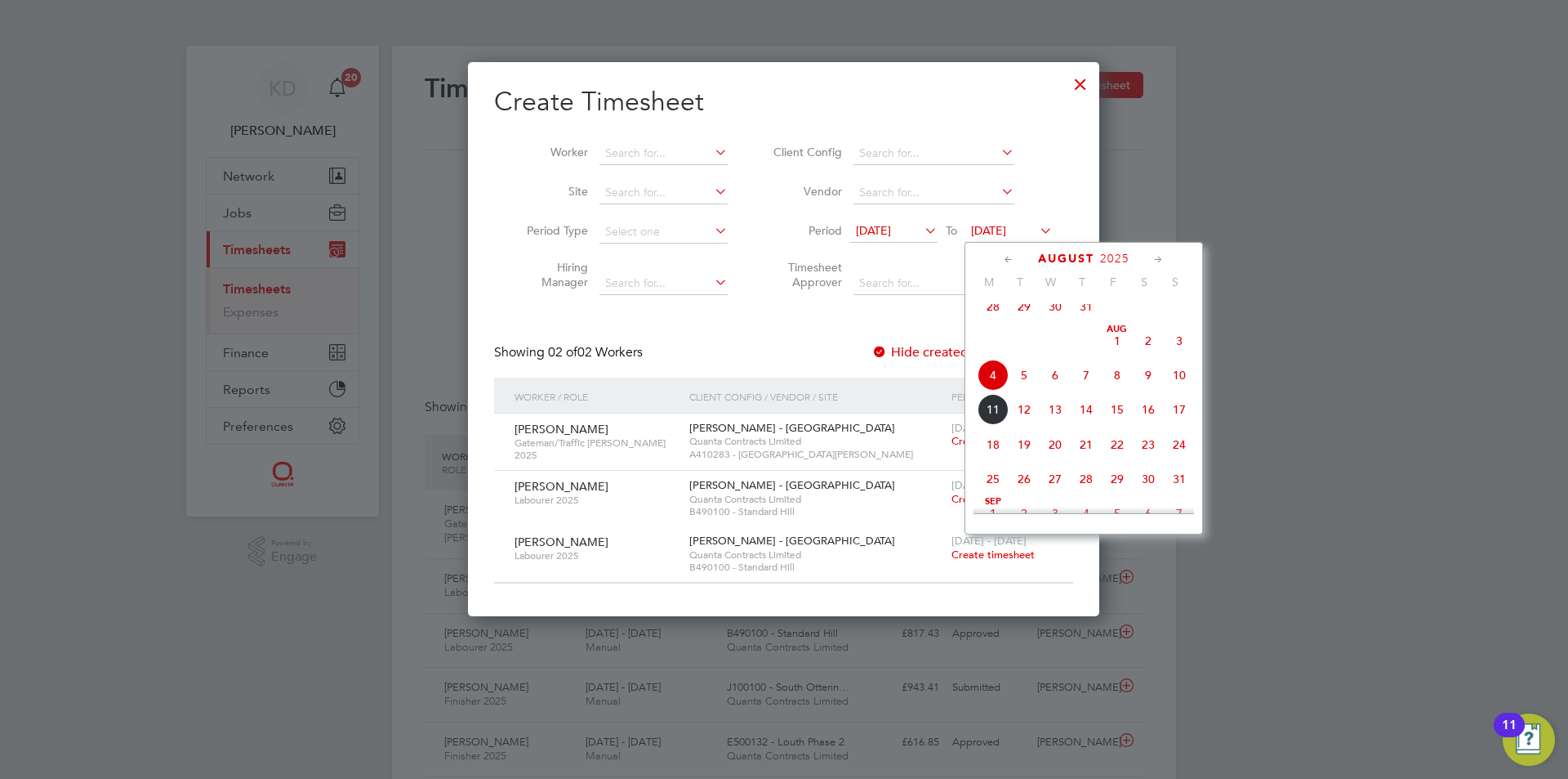
click at [1151, 387] on span "9" at bounding box center [1148, 375] width 31 height 31
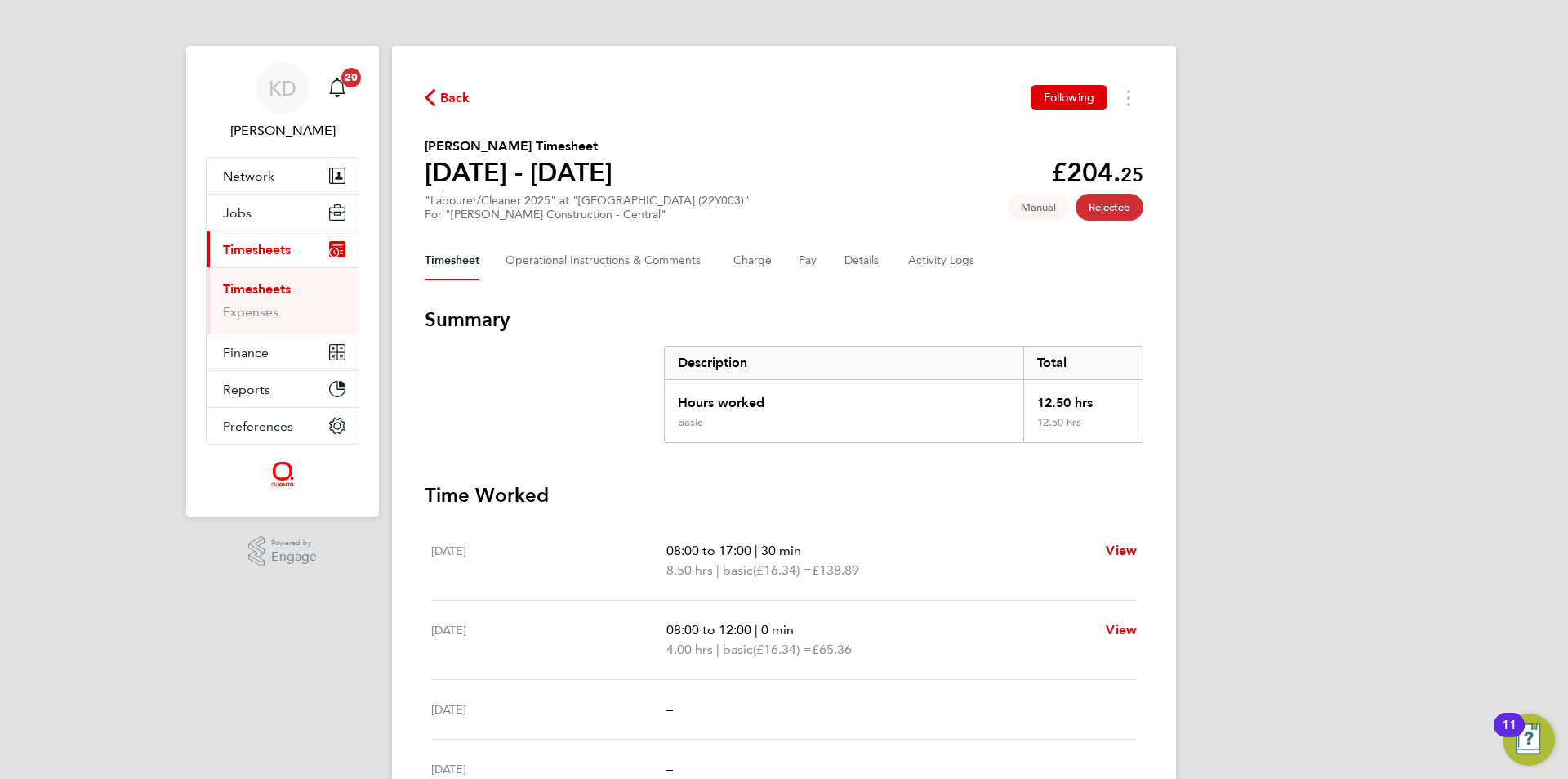
click at [245, 287] on link "Timesheets" at bounding box center [257, 289] width 68 height 15
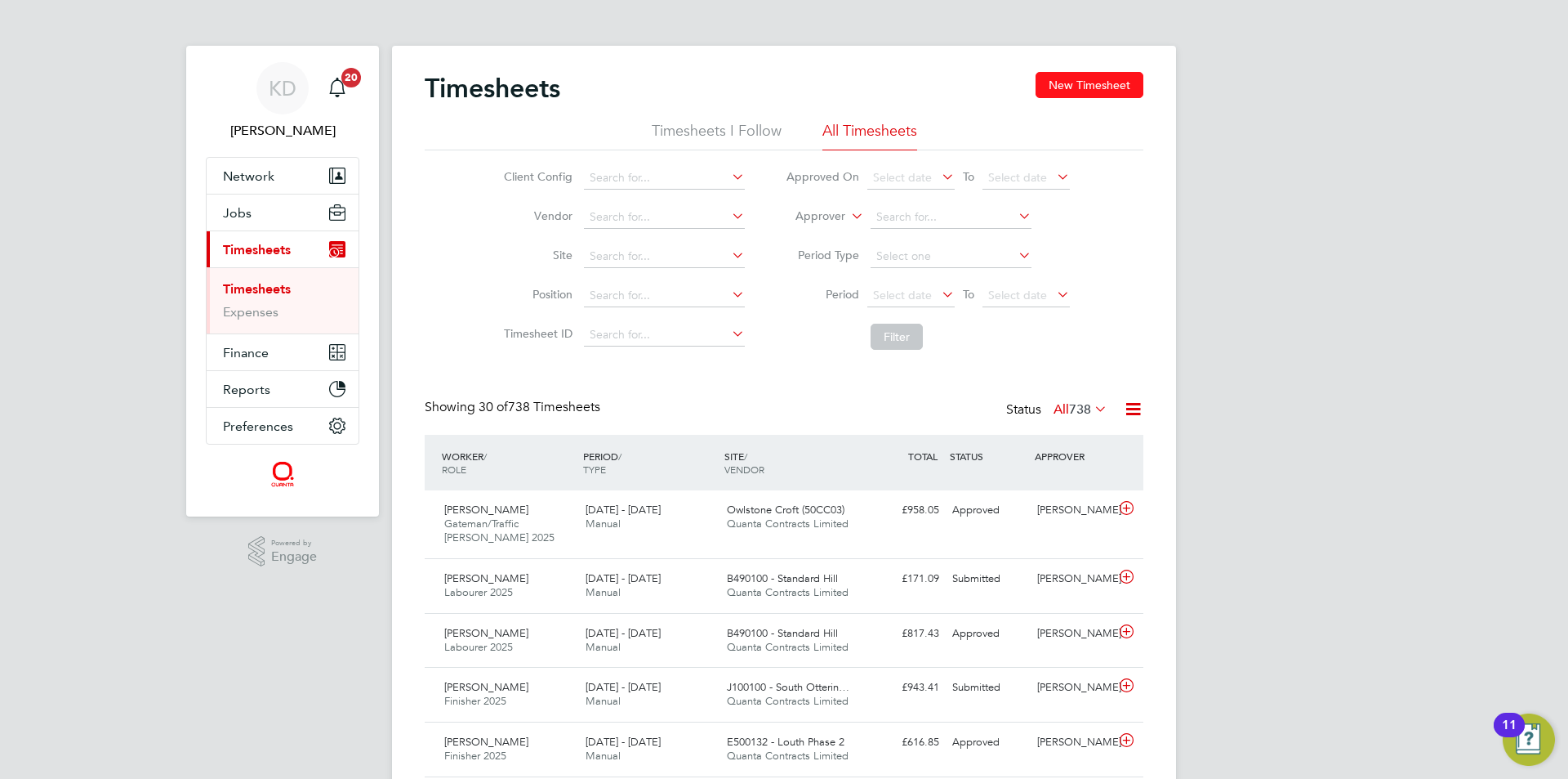
click at [1084, 76] on button "New Timesheet" at bounding box center [1089, 84] width 108 height 26
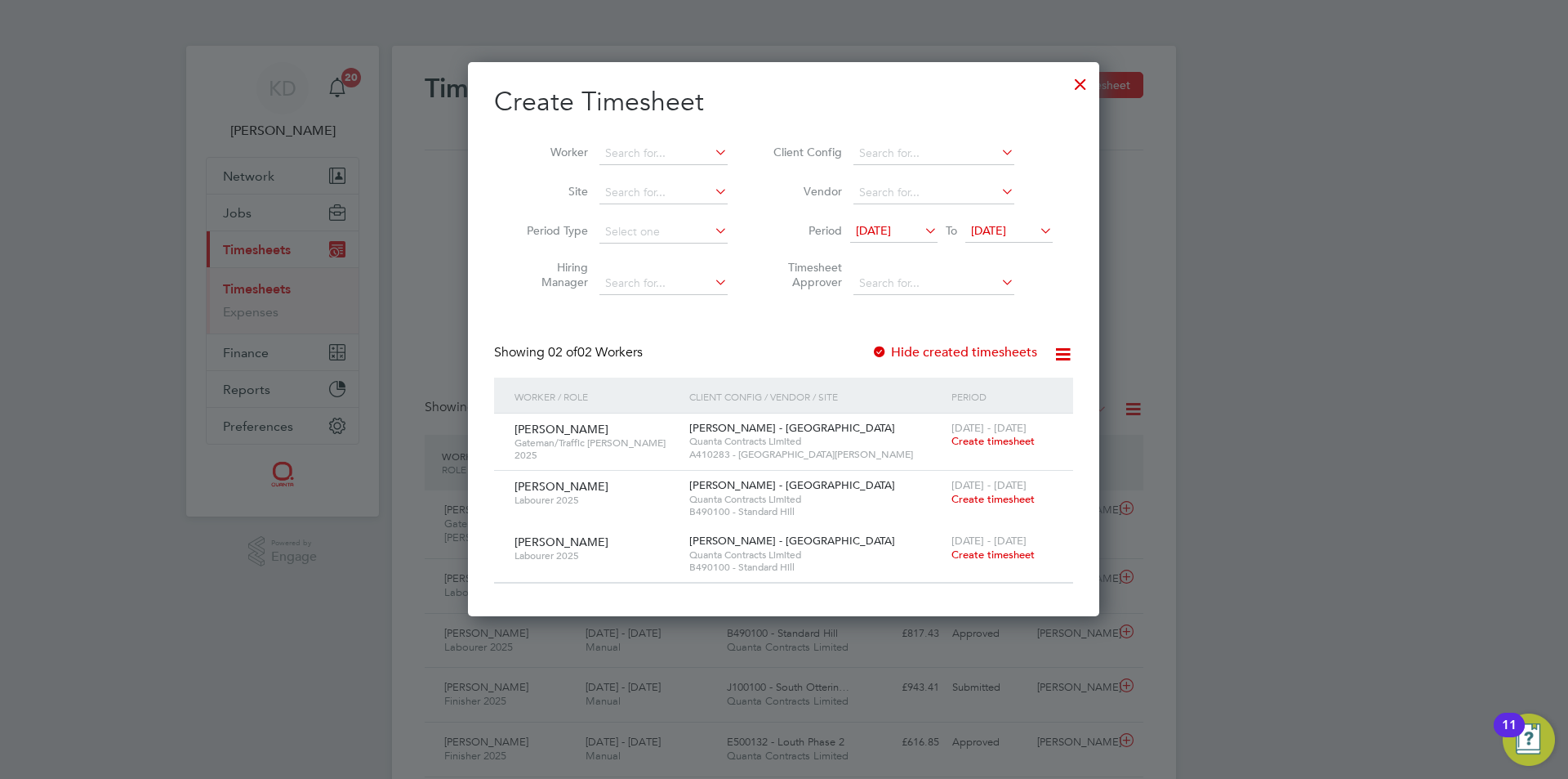
click at [1036, 226] on icon at bounding box center [1036, 230] width 0 height 23
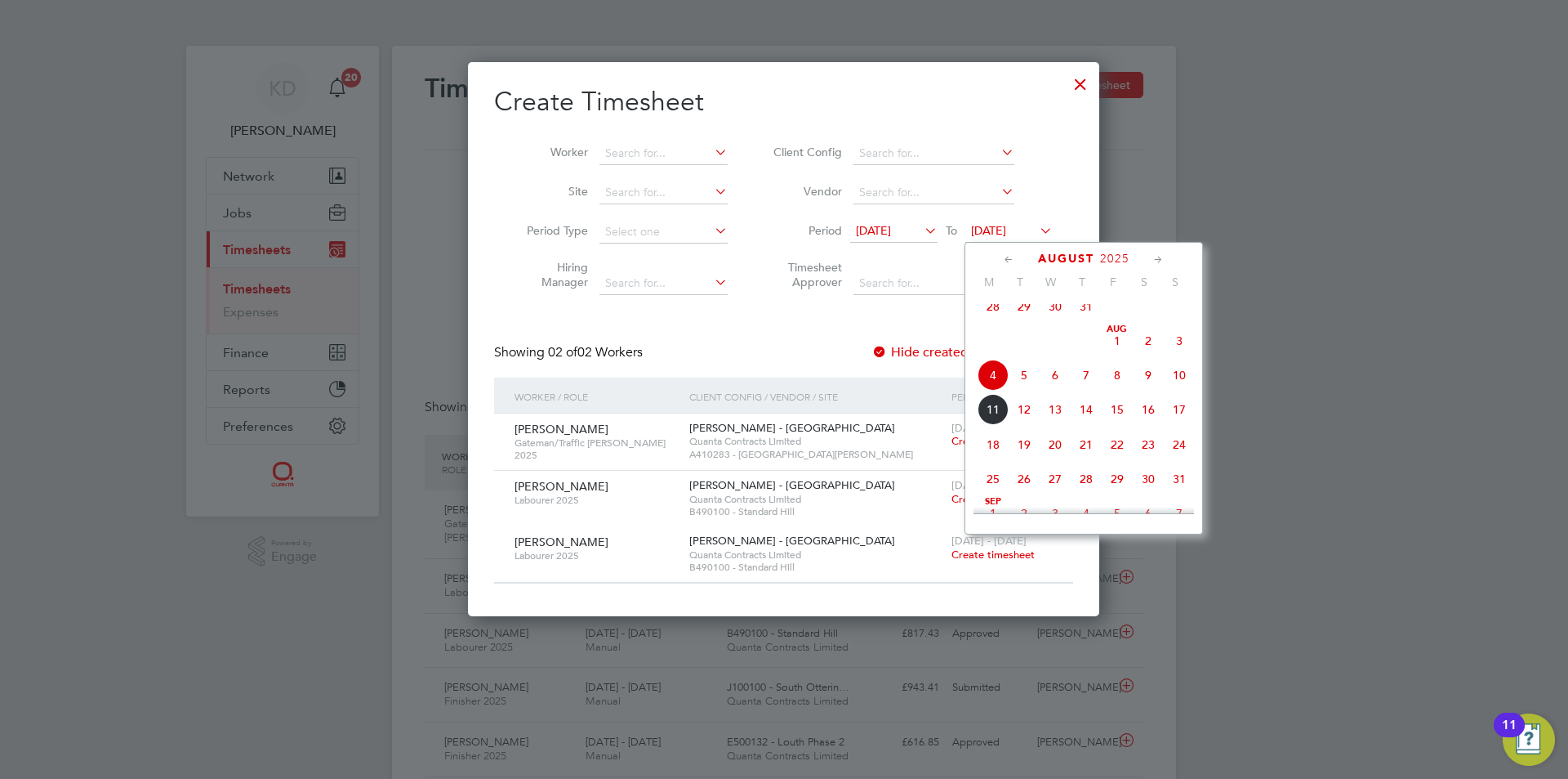
click at [1140, 425] on span "16" at bounding box center [1148, 409] width 31 height 31
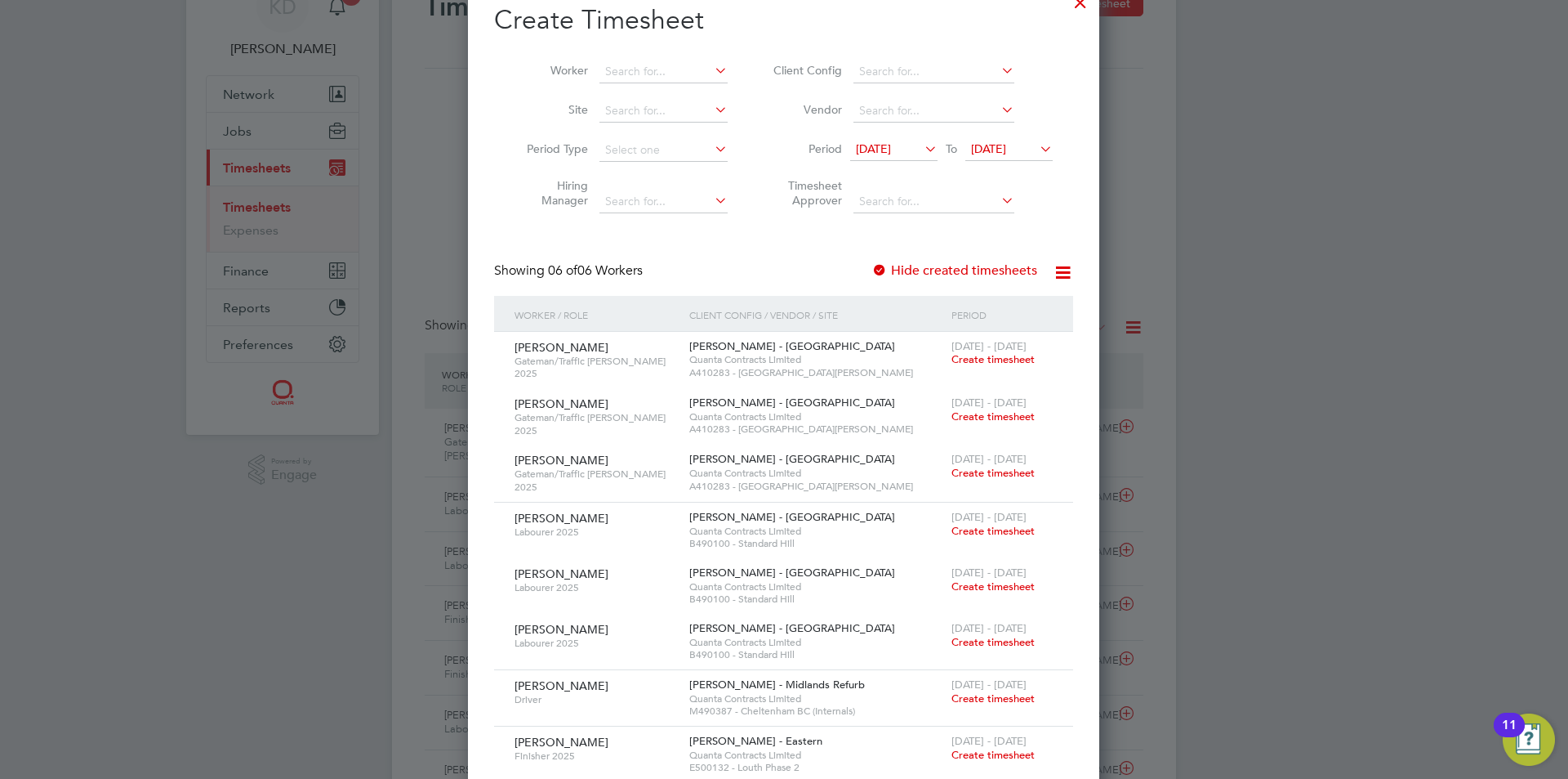
click at [1235, 515] on div at bounding box center [784, 389] width 1568 height 779
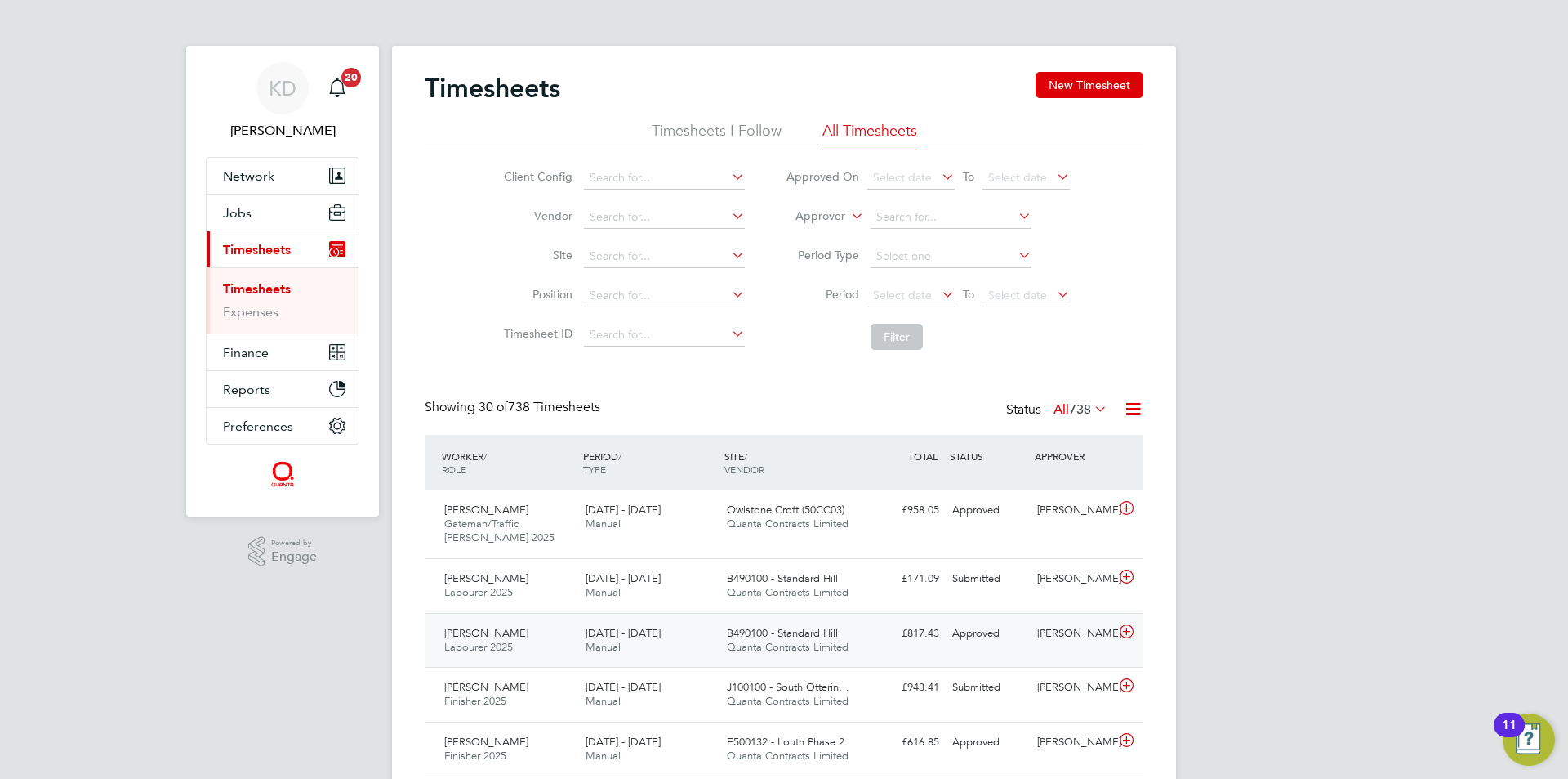
click at [806, 639] on span "B490100 - Standard Hill" at bounding box center [783, 632] width 111 height 13
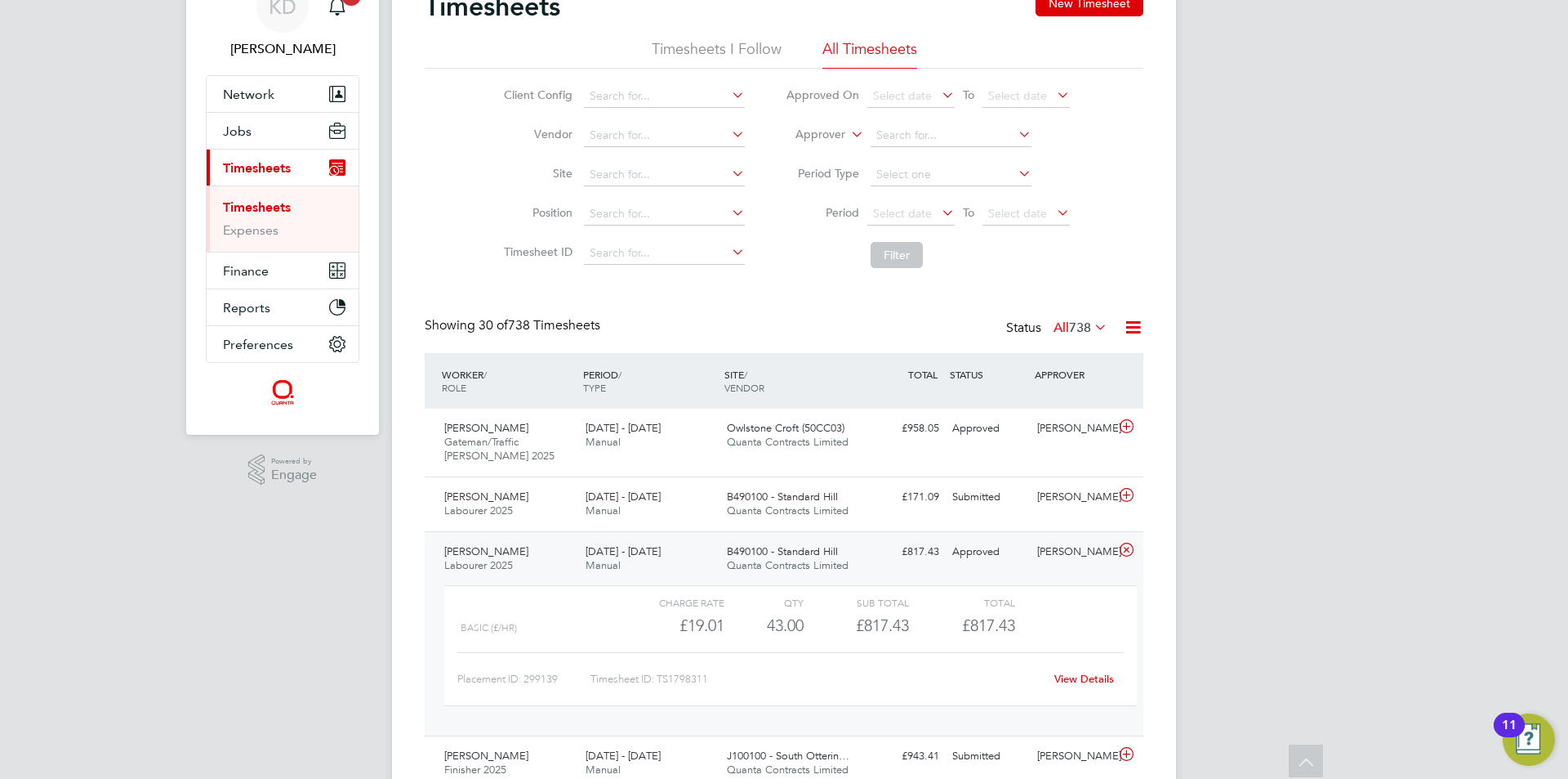
click at [1087, 679] on link "View Details" at bounding box center [1084, 679] width 60 height 13
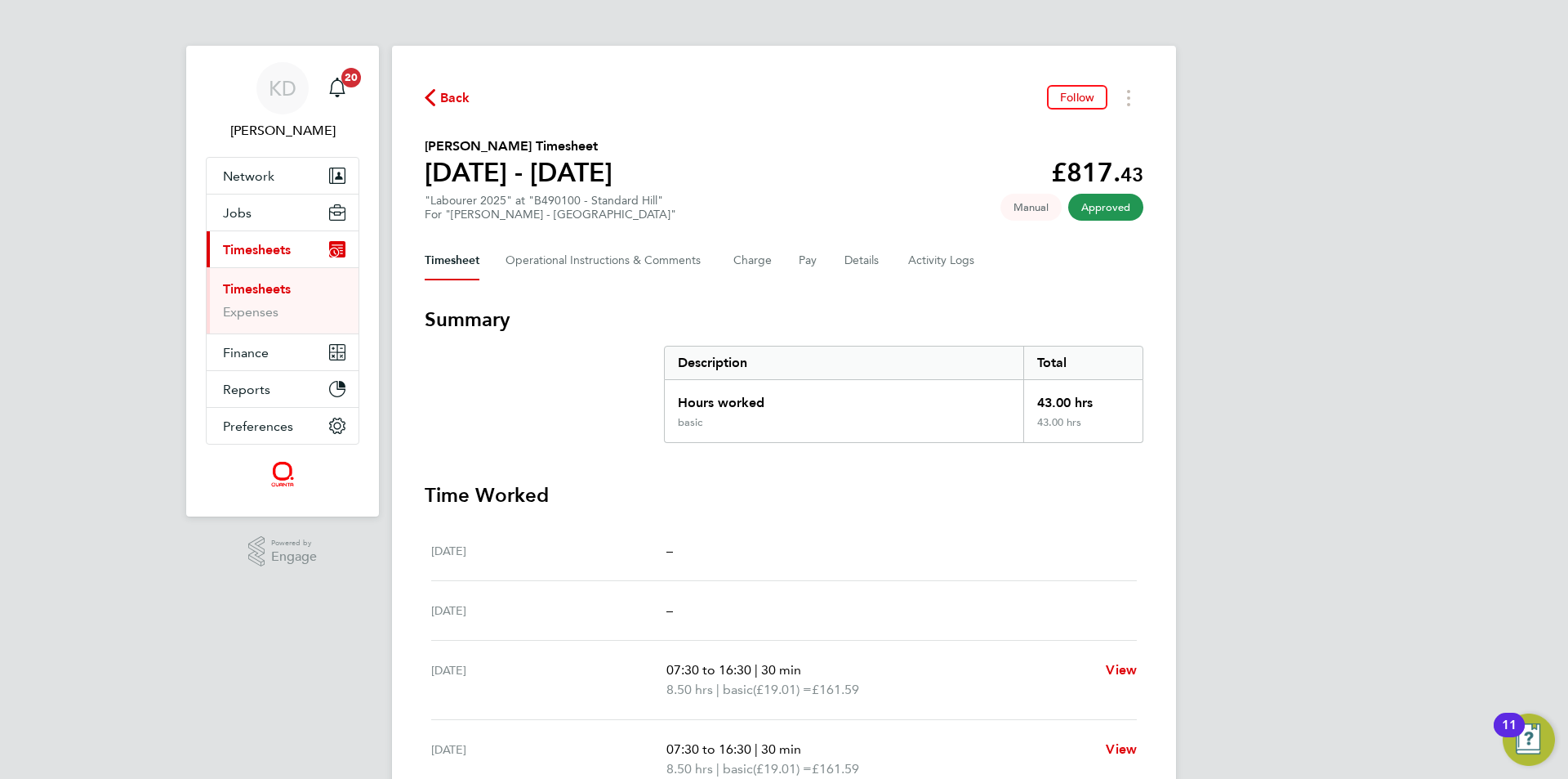
click at [237, 289] on link "Timesheets" at bounding box center [257, 289] width 68 height 15
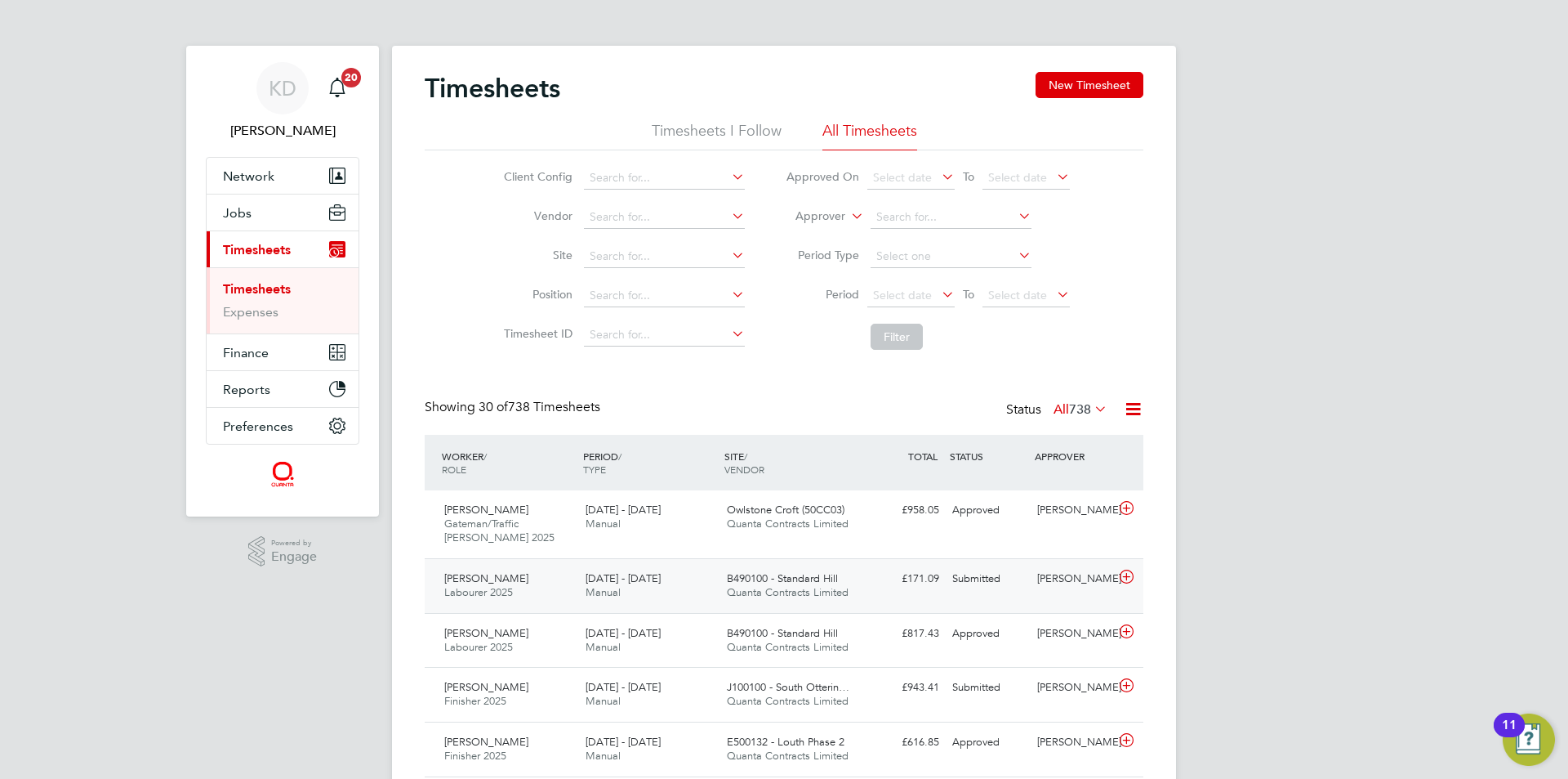
click at [948, 569] on div "Submitted" at bounding box center [988, 579] width 85 height 27
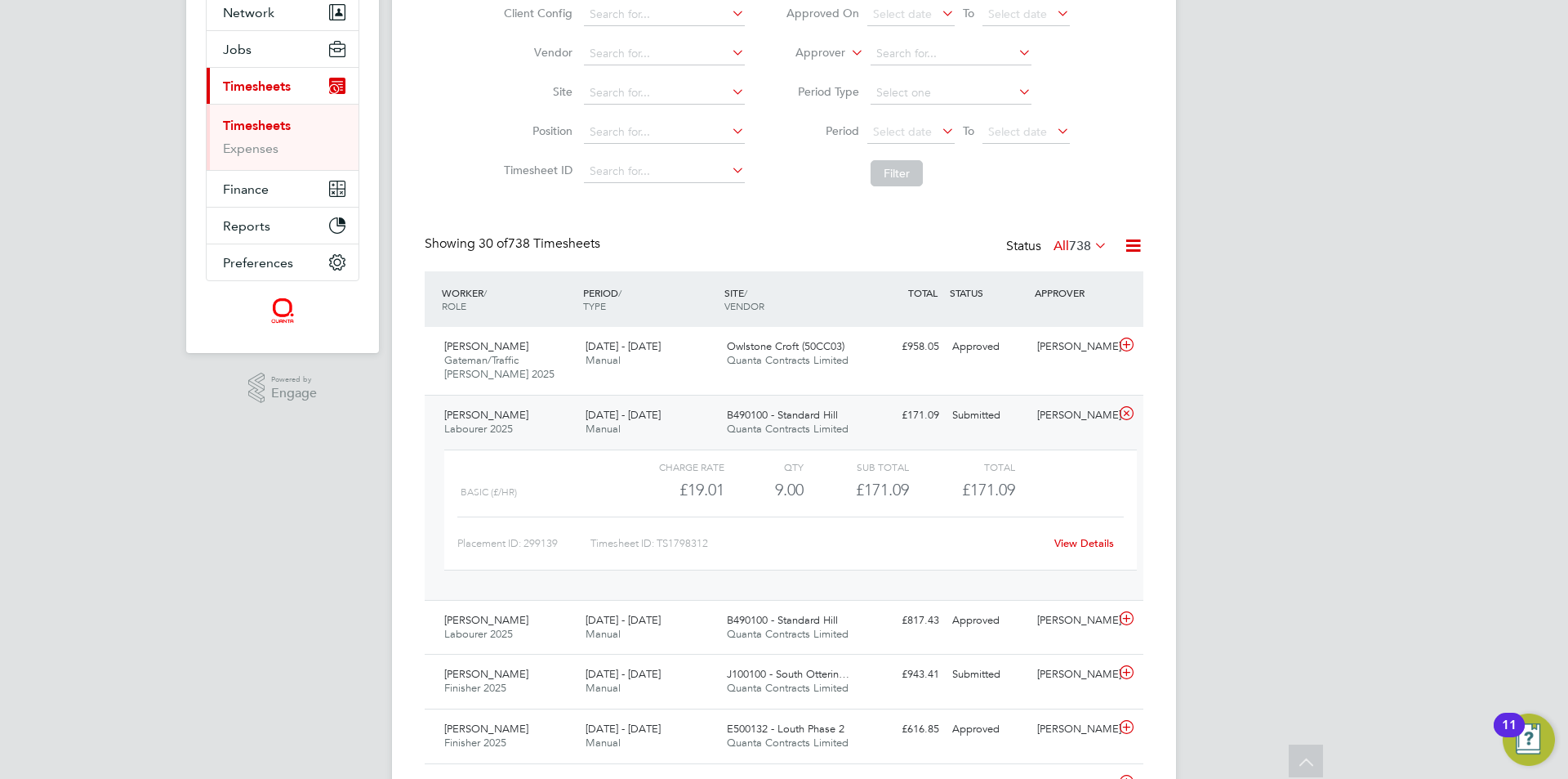
click at [1085, 538] on link "View Details" at bounding box center [1084, 543] width 60 height 13
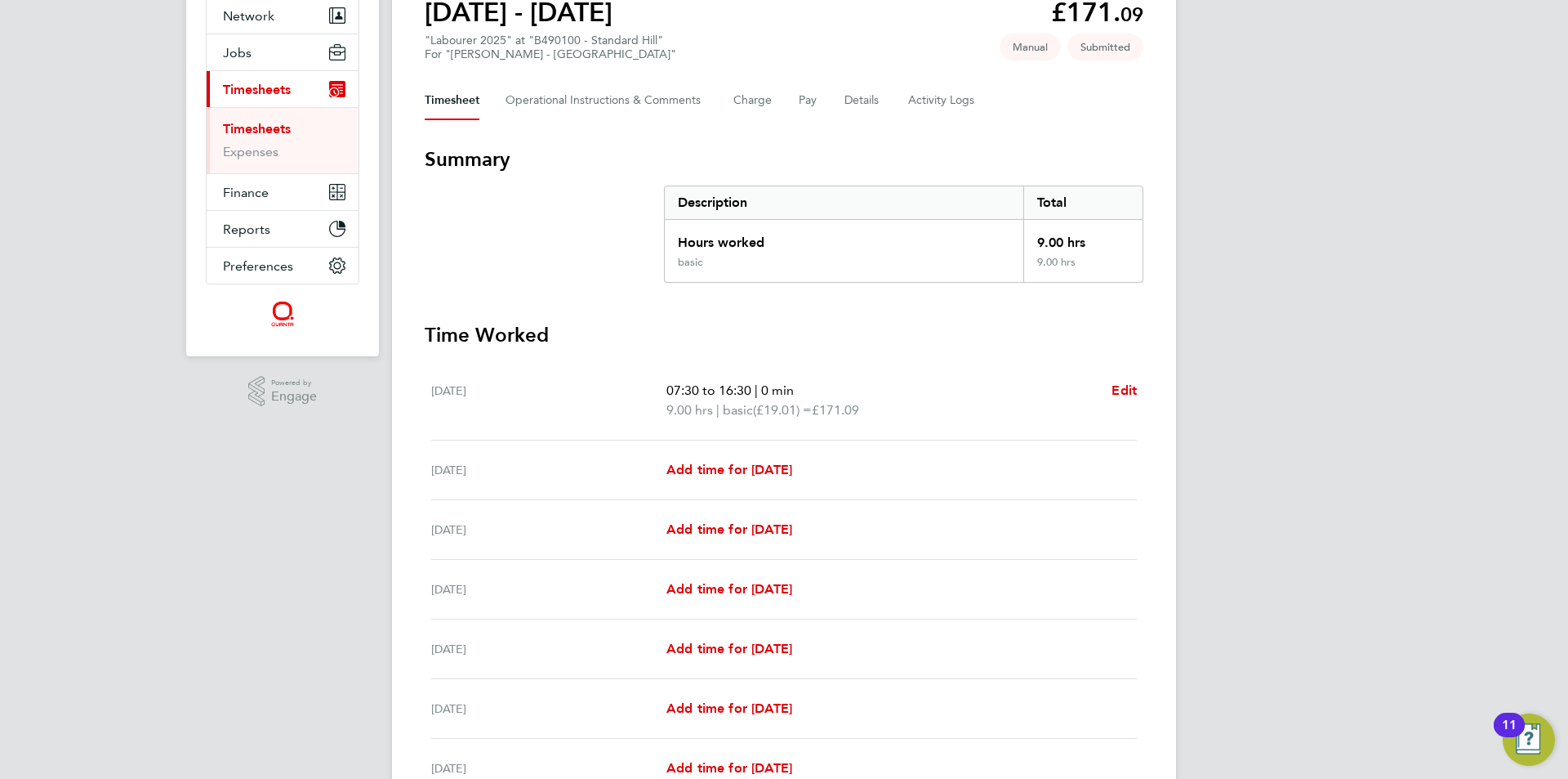
scroll to position [242, 0]
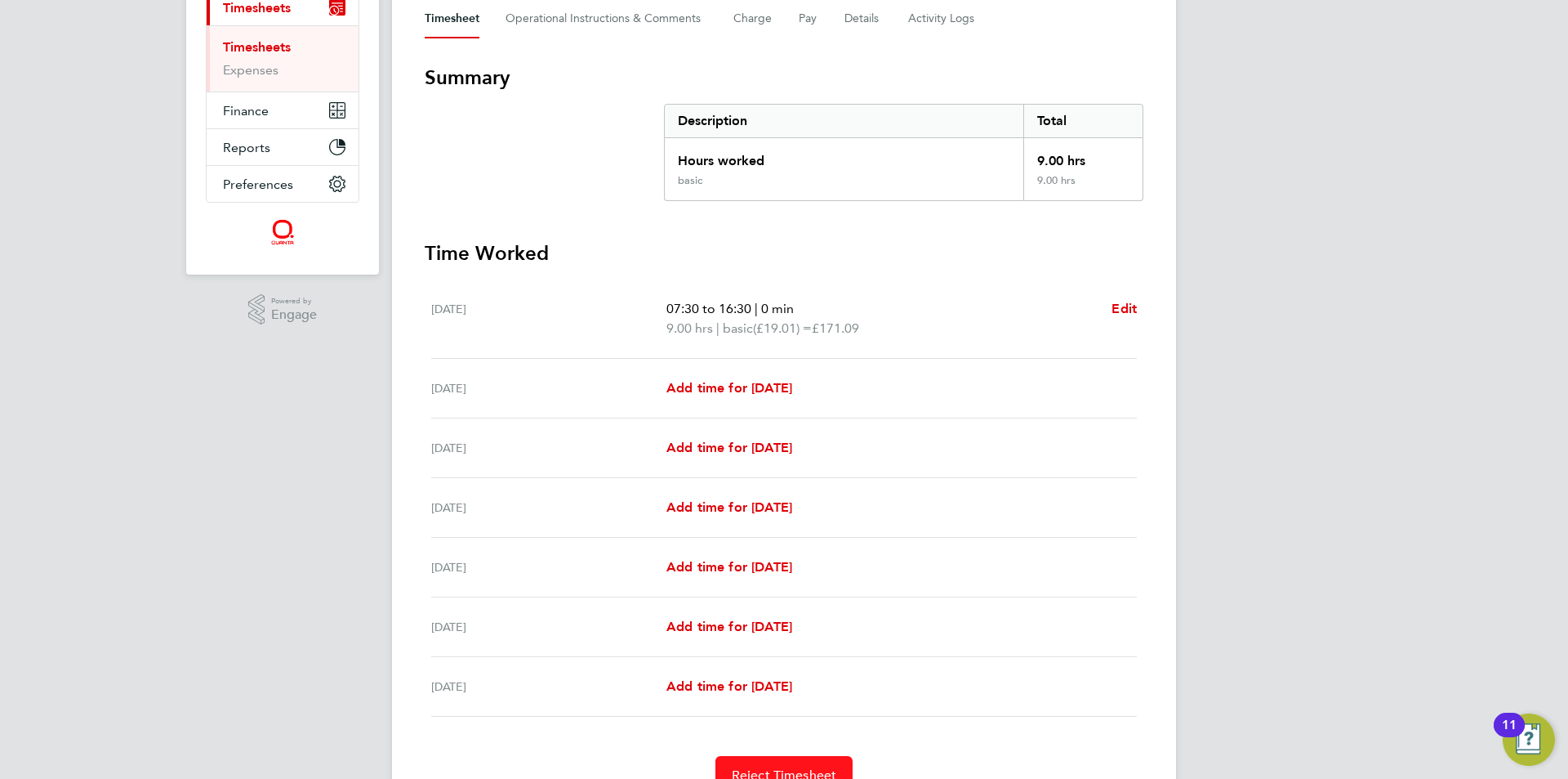
click at [784, 760] on button "Reject Timesheet" at bounding box center [784, 776] width 138 height 40
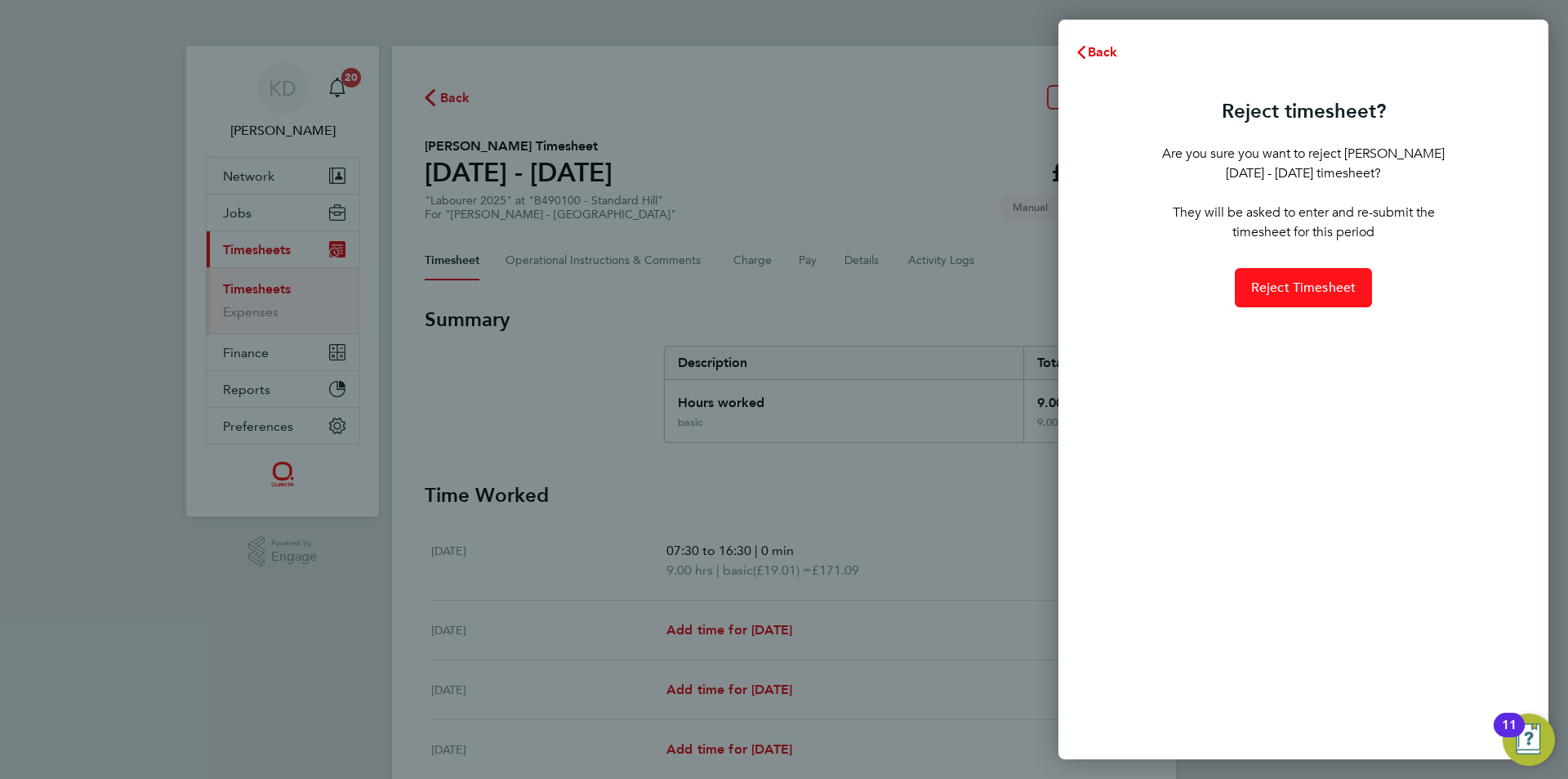
click at [1337, 280] on span "Reject Timesheet" at bounding box center [1303, 287] width 105 height 16
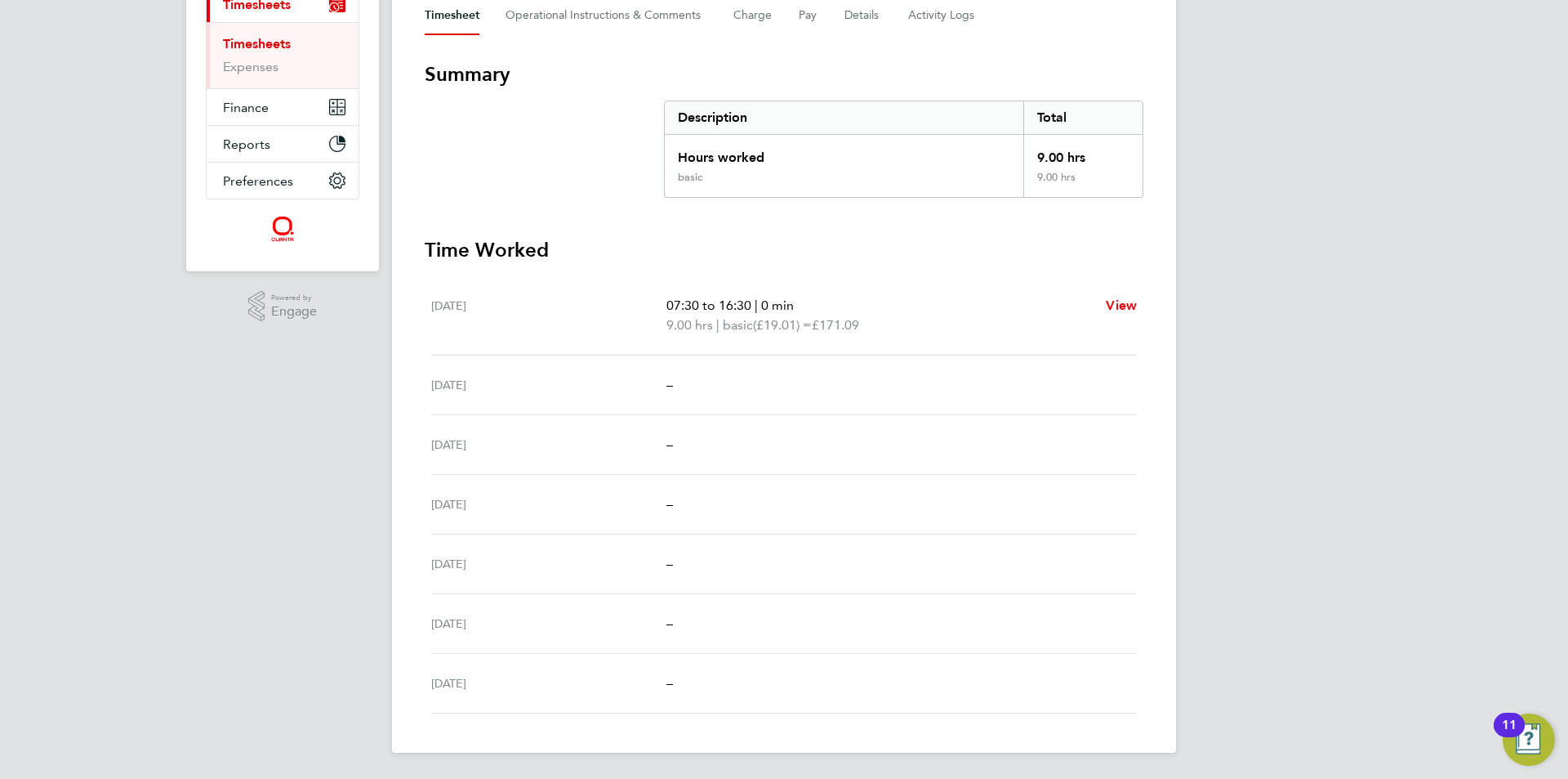
scroll to position [82, 0]
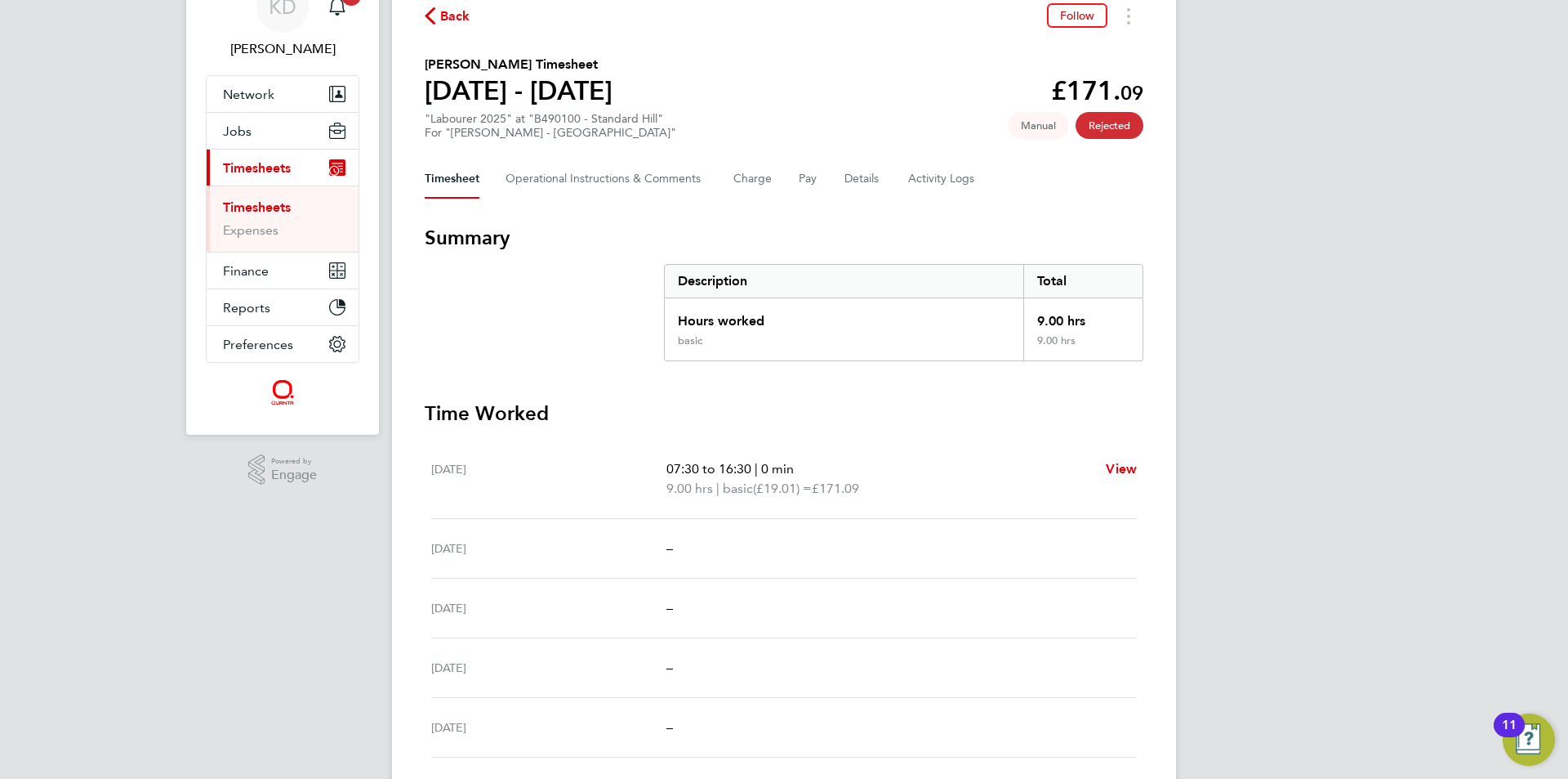
click at [267, 200] on link "Timesheets" at bounding box center [257, 207] width 68 height 15
